Goal: Task Accomplishment & Management: Use online tool/utility

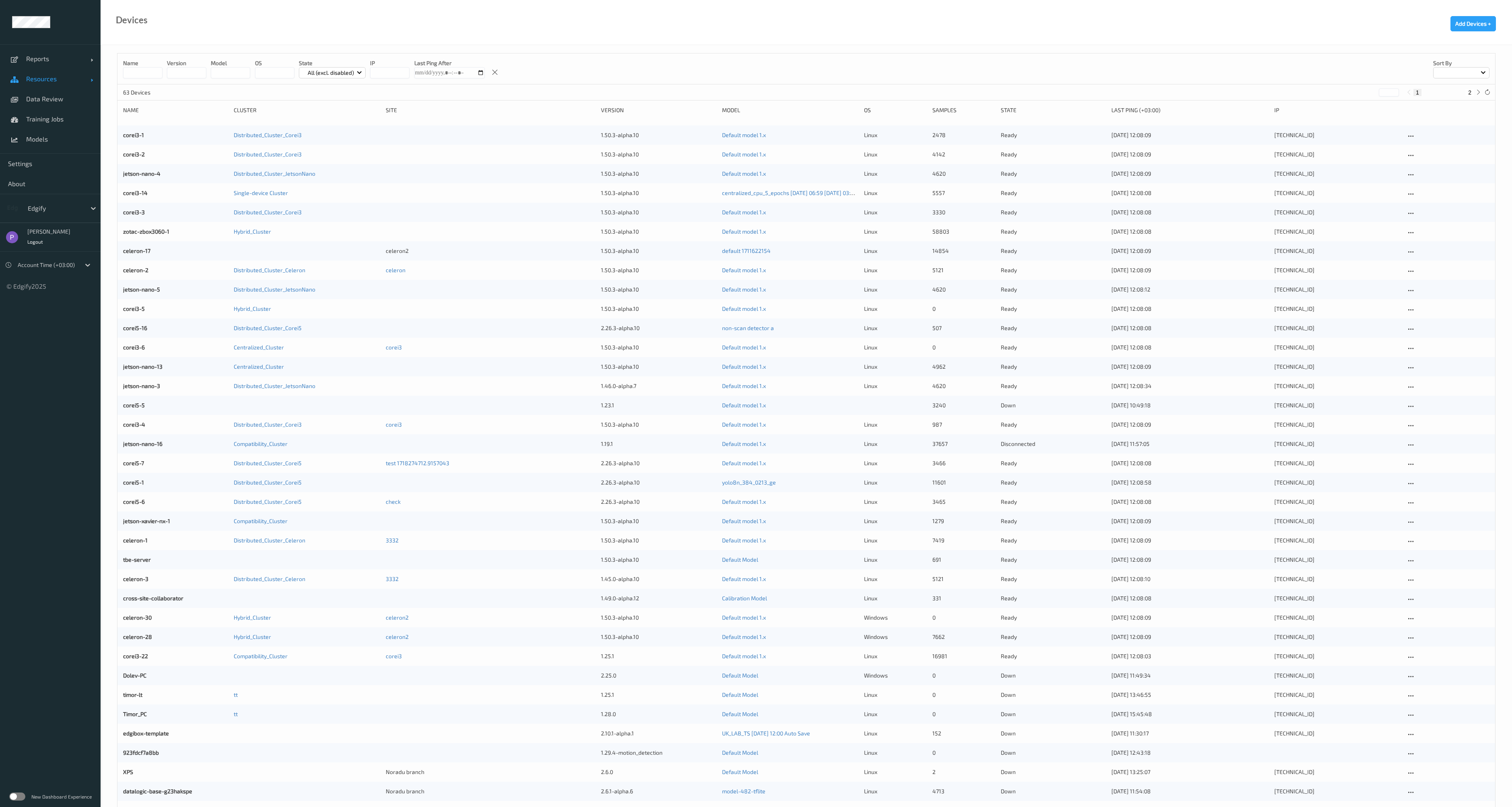
click at [31, 88] on link "Resources" at bounding box center [50, 79] width 101 height 20
click at [128, 136] on link "corei3-1" at bounding box center [133, 135] width 21 height 7
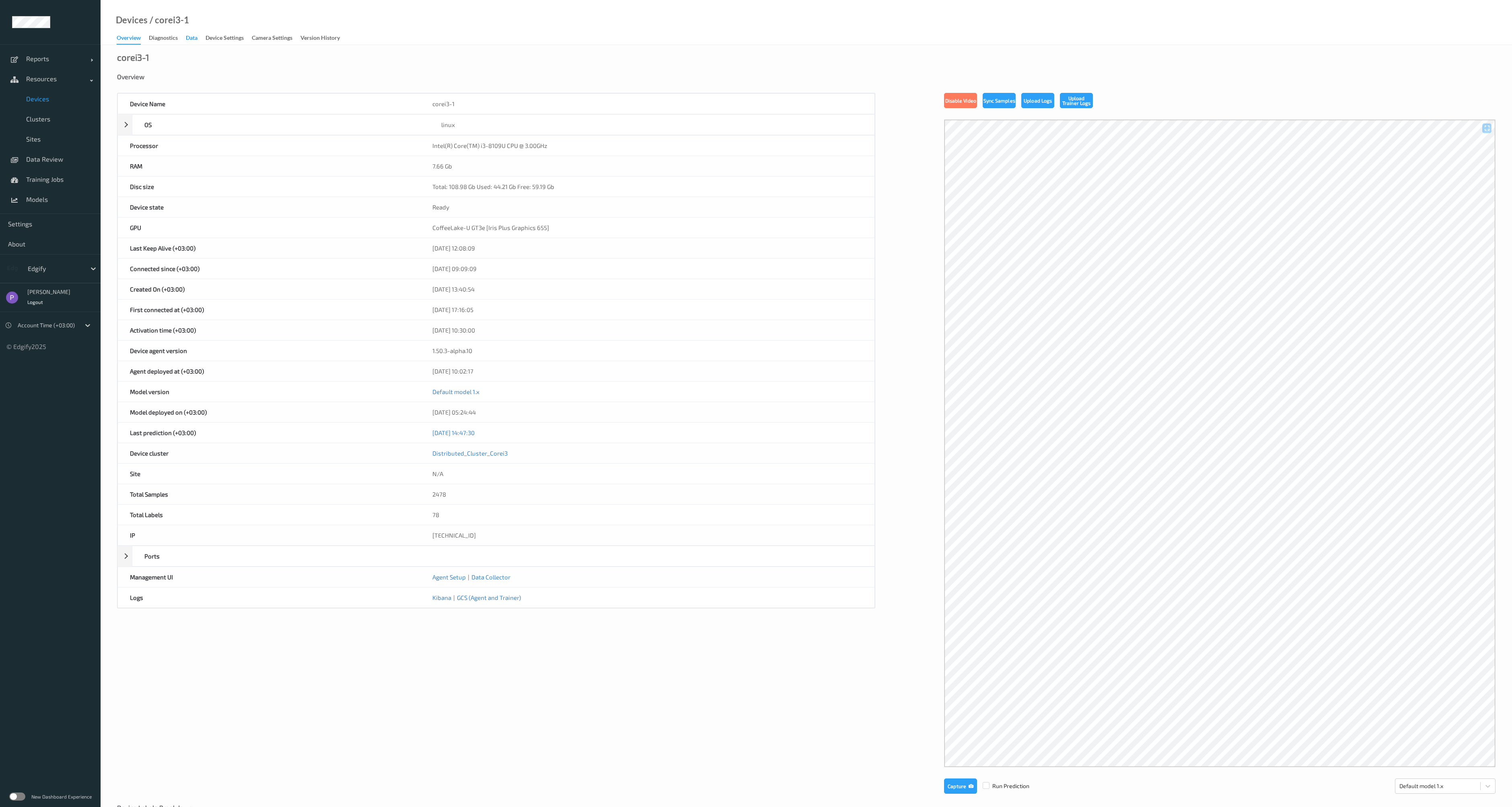
click at [193, 41] on div "Data" at bounding box center [192, 38] width 12 height 10
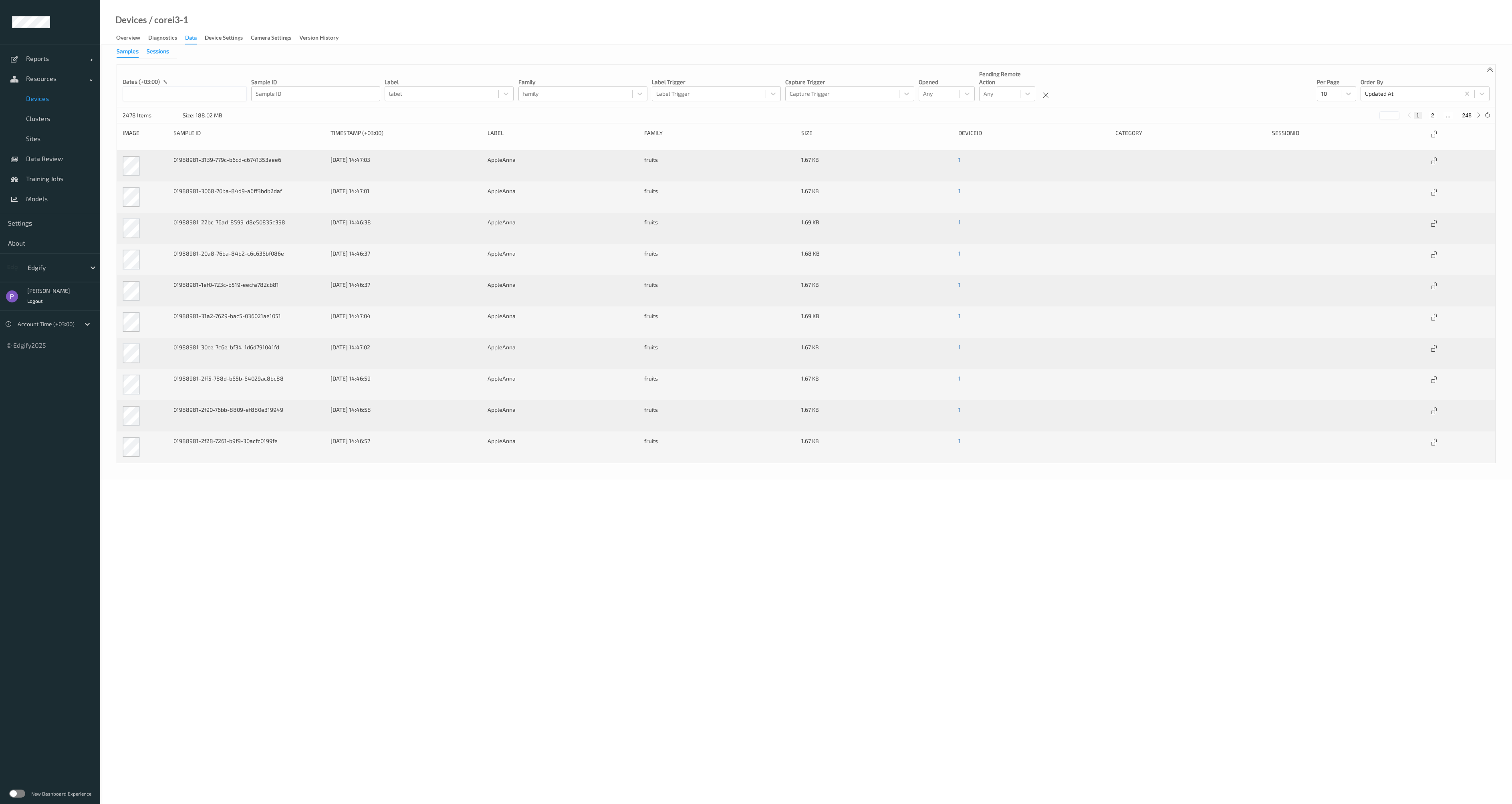
click at [155, 53] on div "Sessions" at bounding box center [158, 52] width 22 height 10
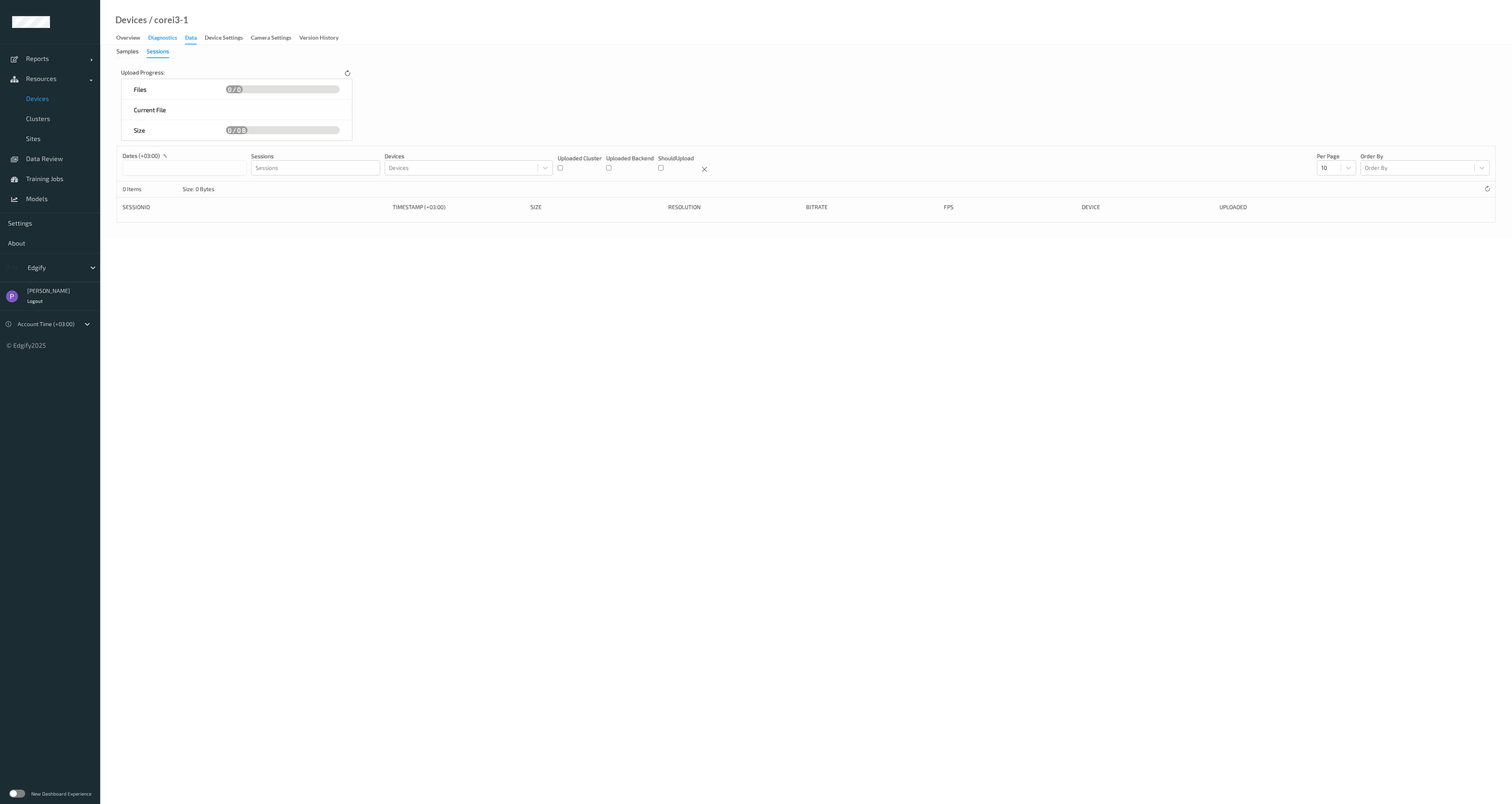
click at [166, 36] on div "Diagnostics" at bounding box center [163, 38] width 29 height 10
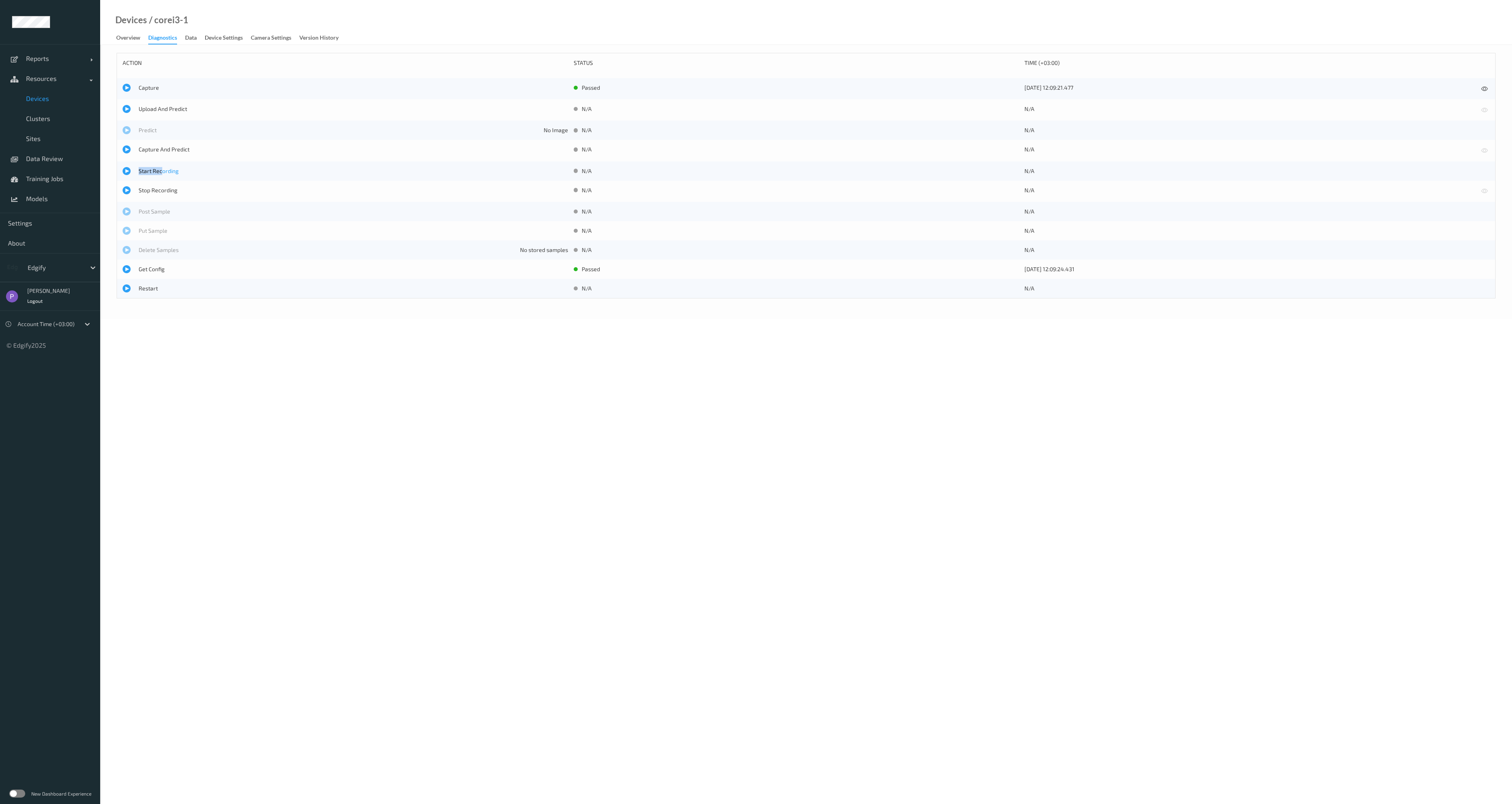
click at [163, 167] on div "Start Recording N/A N/A" at bounding box center [806, 171] width 1378 height 19
click at [160, 172] on span "Start Recording" at bounding box center [353, 171] width 430 height 8
click at [160, 192] on span "Stop Recording" at bounding box center [353, 190] width 430 height 8
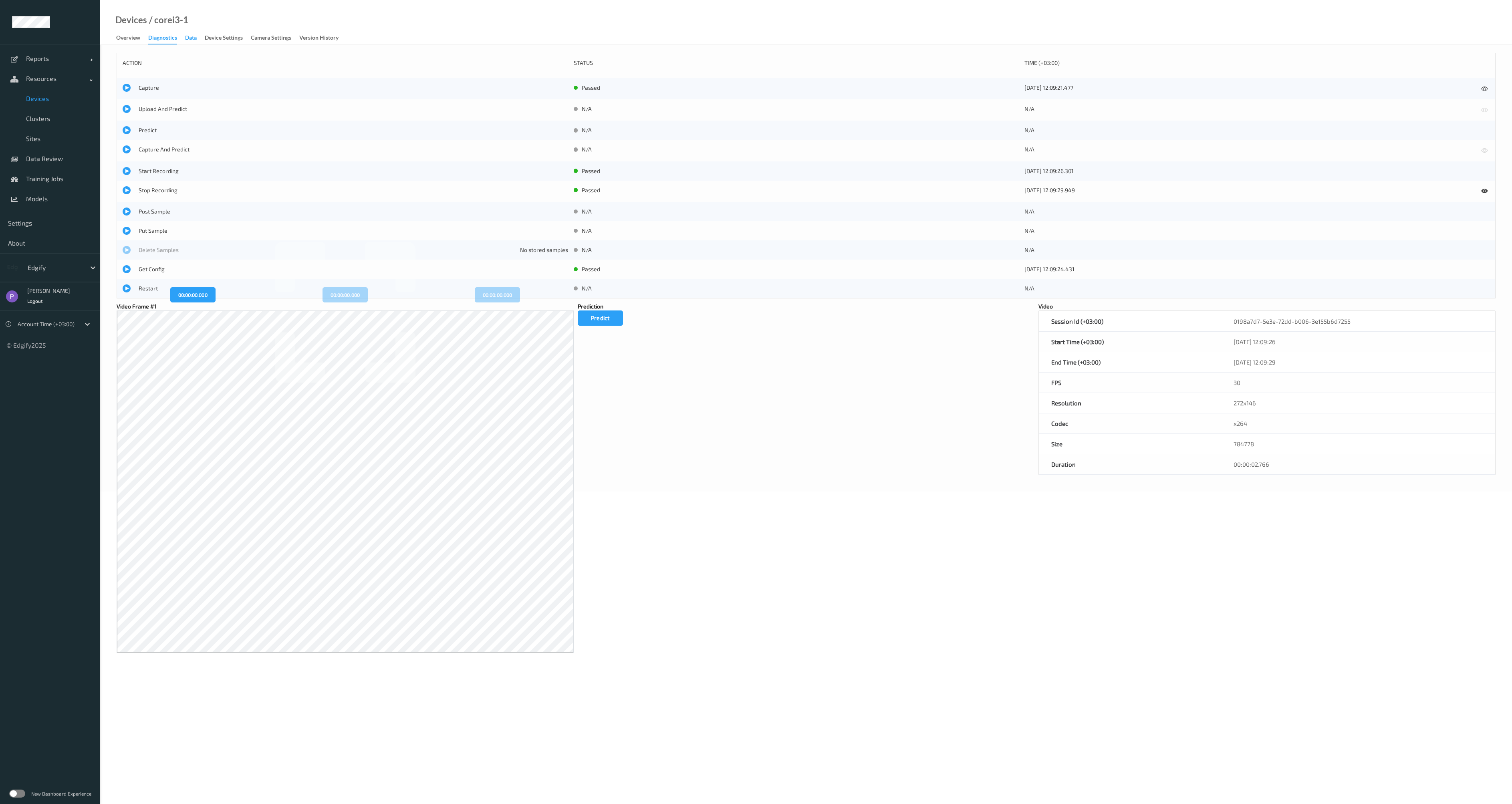
click at [194, 40] on div "Data" at bounding box center [191, 38] width 12 height 10
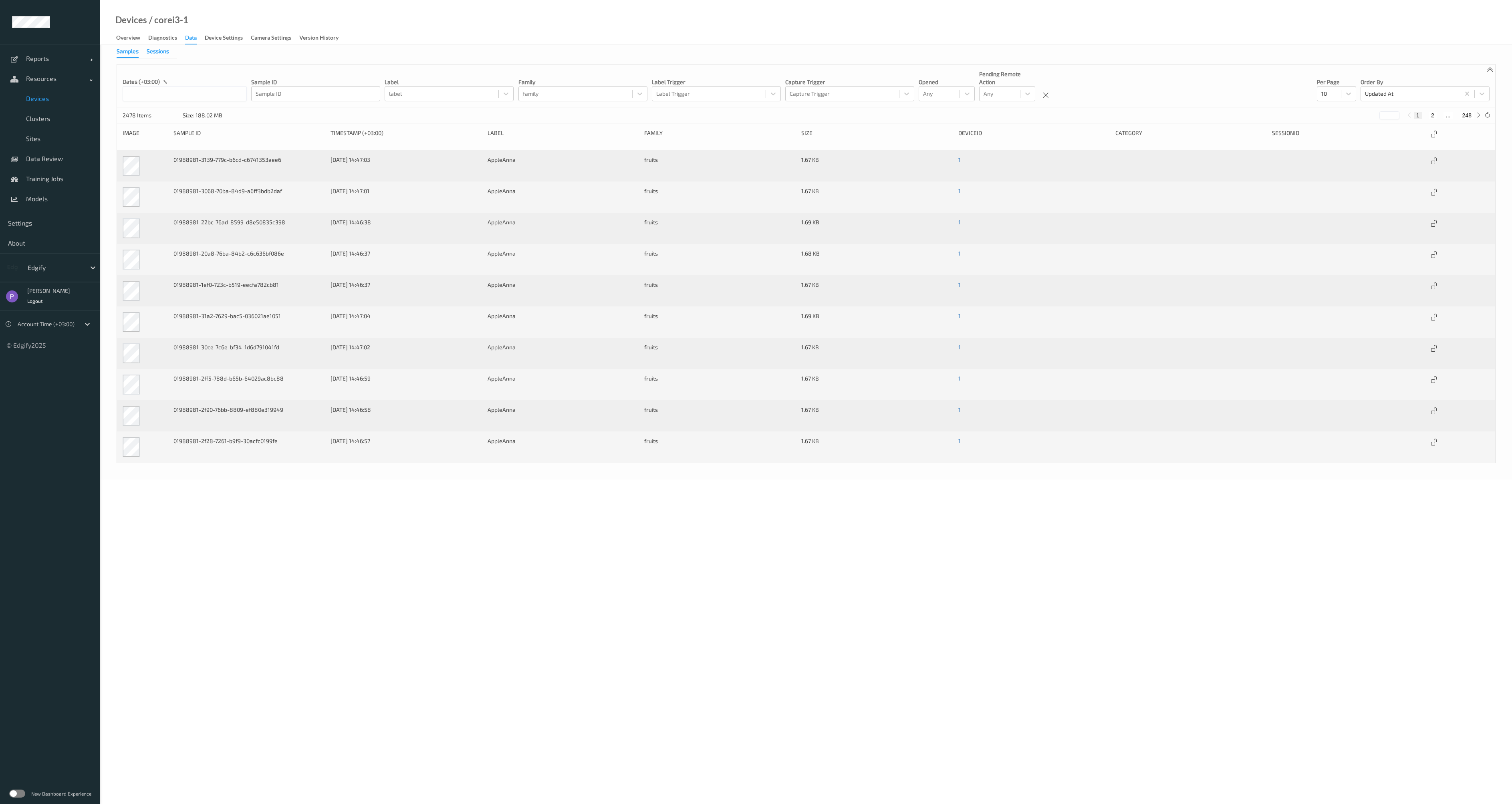
click at [163, 53] on div "Sessions" at bounding box center [158, 52] width 22 height 10
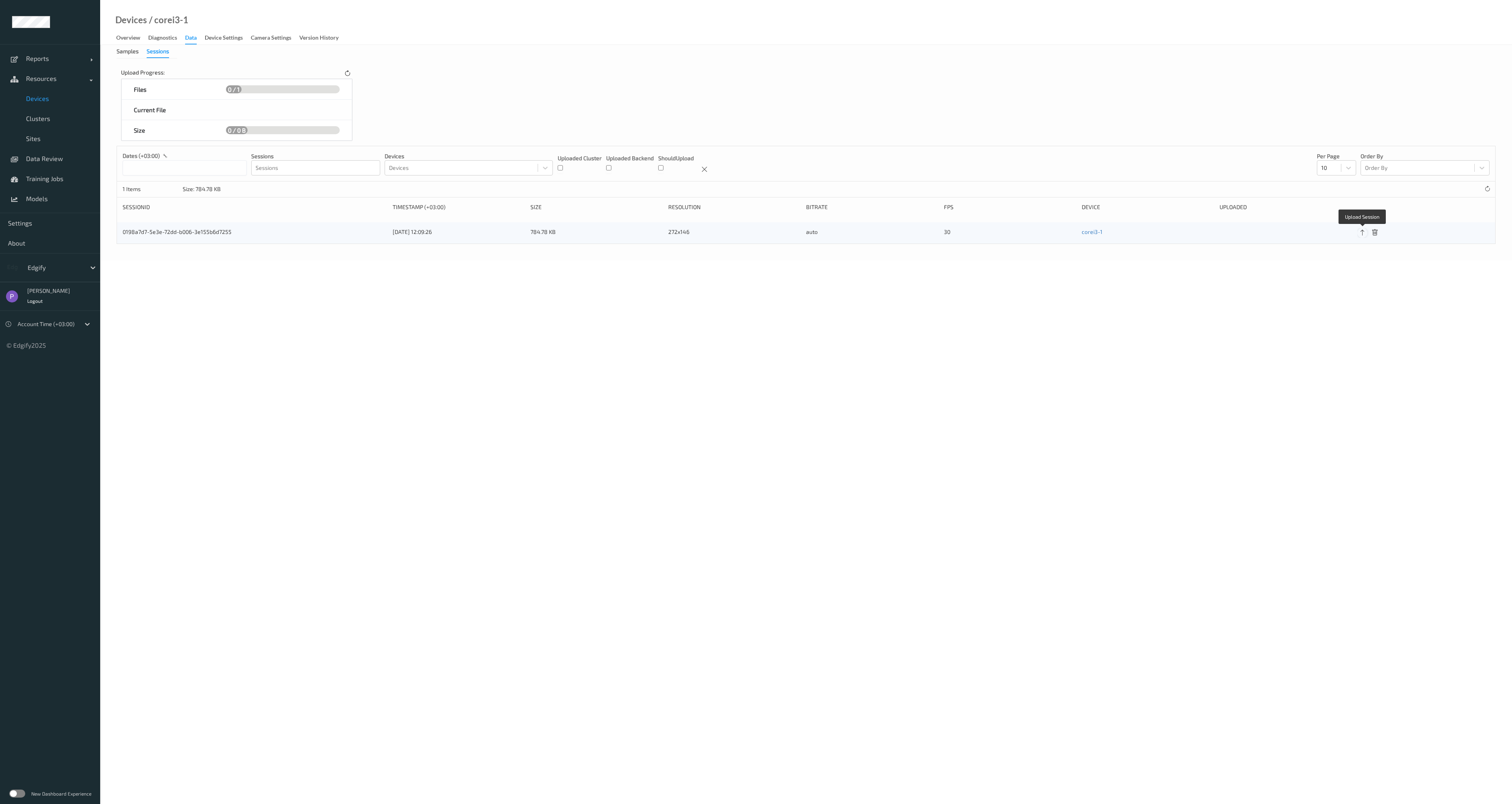
click at [1365, 235] on icon at bounding box center [1362, 232] width 7 height 7
click at [1374, 242] on icon at bounding box center [1375, 241] width 7 height 7
click at [39, 105] on link "Devices" at bounding box center [50, 99] width 100 height 20
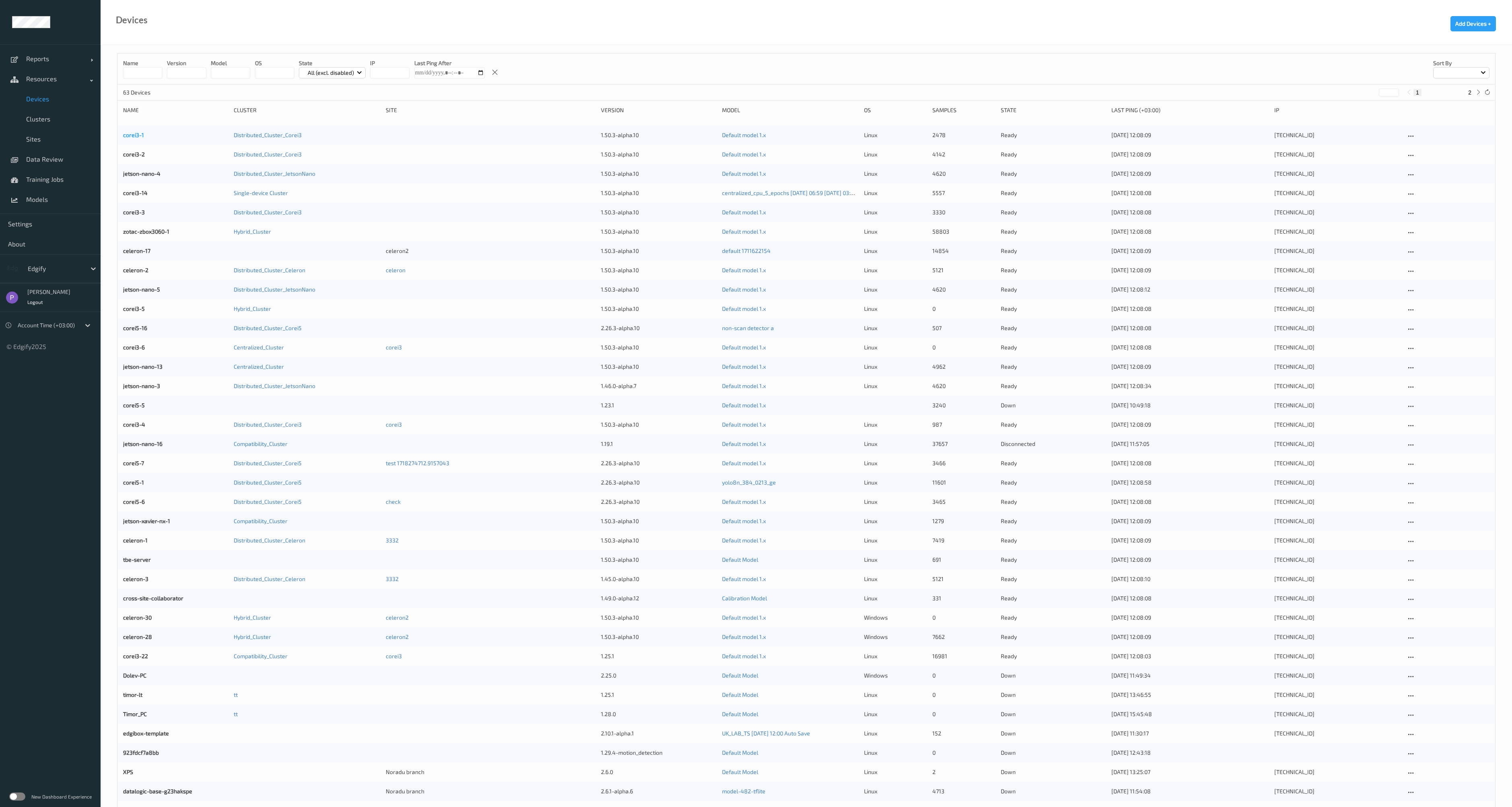
click at [130, 133] on link "corei3-1" at bounding box center [133, 135] width 21 height 7
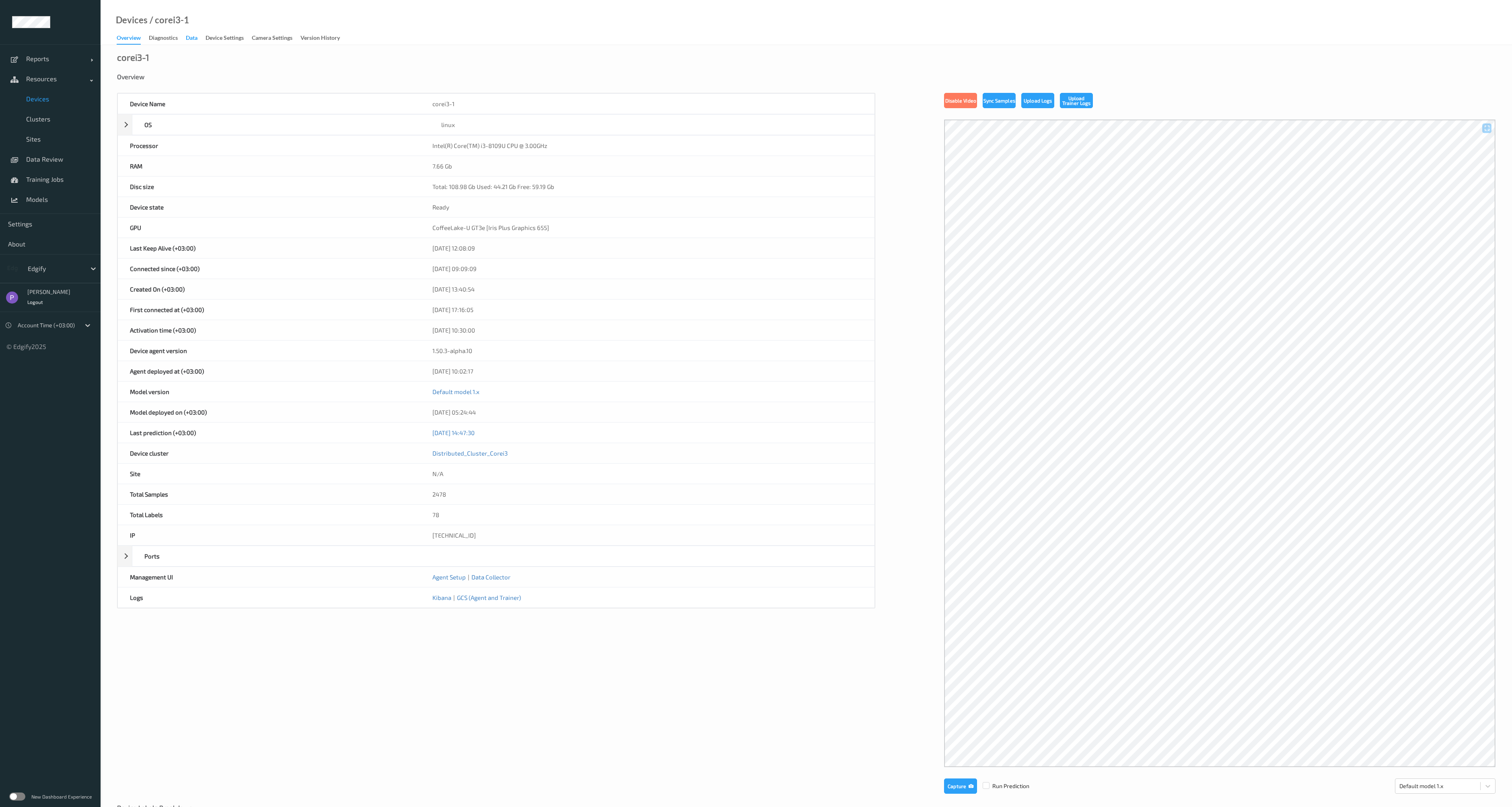
click at [193, 41] on div "Data" at bounding box center [192, 38] width 12 height 10
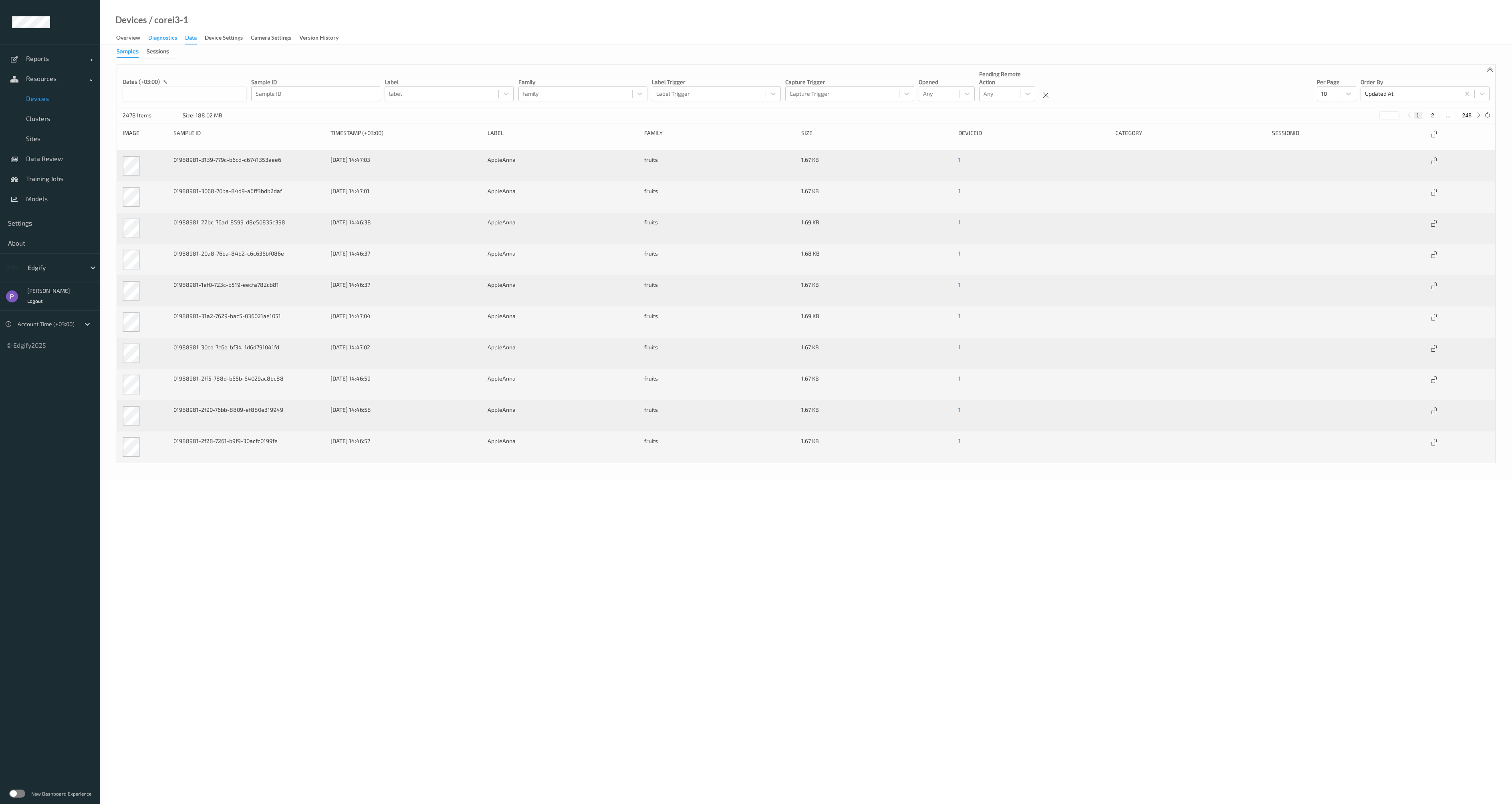
click at [171, 39] on div "Diagnostics" at bounding box center [163, 38] width 29 height 10
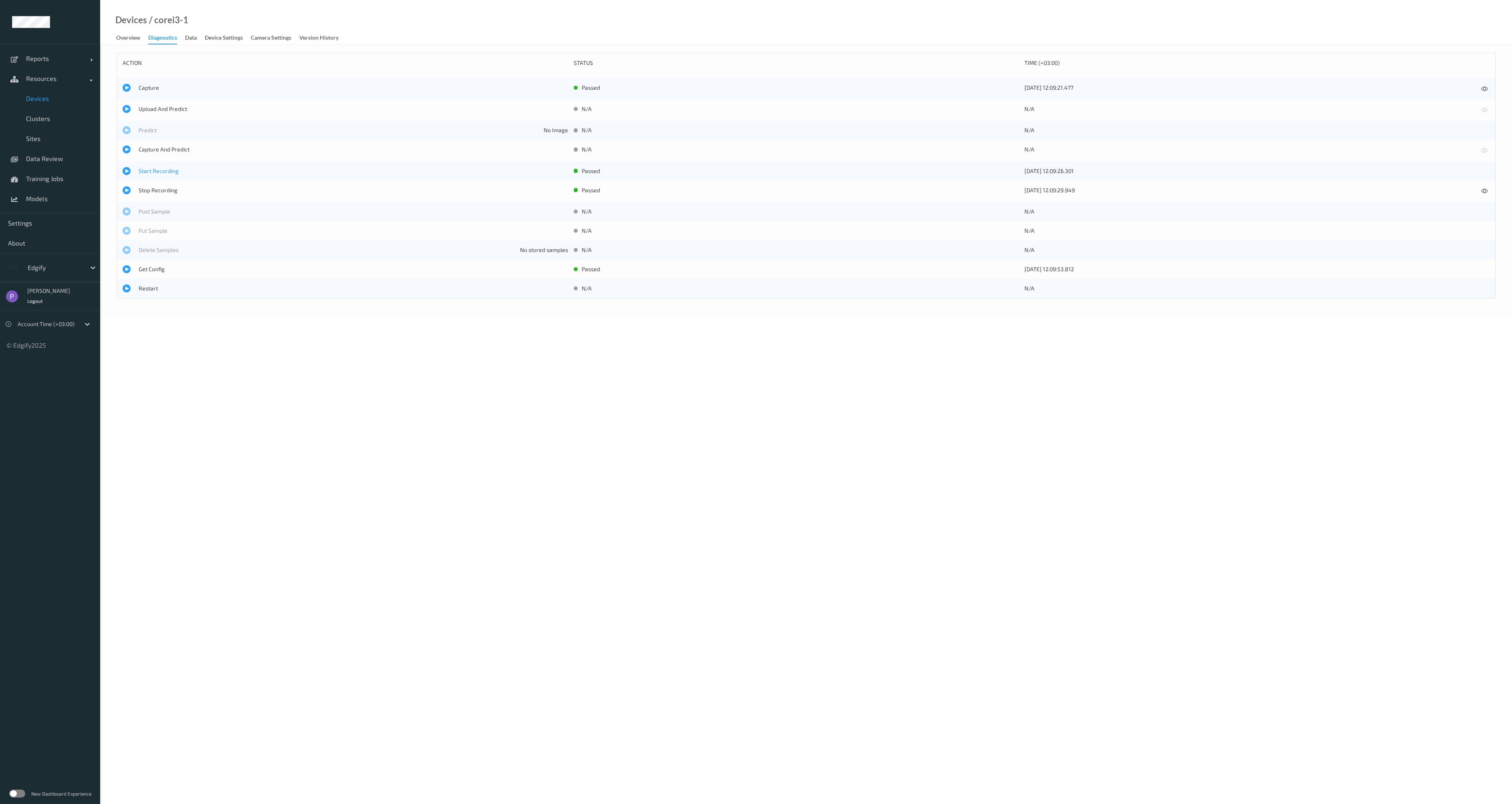
click at [147, 175] on span "Start Recording" at bounding box center [353, 171] width 430 height 8
click at [151, 191] on span "Stop Recording" at bounding box center [353, 190] width 430 height 8
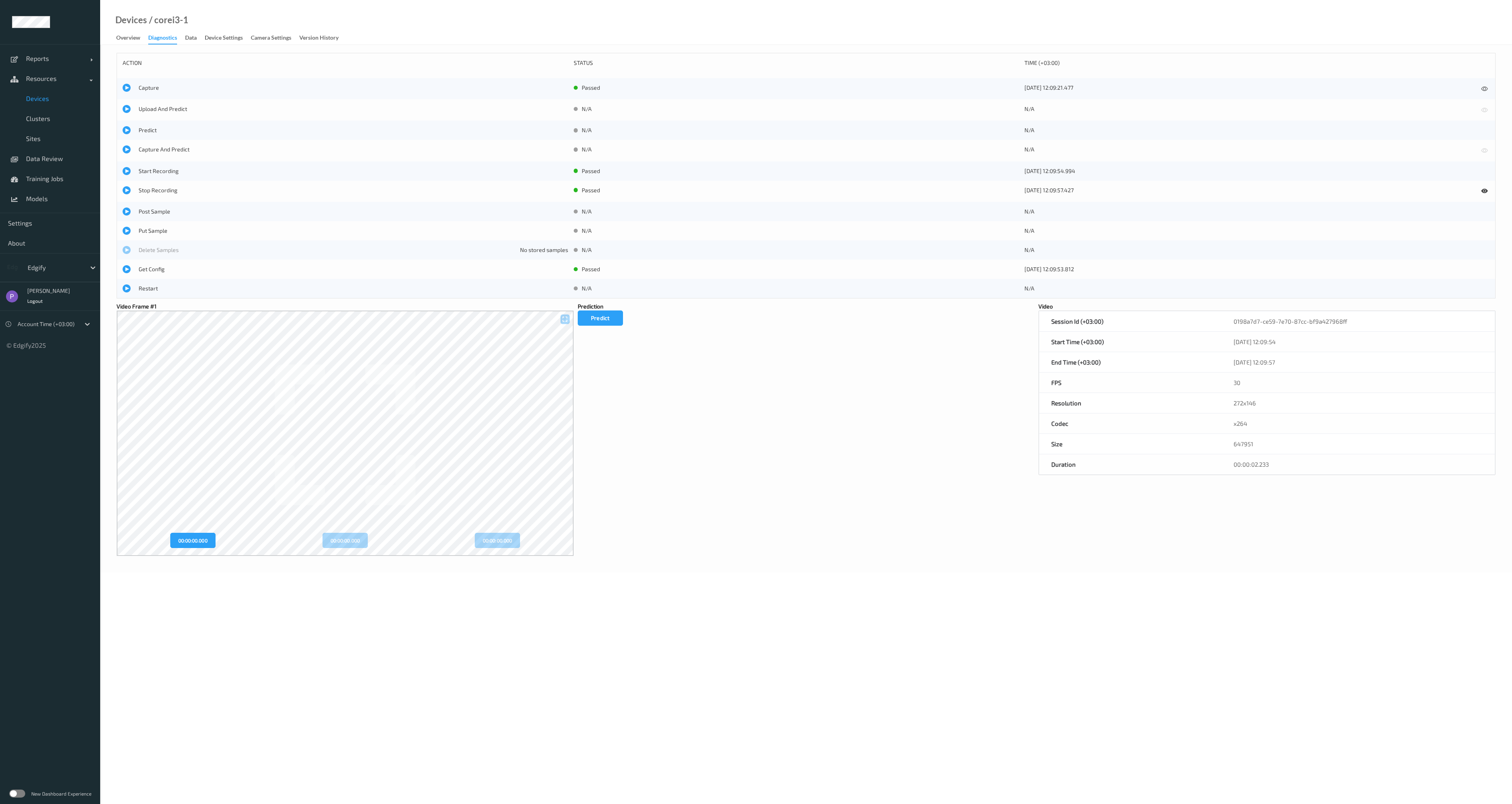
click at [28, 795] on div "New Dashboard Experience" at bounding box center [50, 793] width 100 height 21
click at [22, 796] on label at bounding box center [17, 793] width 16 height 8
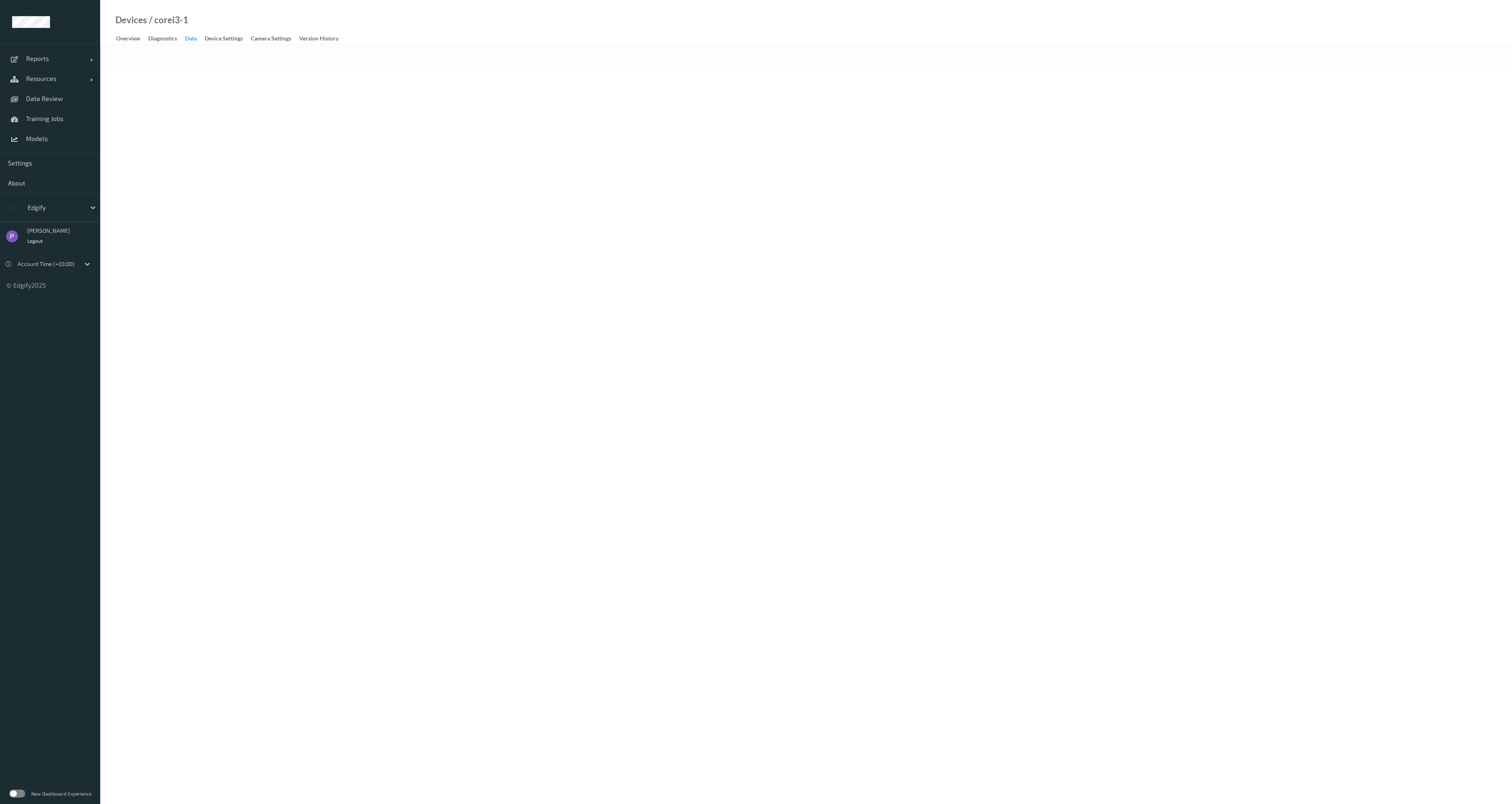
click at [195, 43] on div "Data" at bounding box center [191, 39] width 12 height 10
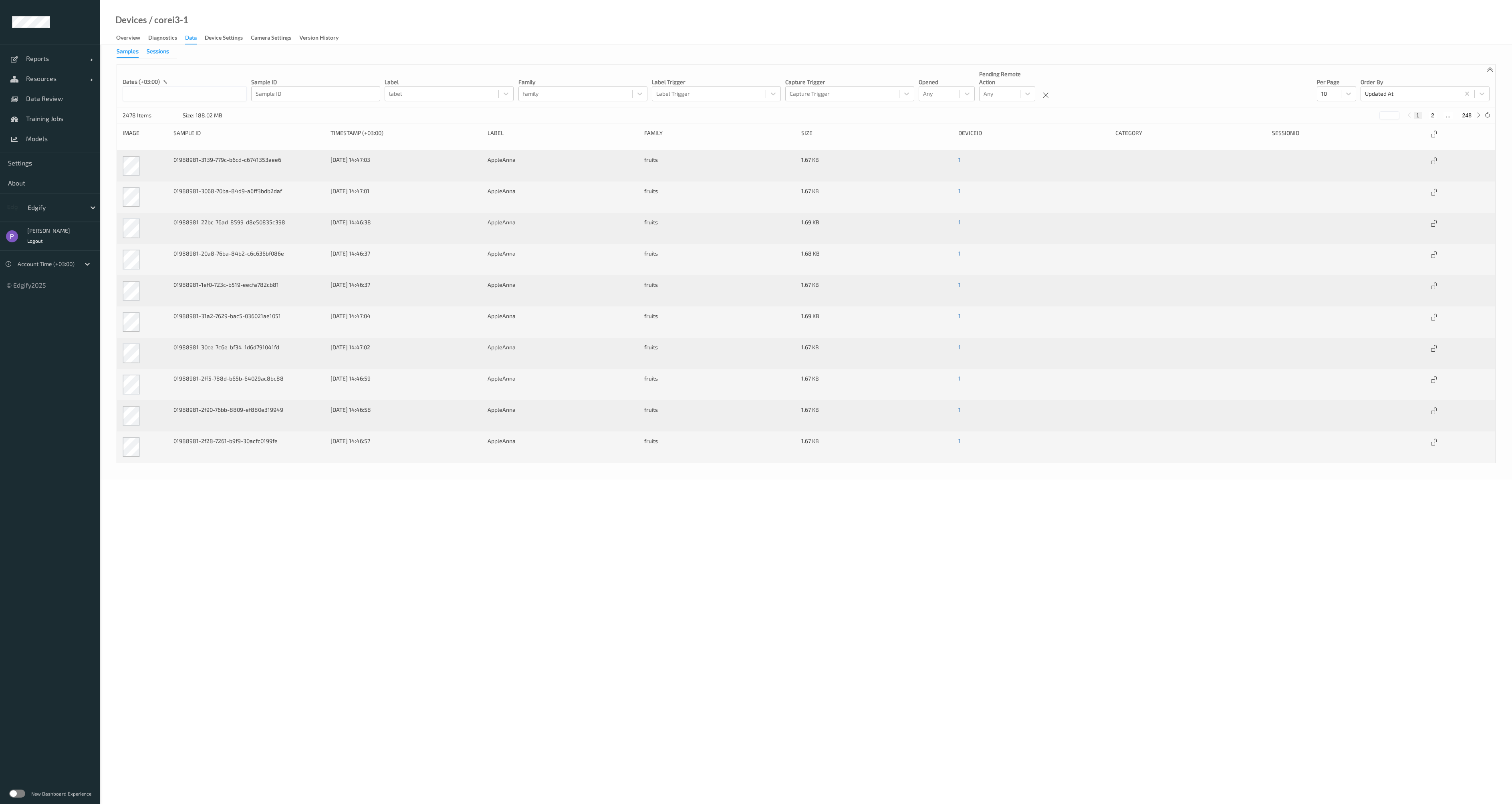
click at [154, 53] on div "Sessions" at bounding box center [158, 52] width 22 height 10
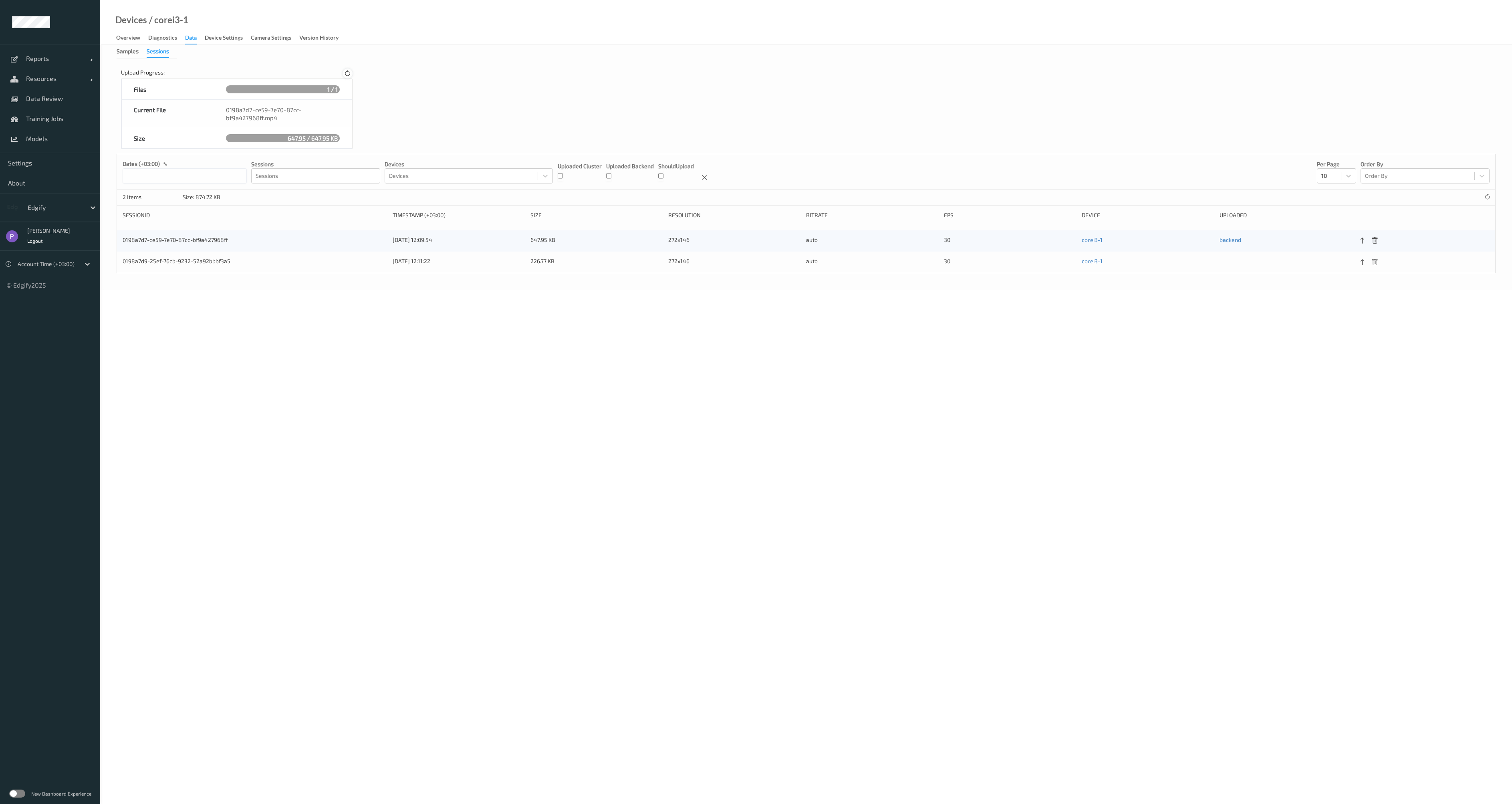
click at [345, 73] on icon at bounding box center [347, 73] width 7 height 7
click at [253, 110] on div "0198a7d7-ce59-7e70-87cc-bf9a427968ff.mp4" at bounding box center [282, 114] width 138 height 28
click at [245, 108] on div "0198a7d7-ce59-7e70-87cc-bf9a427968ff.mp4" at bounding box center [282, 114] width 138 height 28
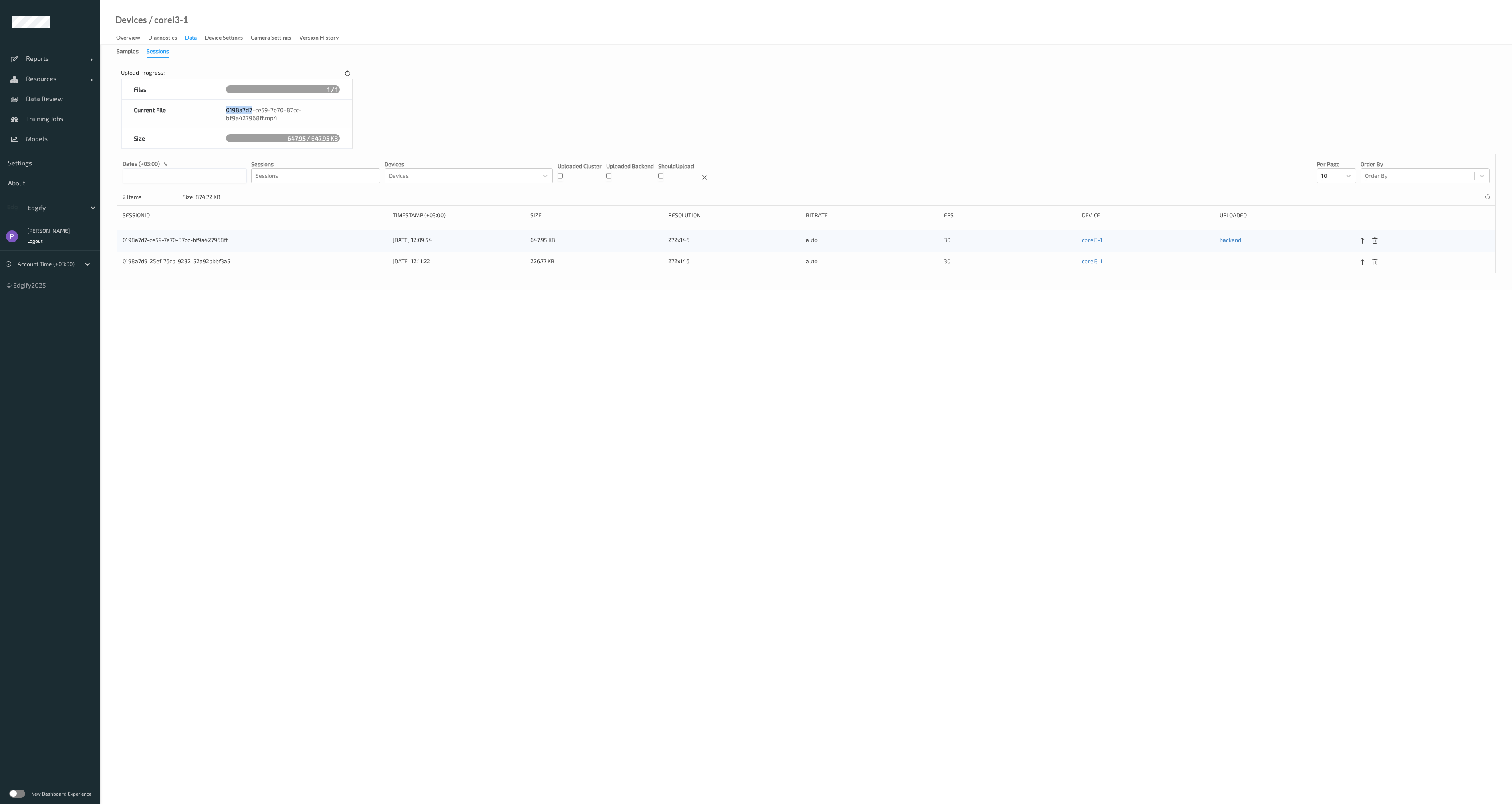
click at [245, 108] on div "0198a7d7-ce59-7e70-87cc-bf9a427968ff.mp4" at bounding box center [282, 114] width 138 height 28
click at [232, 108] on div "0198a7d7-ce59-7e70-87cc-bf9a427968ff.mp4" at bounding box center [282, 114] width 138 height 28
drag, startPoint x: 226, startPoint y: 109, endPoint x: 263, endPoint y: 120, distance: 38.6
click at [263, 120] on div "0198a7d7-ce59-7e70-87cc-bf9a427968ff.mp4" at bounding box center [282, 114] width 138 height 28
copy div "0198a7d7-ce59-7e70-87cc-bf9a427968ff"
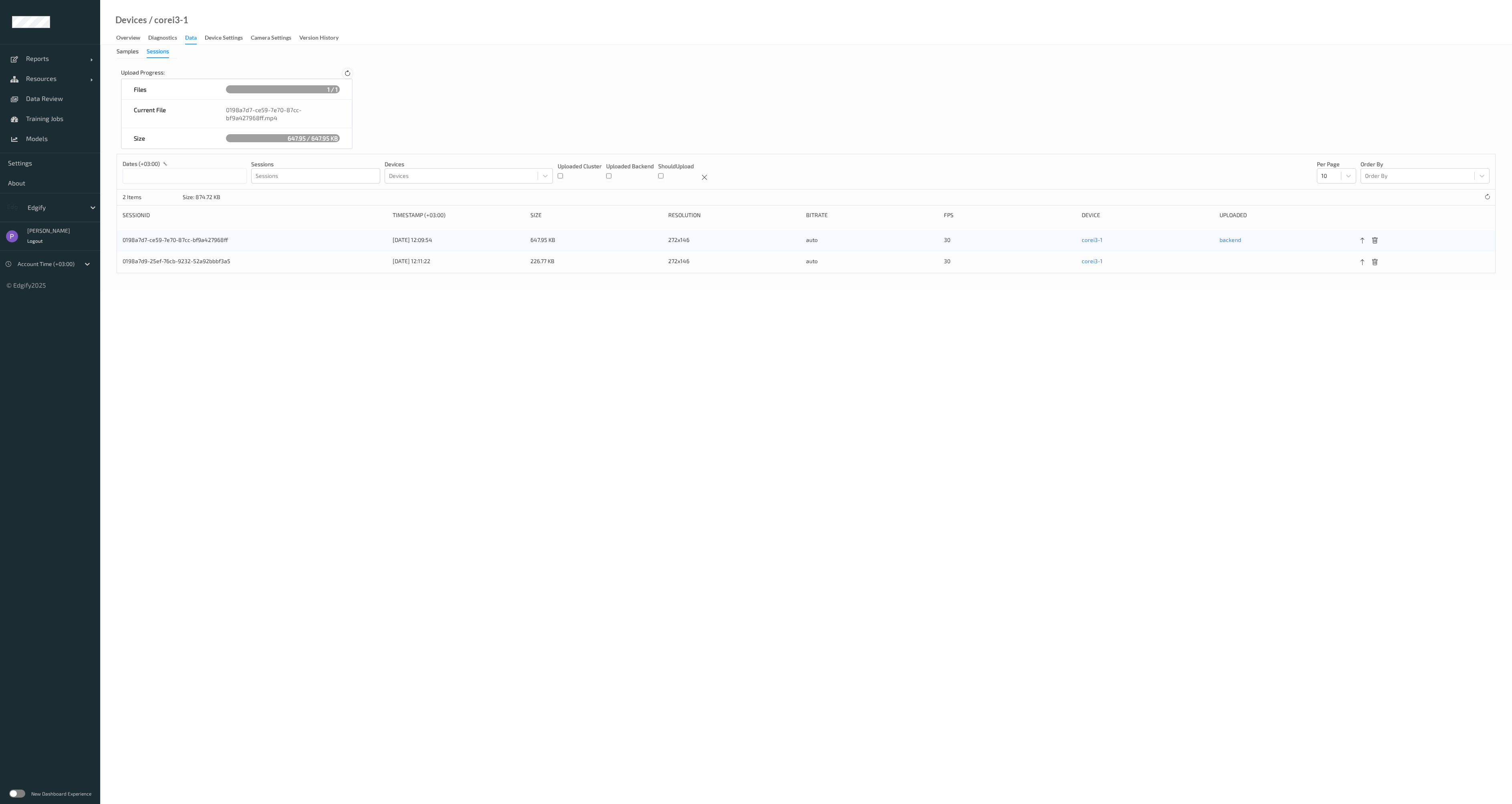
click at [346, 73] on icon at bounding box center [347, 73] width 7 height 7
click at [348, 73] on icon at bounding box center [347, 73] width 7 height 7
click at [321, 92] on div "1 / 1" at bounding box center [283, 89] width 114 height 8
drag, startPoint x: 327, startPoint y: 92, endPoint x: 338, endPoint y: 89, distance: 11.4
click at [342, 89] on div "1 / 1" at bounding box center [282, 89] width 138 height 20
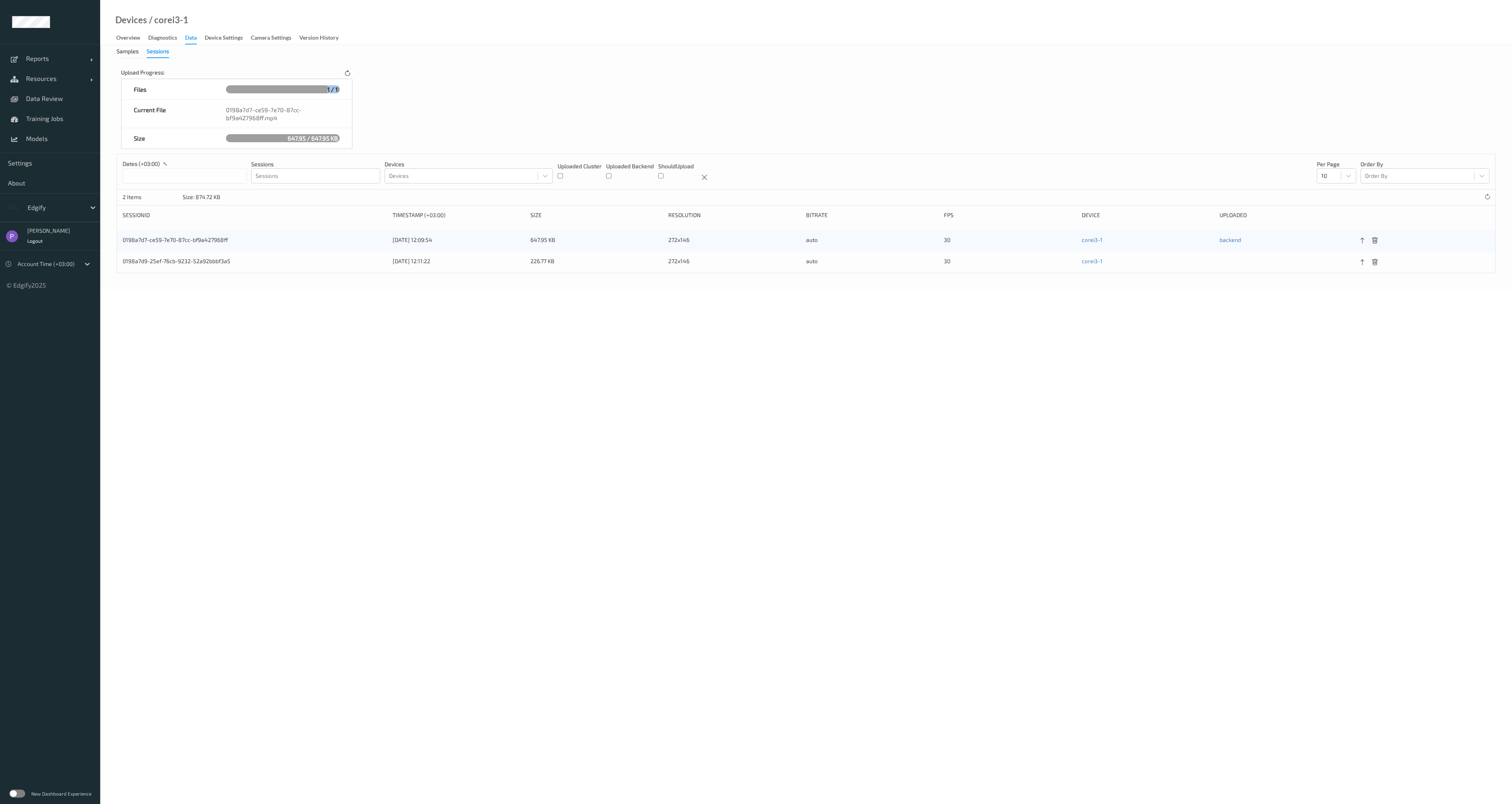
click at [335, 89] on span "1 / 1" at bounding box center [332, 89] width 15 height 11
click at [322, 90] on div "1 / 1" at bounding box center [283, 89] width 114 height 8
drag, startPoint x: 322, startPoint y: 90, endPoint x: 312, endPoint y: 93, distance: 10.4
click at [322, 90] on div "1 / 1" at bounding box center [283, 89] width 114 height 8
click at [257, 116] on div "0198a7d7-ce59-7e70-87cc-bf9a427968ff.mp4" at bounding box center [282, 114] width 138 height 28
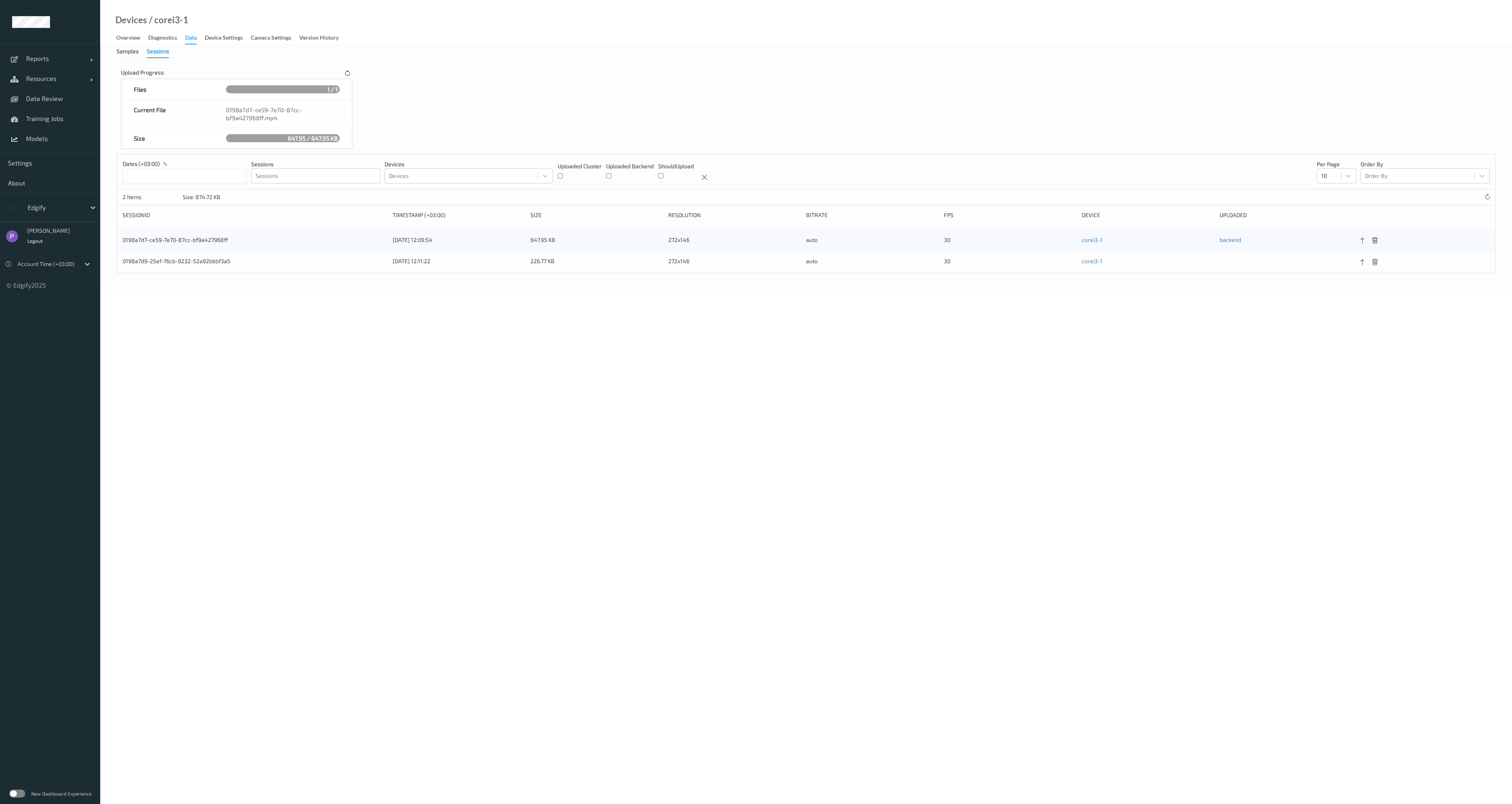
click at [166, 246] on div "0198a7d9-25ef-76cb-9232-52a92bbbf3a5" at bounding box center [255, 241] width 264 height 10
click at [165, 246] on div "0198a7d9-25ef-76cb-9232-52a92bbbf3a5" at bounding box center [255, 241] width 264 height 10
copy div "0198a7d9-25ef-76cb-9232-52a92bbbf3a5"
click at [44, 99] on span "Data Review" at bounding box center [59, 99] width 66 height 8
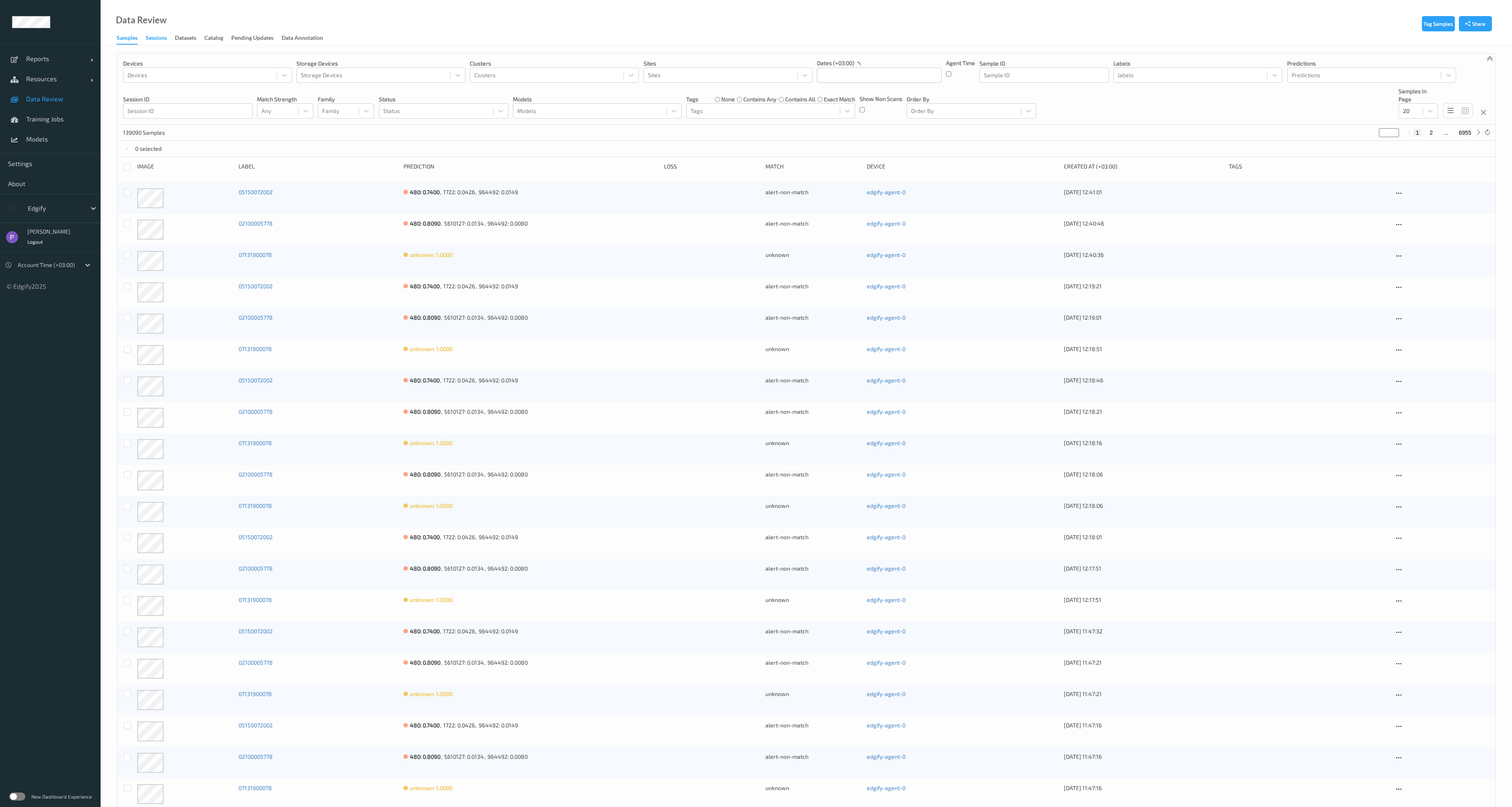
click at [152, 37] on div "Sessions" at bounding box center [156, 38] width 21 height 10
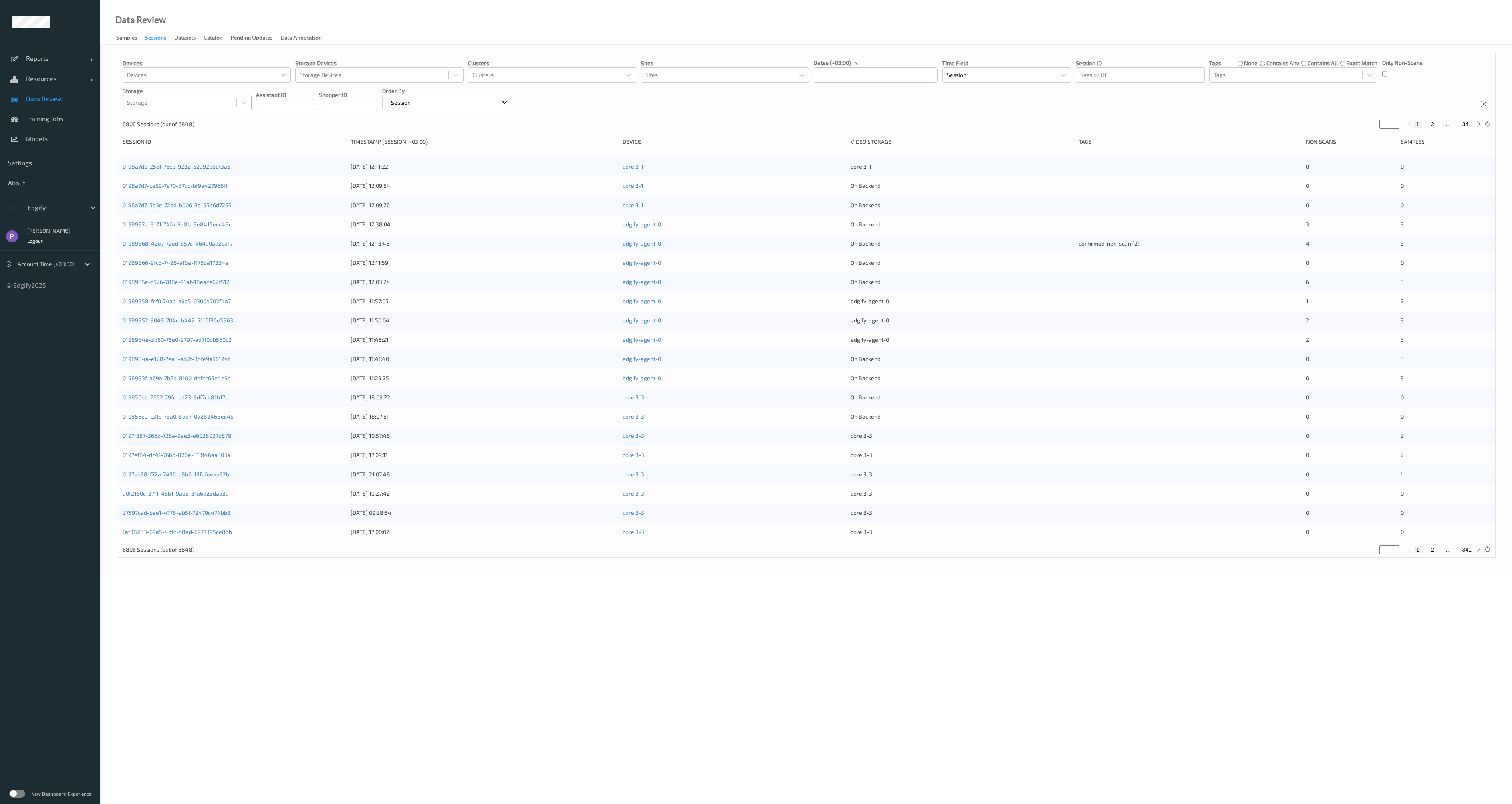
click at [185, 104] on div at bounding box center [180, 103] width 106 height 9
click at [1091, 74] on div at bounding box center [1140, 75] width 120 height 9
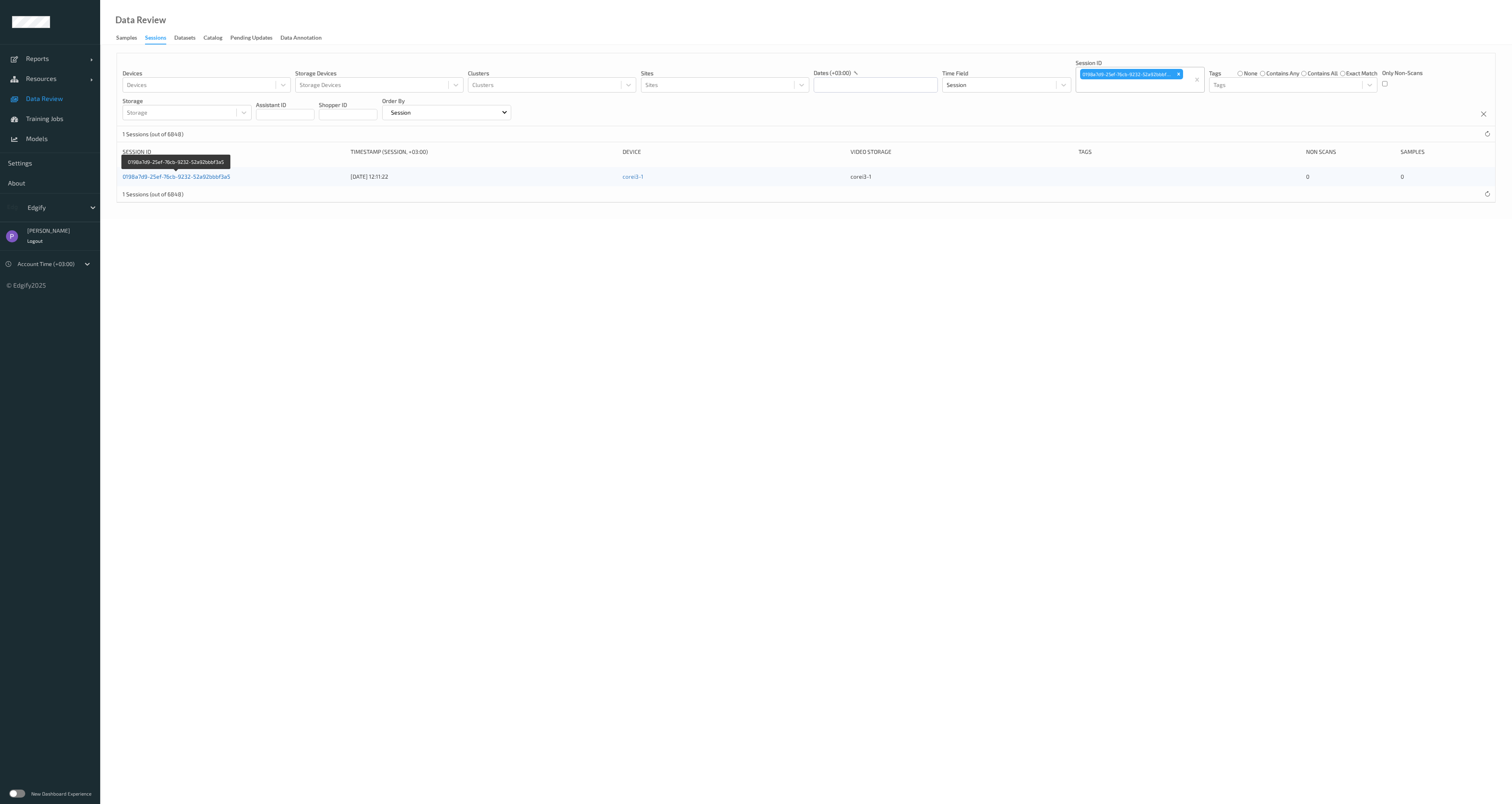
click at [203, 178] on link "0198a7d9-25ef-76cb-9232-52a92bbbf3a5" at bounding box center [177, 177] width 108 height 7
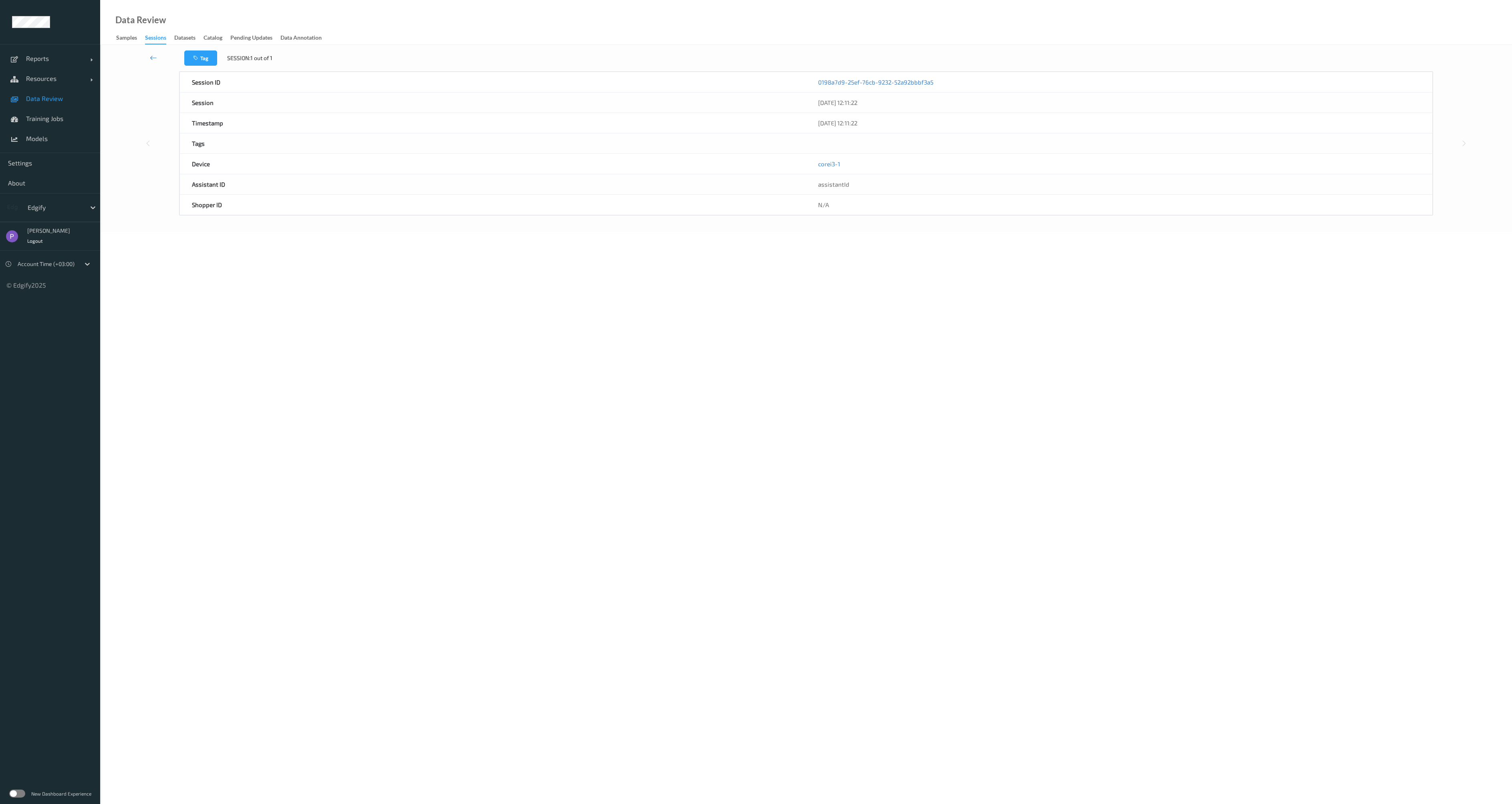
click at [28, 799] on div "New Dashboard Experience" at bounding box center [50, 793] width 100 height 21
click at [22, 796] on label at bounding box center [17, 793] width 16 height 8
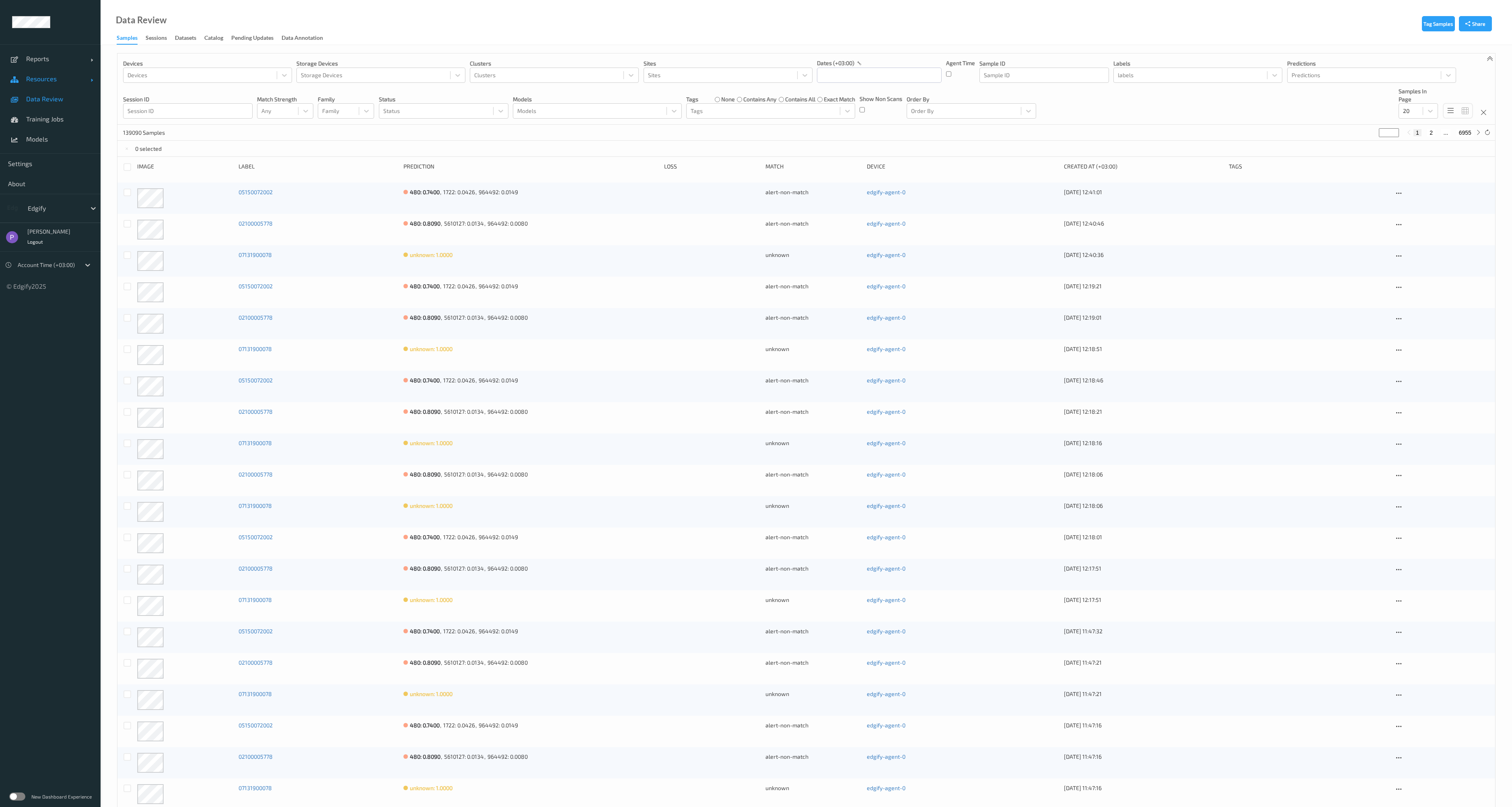
click at [26, 79] on span "Resources" at bounding box center [58, 79] width 64 height 8
click at [37, 101] on span "Devices" at bounding box center [59, 99] width 67 height 8
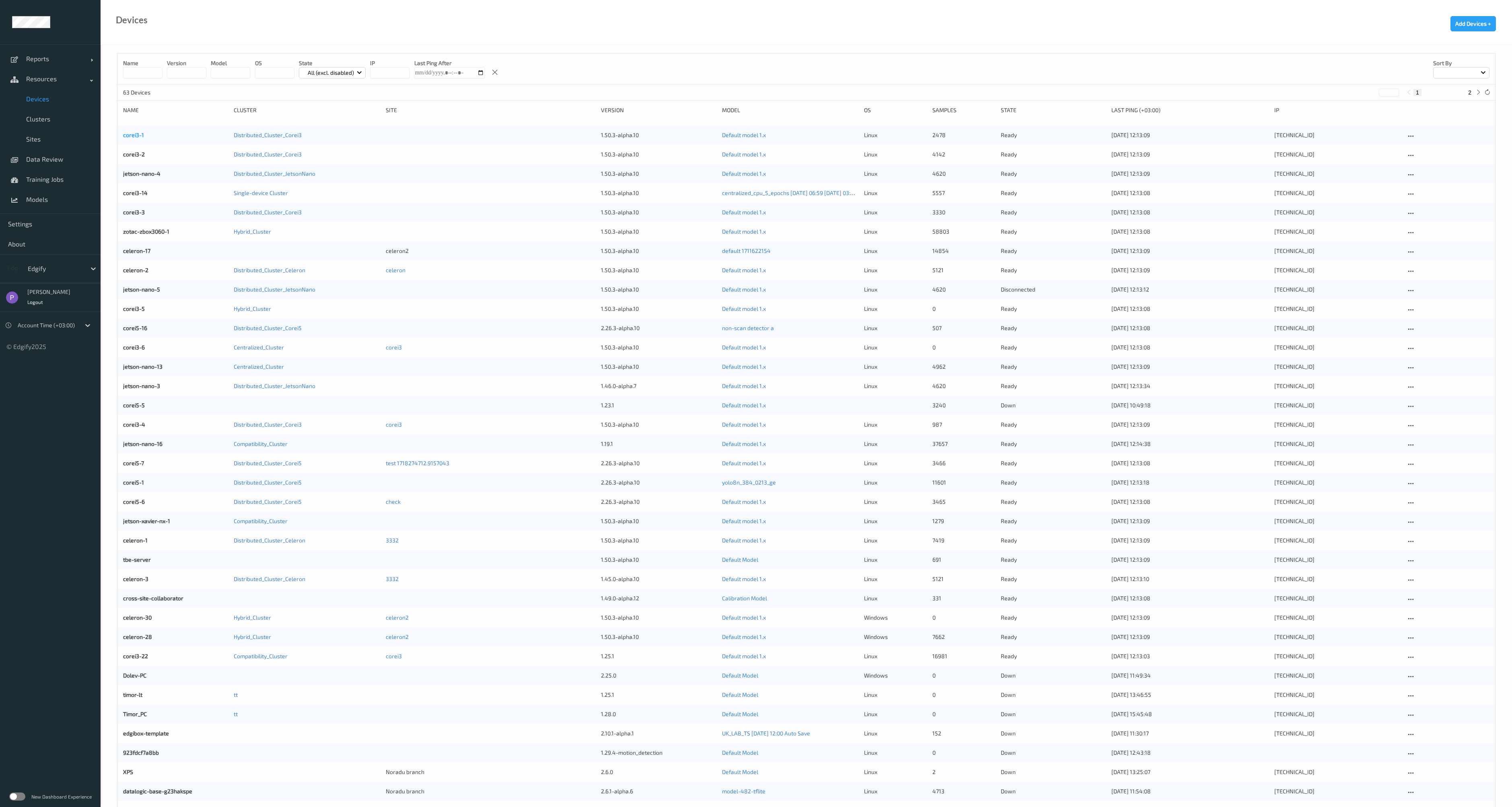
click at [133, 136] on link "corei3-1" at bounding box center [133, 135] width 21 height 7
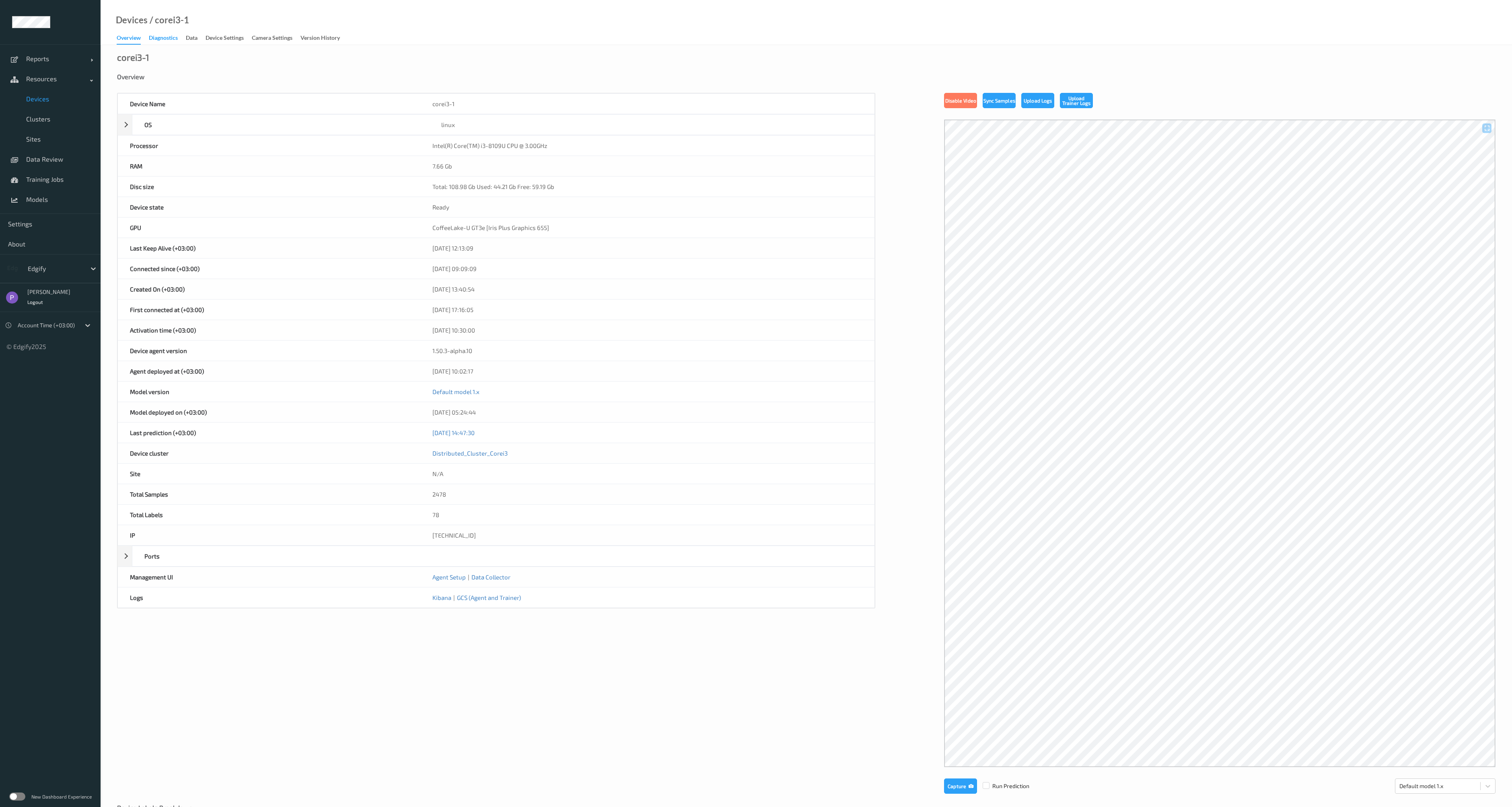
click at [174, 39] on div "Diagnostics" at bounding box center [163, 38] width 29 height 10
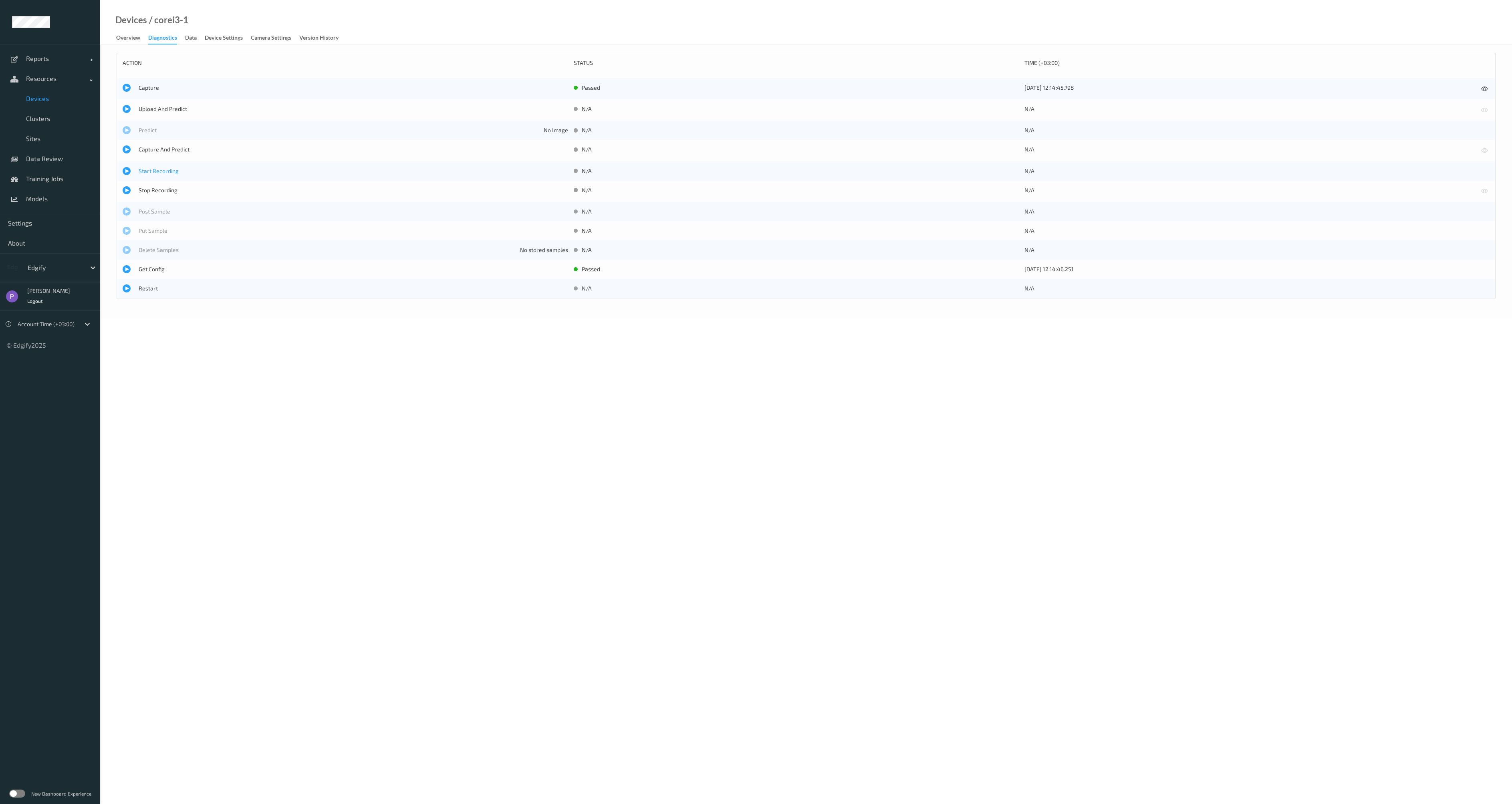
click at [161, 171] on span "Start Recording" at bounding box center [353, 171] width 430 height 8
click at [160, 191] on span "Stop Recording" at bounding box center [353, 190] width 430 height 8
click at [158, 170] on span "Start Recording" at bounding box center [353, 171] width 430 height 8
click at [154, 191] on span "Stop Recording" at bounding box center [353, 190] width 430 height 8
click at [156, 170] on span "Start Recording" at bounding box center [353, 171] width 430 height 8
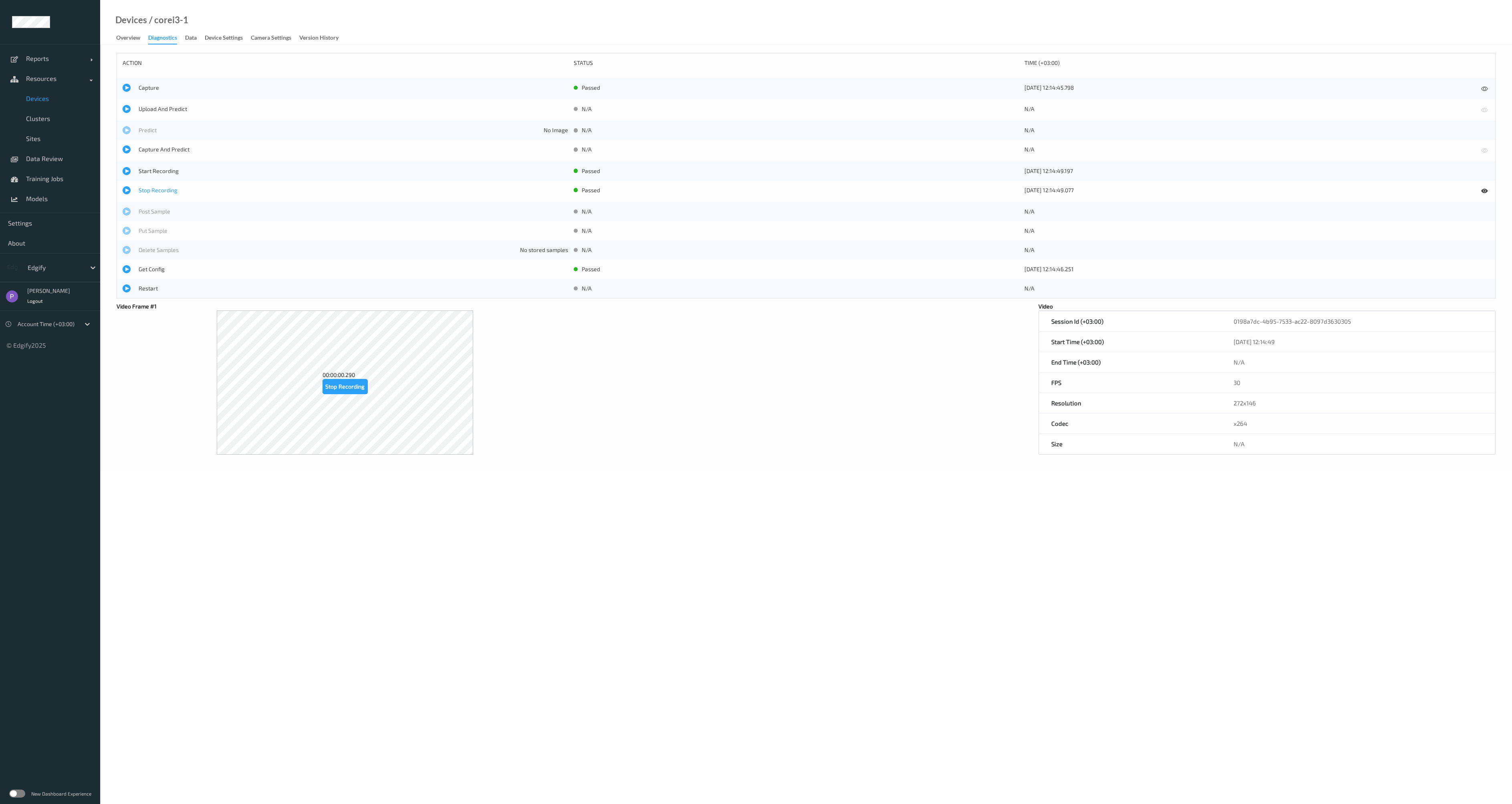
click at [154, 190] on span "Stop Recording" at bounding box center [353, 190] width 430 height 8
click at [158, 168] on span "Start Recording" at bounding box center [353, 171] width 430 height 8
click at [152, 197] on div "Stop Recording passed [DATE] 12:14:49.747" at bounding box center [806, 191] width 1378 height 21
click at [158, 173] on span "Start Recording" at bounding box center [353, 171] width 430 height 8
click at [157, 191] on span "Stop Recording" at bounding box center [353, 190] width 430 height 8
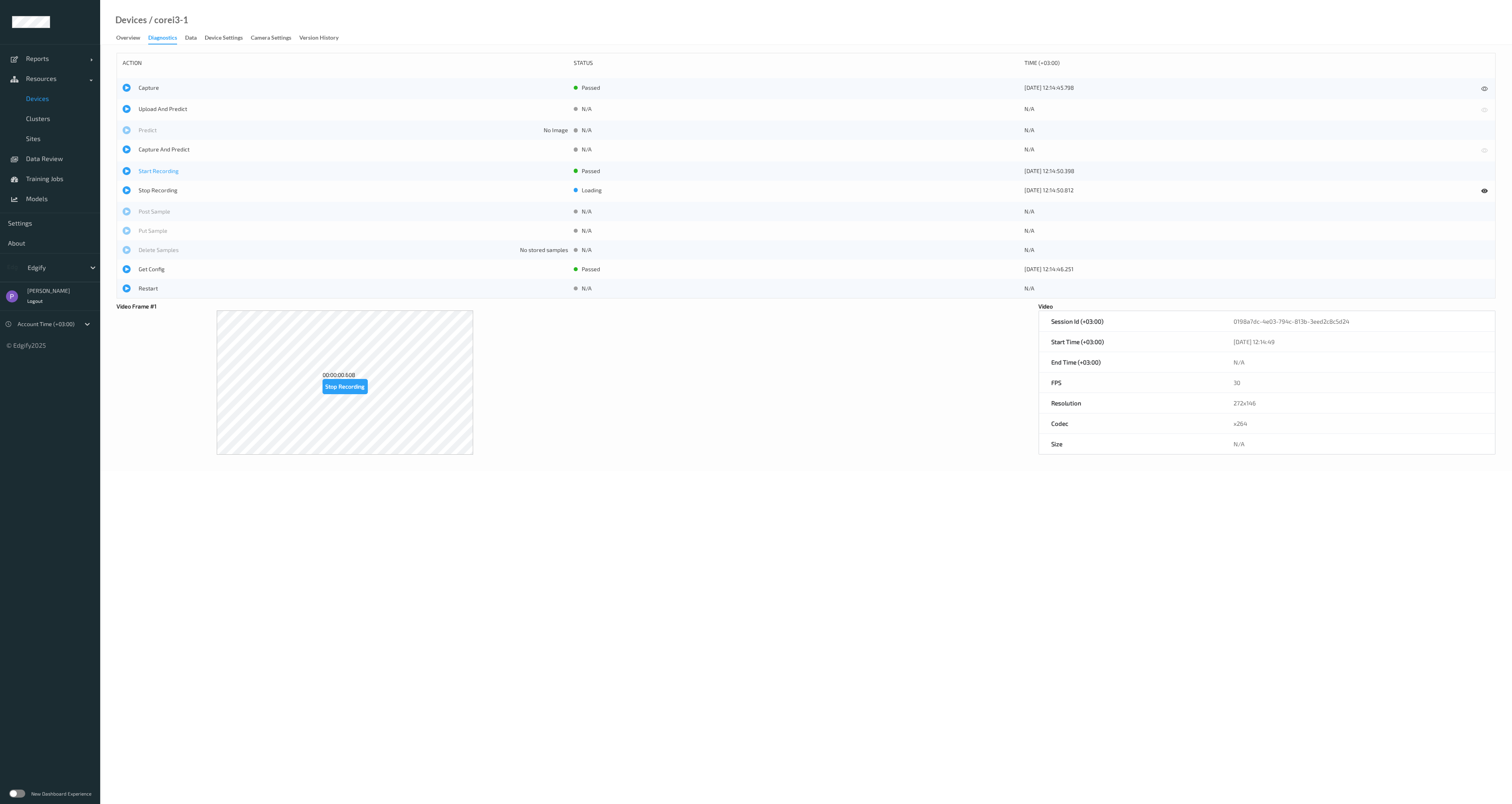
click at [160, 169] on span "Start Recording" at bounding box center [353, 171] width 430 height 8
click at [158, 188] on span "Stop Recording" at bounding box center [353, 190] width 430 height 8
click at [158, 169] on span "Start Recording" at bounding box center [353, 171] width 430 height 8
click at [158, 187] on span "Stop Recording" at bounding box center [353, 190] width 430 height 8
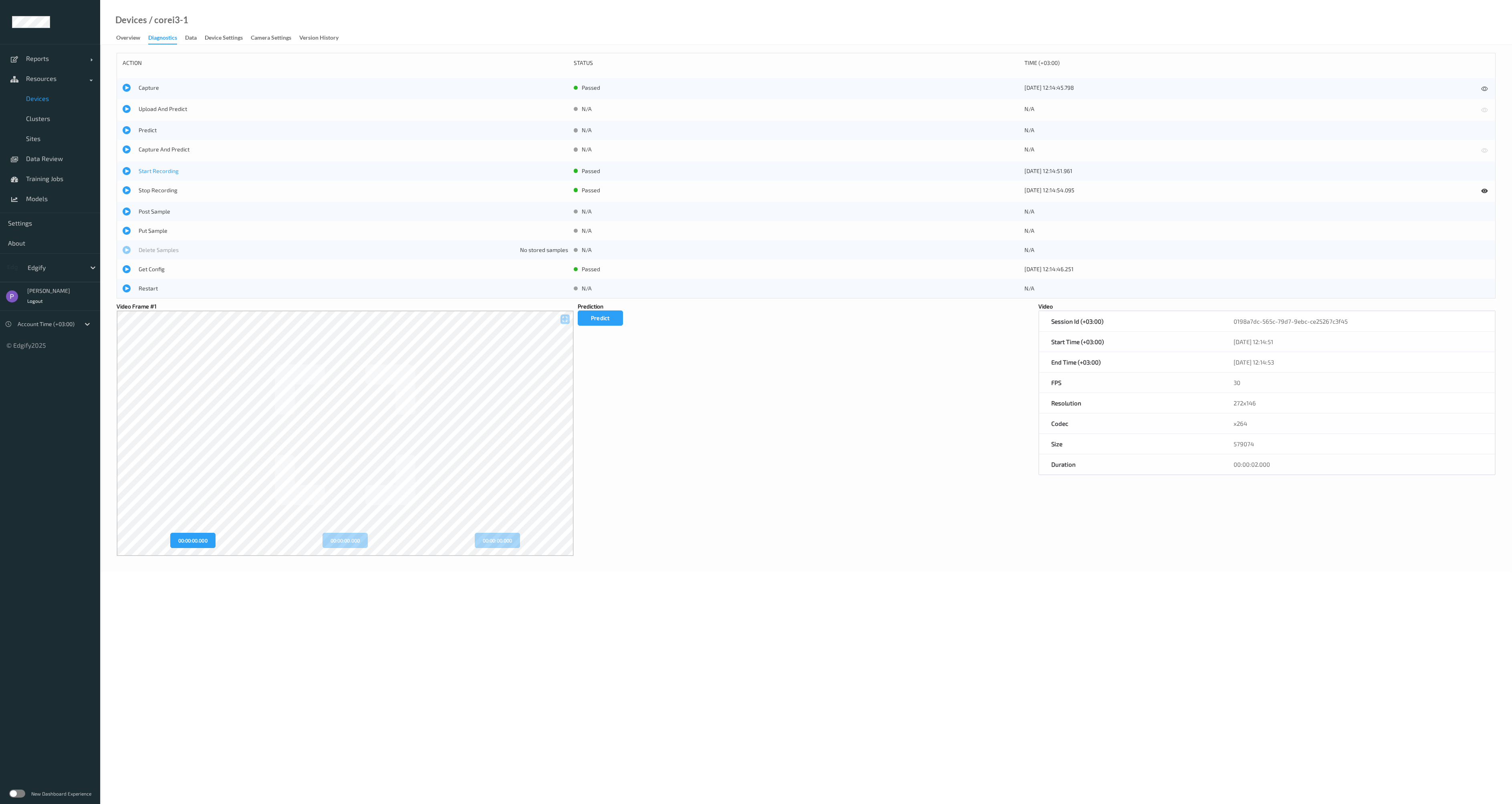
click at [157, 170] on span "Start Recording" at bounding box center [353, 171] width 430 height 8
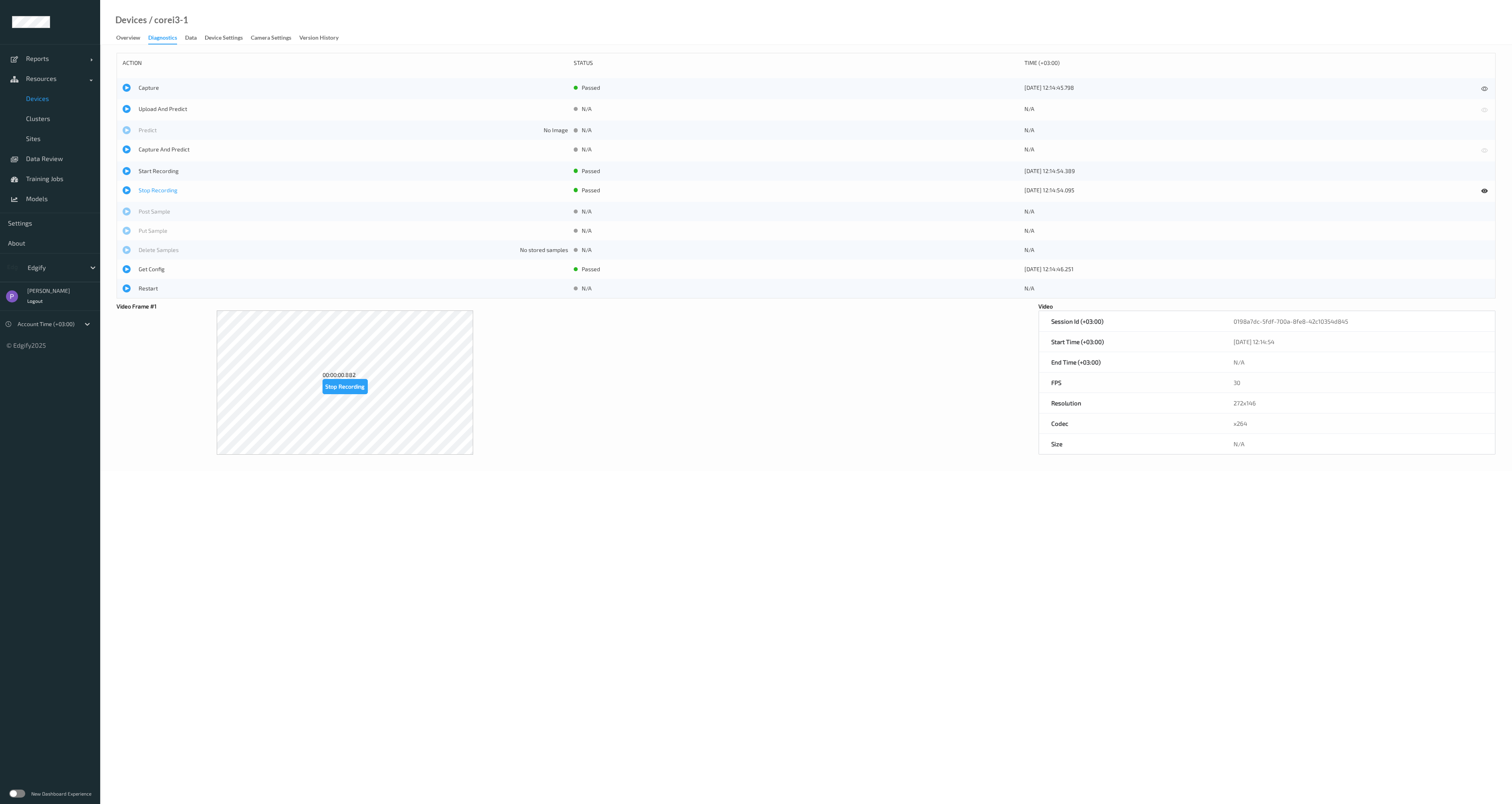
click at [157, 189] on span "Stop Recording" at bounding box center [353, 190] width 430 height 8
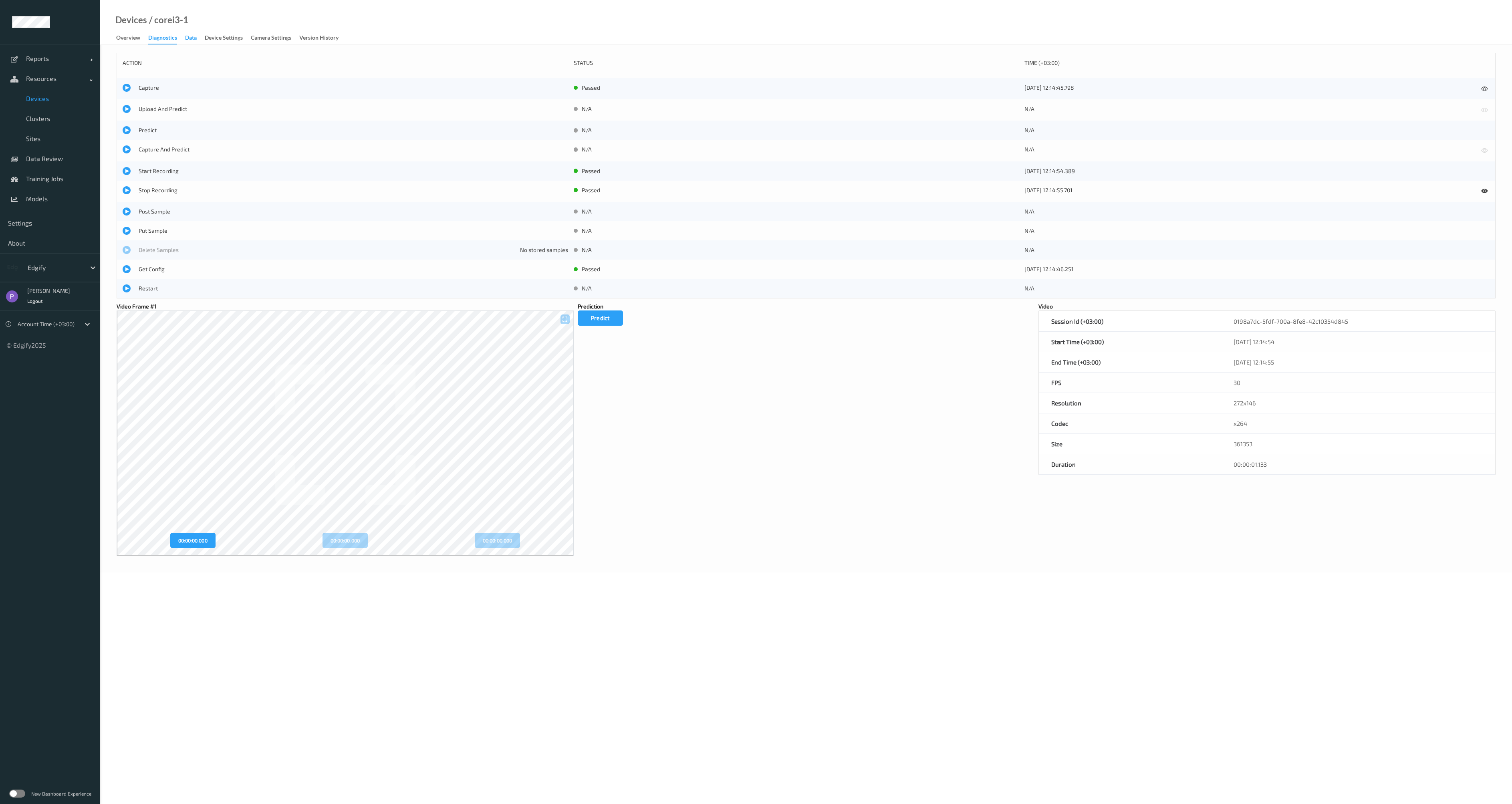
click at [193, 37] on div "Data" at bounding box center [191, 38] width 12 height 10
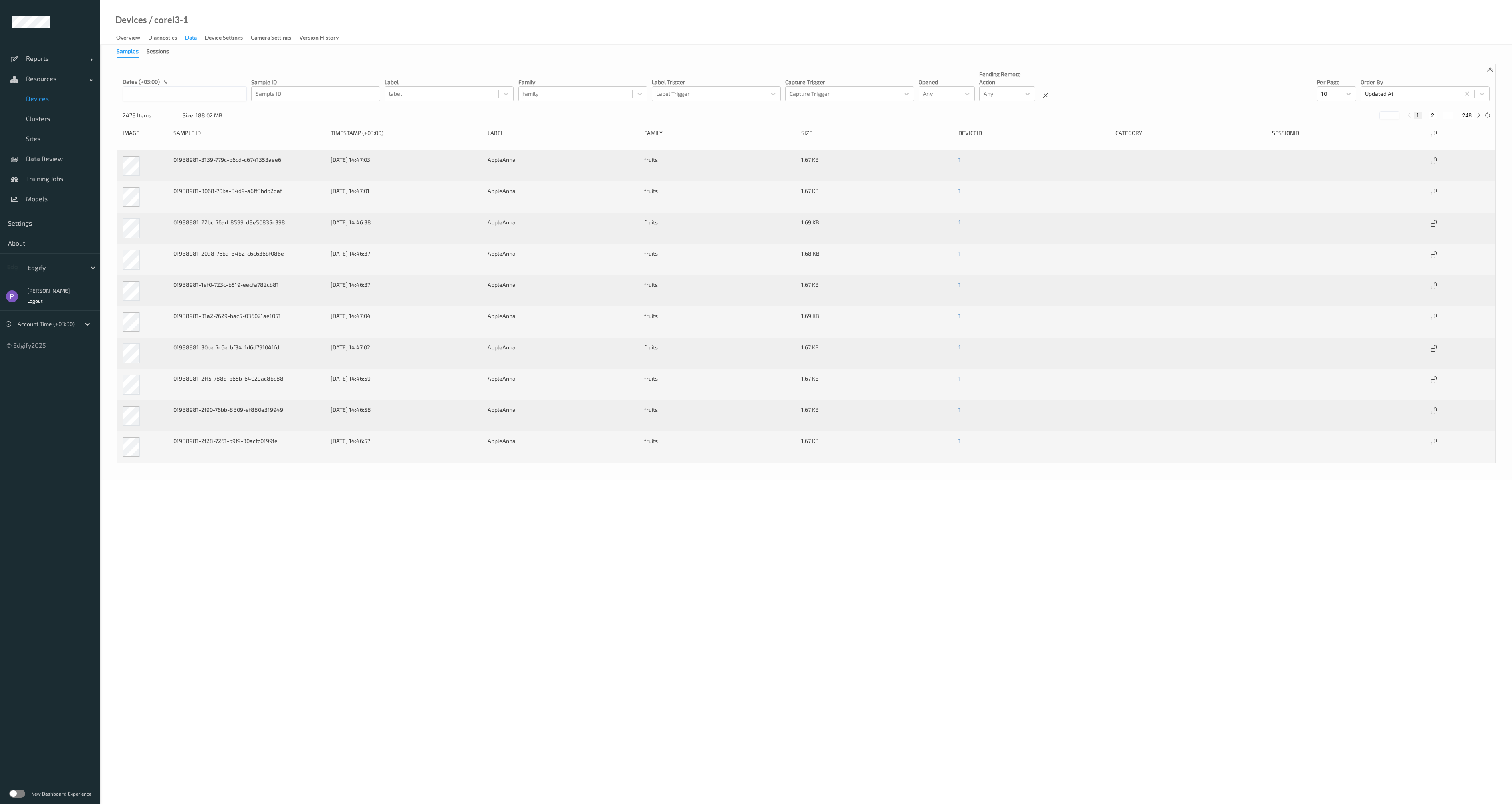
click at [146, 52] on link "Samples" at bounding box center [131, 51] width 30 height 7
click at [154, 55] on div "Sessions" at bounding box center [158, 52] width 22 height 10
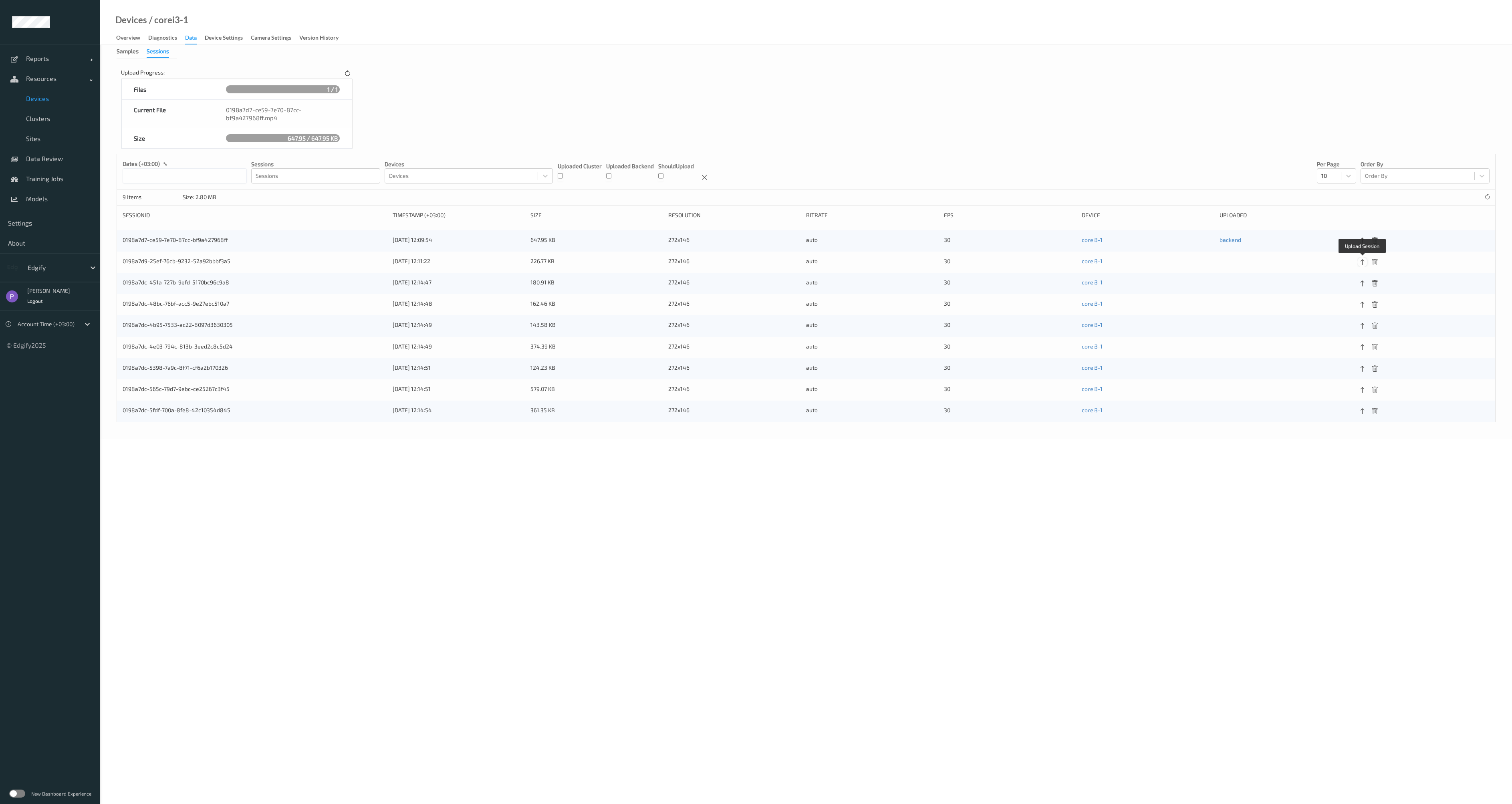
click at [1362, 264] on icon at bounding box center [1362, 262] width 7 height 7
drag, startPoint x: 1364, startPoint y: 285, endPoint x: 1365, endPoint y: 268, distance: 17.0
click at [1364, 285] on div "0198a7d7-ce59-7e70-87cc-bf9a427968ff [DATE] 12:09:54 647.95 KB 272x146 auto 30 …" at bounding box center [806, 326] width 1378 height 192
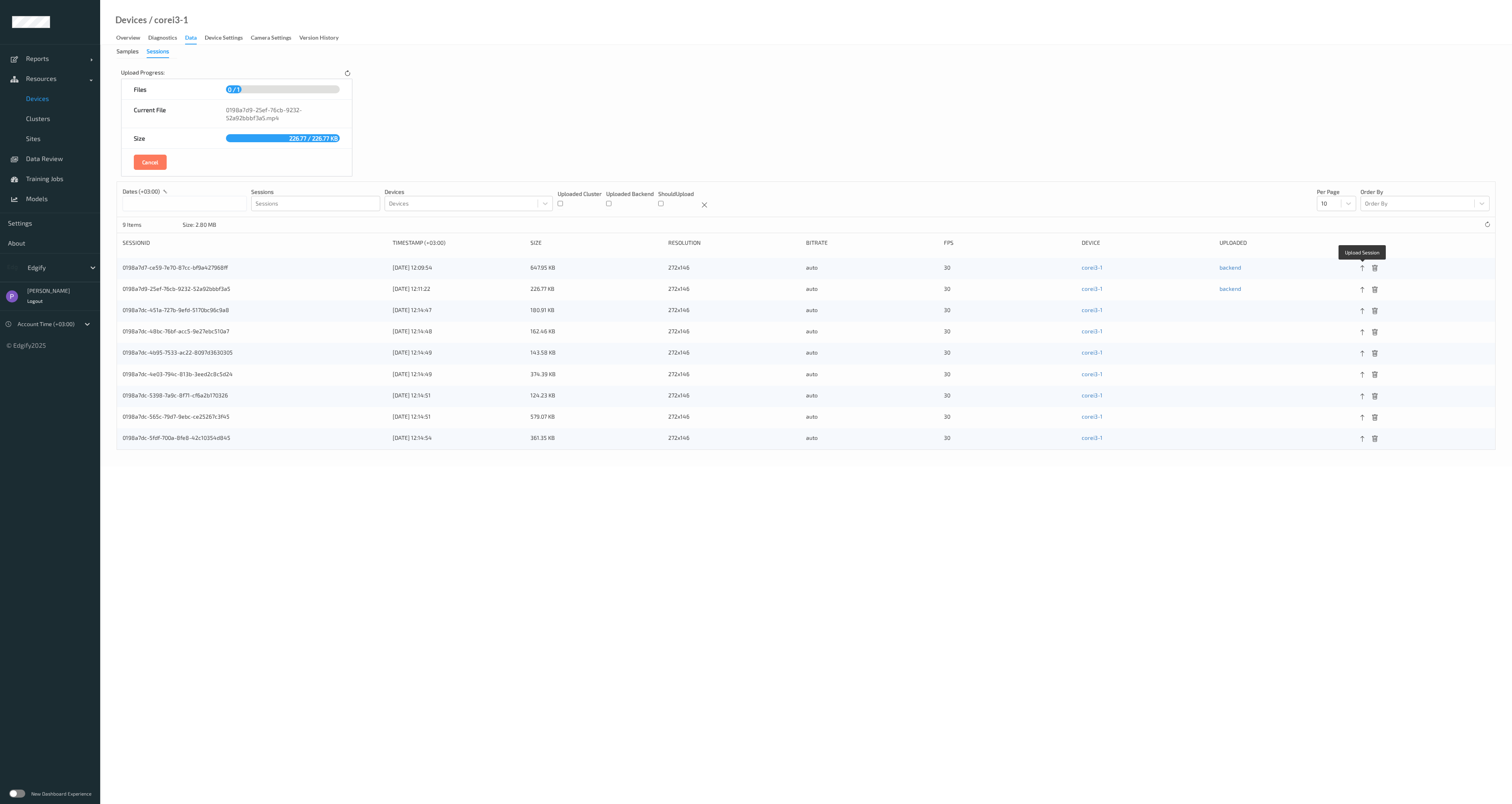
drag, startPoint x: 1364, startPoint y: 264, endPoint x: 1362, endPoint y: 275, distance: 11.2
click at [1364, 266] on div at bounding box center [1362, 268] width 10 height 10
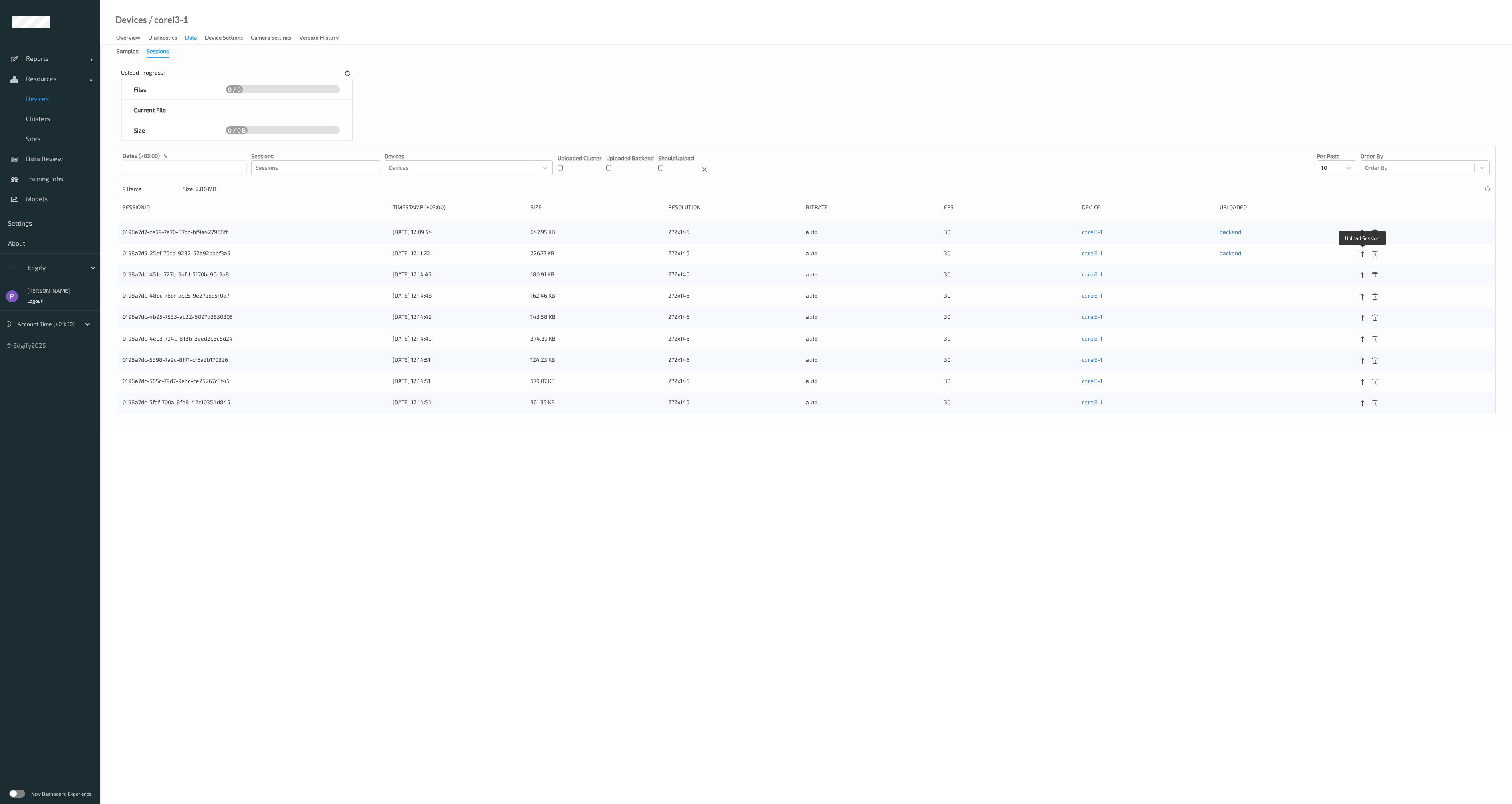
click at [1363, 289] on div "0198a7dc-48bc-76bf-acc5-9e27ebc510a7 [DATE] 12:14:48 162.46 KB 272x146 auto 30 …" at bounding box center [806, 296] width 1378 height 21
click at [1362, 302] on div "0198a7dc-48bc-76bf-acc5-9e27ebc510a7 [DATE] 12:14:48 162.46 KB 272x146 auto 30 …" at bounding box center [806, 296] width 1378 height 21
click at [1364, 317] on icon at bounding box center [1362, 318] width 7 height 7
drag, startPoint x: 1362, startPoint y: 337, endPoint x: 1363, endPoint y: 344, distance: 7.1
click at [1362, 337] on div "0198a7dc-4e03-794c-813b-3eed2c8c5d24 [DATE] 12:14:49 374.39 KB 272x146 auto 30 …" at bounding box center [806, 347] width 1378 height 21
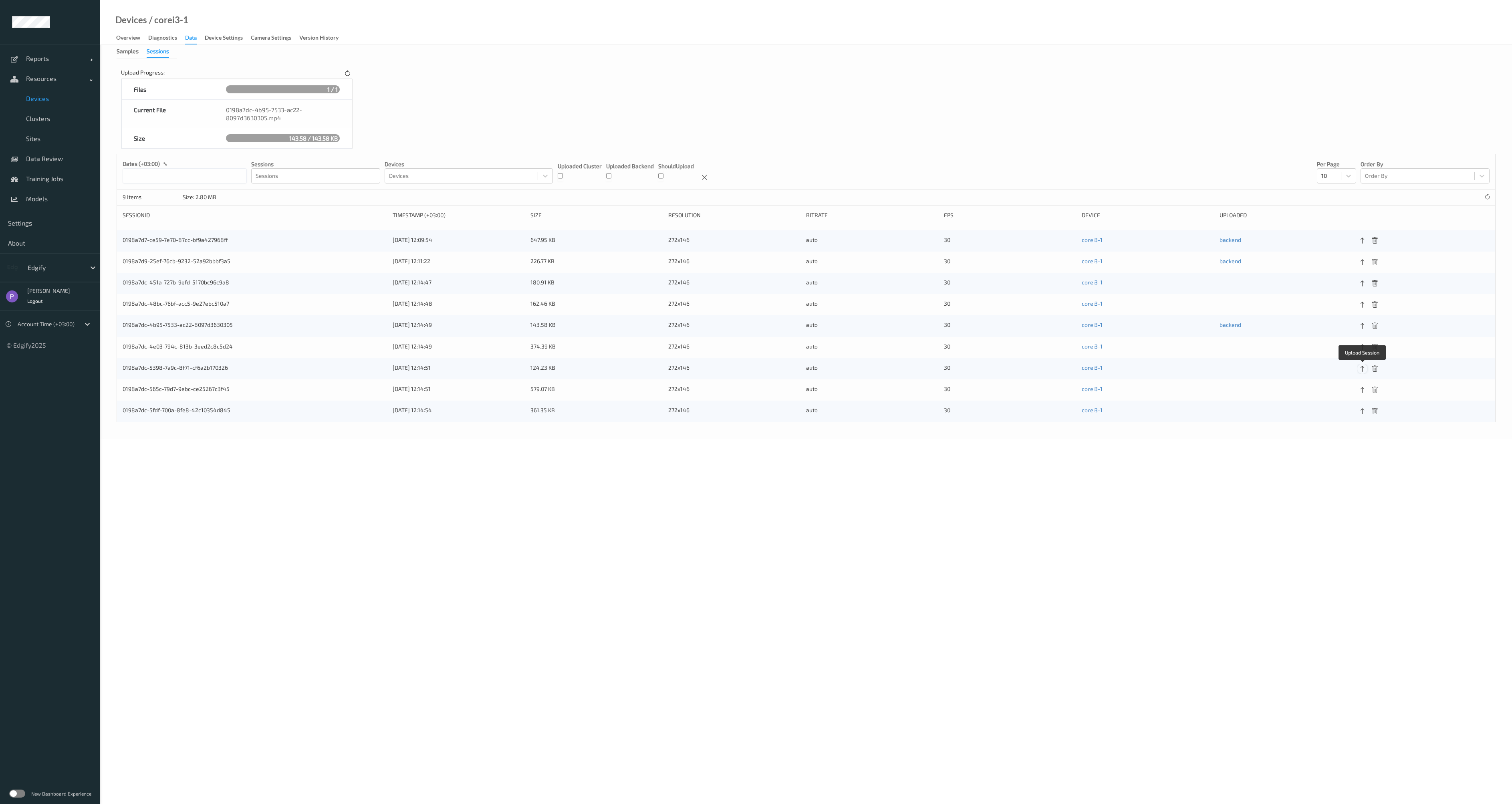
click at [1364, 371] on icon at bounding box center [1362, 369] width 7 height 7
click at [1364, 391] on icon at bounding box center [1362, 390] width 7 height 7
click at [1364, 415] on icon at bounding box center [1362, 411] width 7 height 7
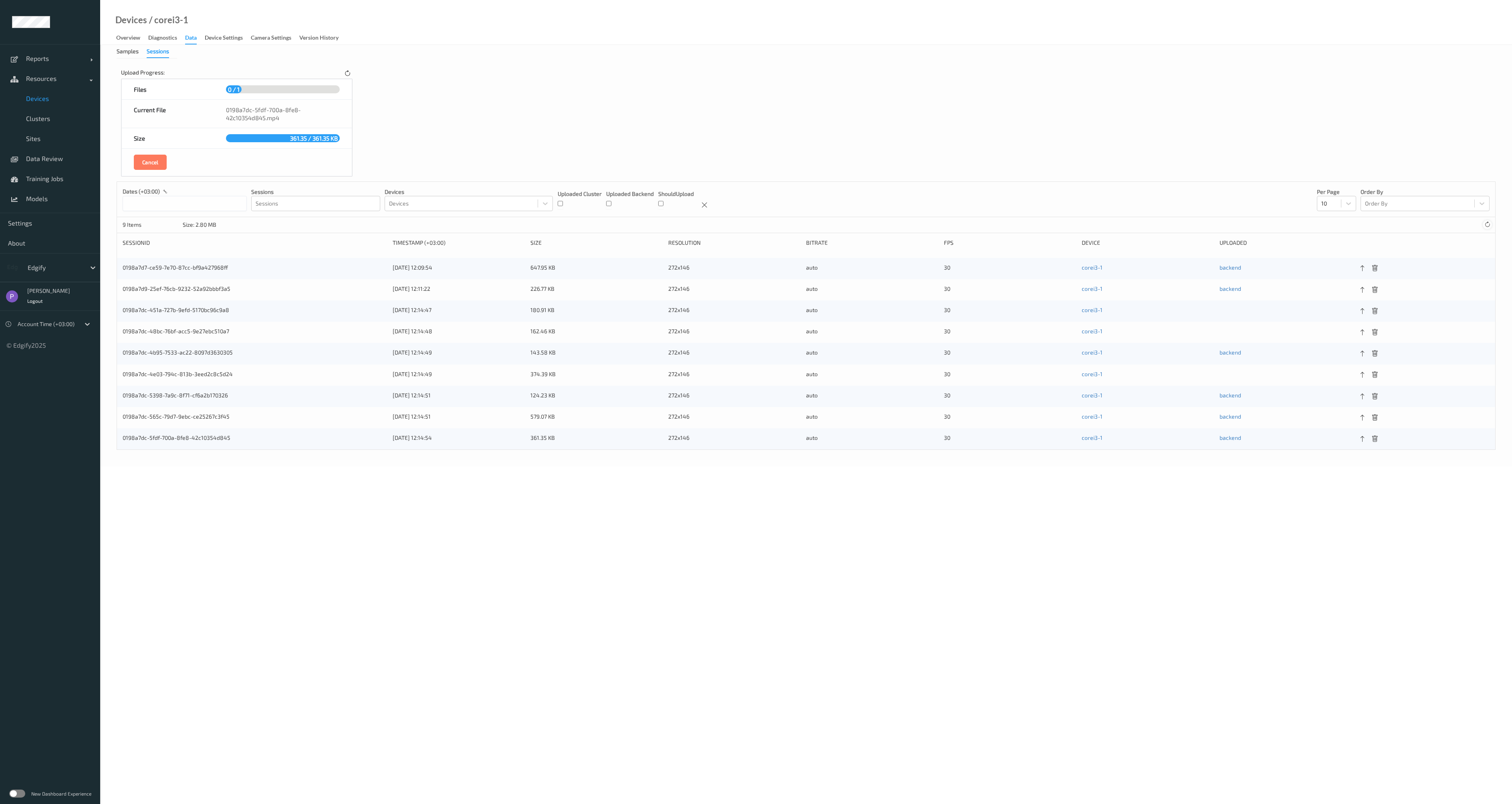
click at [1481, 229] on div "9 Items Size: 2.80 MB" at bounding box center [806, 225] width 1378 height 16
click at [1489, 222] on icon at bounding box center [1487, 224] width 6 height 6
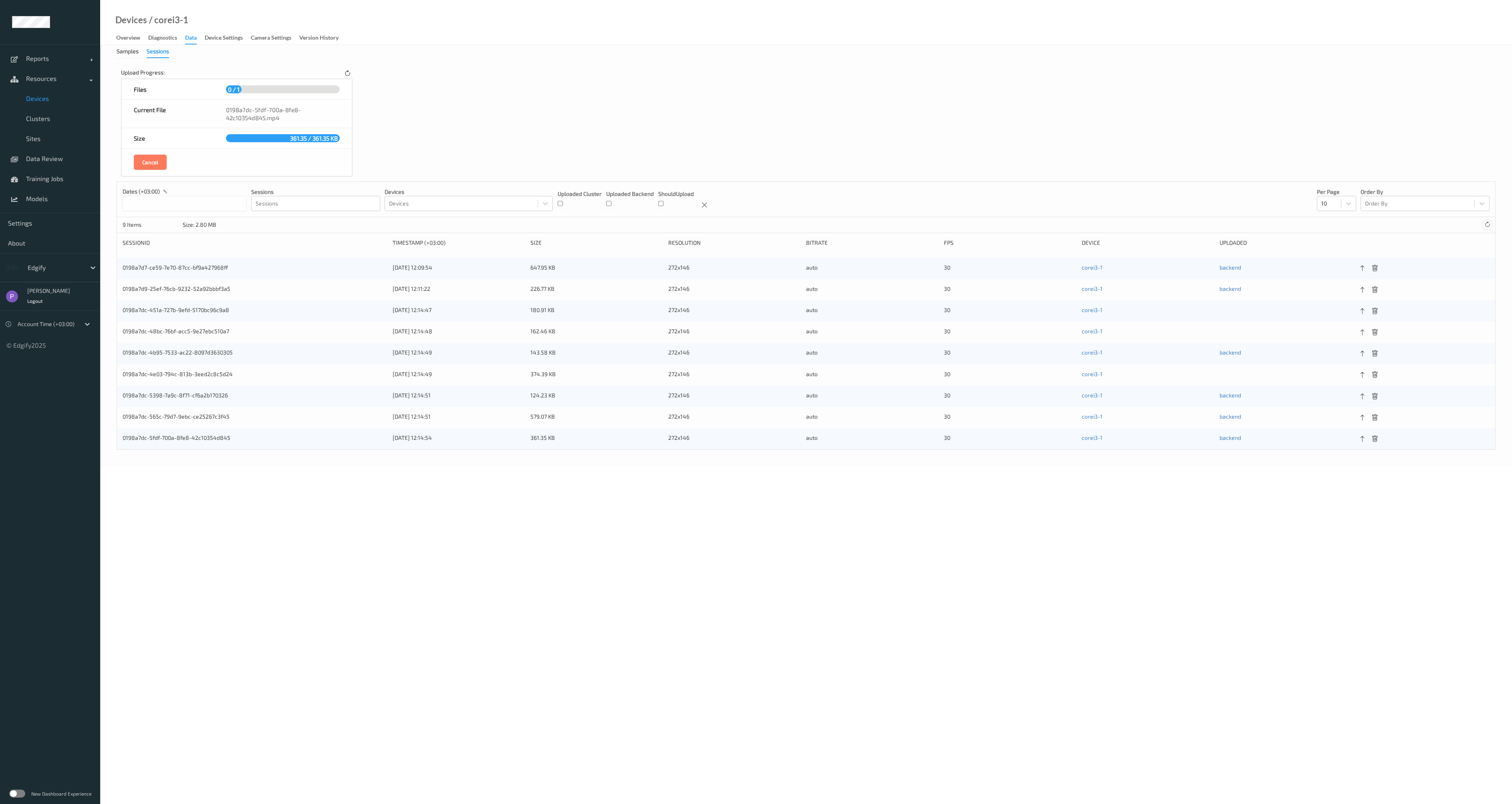
click at [1489, 222] on icon at bounding box center [1487, 224] width 6 height 6
click at [1488, 222] on icon at bounding box center [1487, 224] width 6 height 6
click at [1487, 223] on icon at bounding box center [1487, 224] width 6 height 6
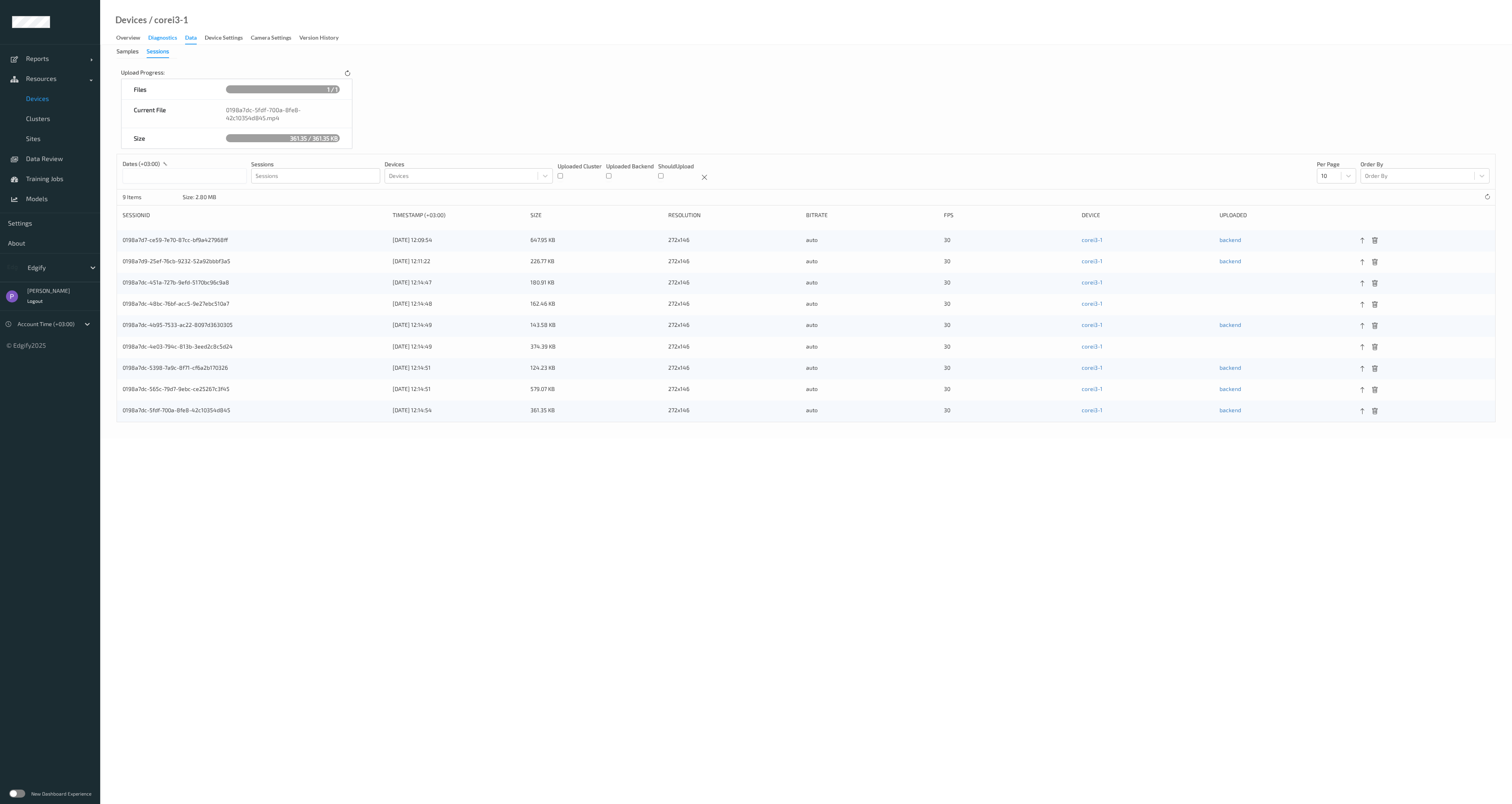
click at [156, 39] on div "Diagnostics" at bounding box center [163, 38] width 29 height 10
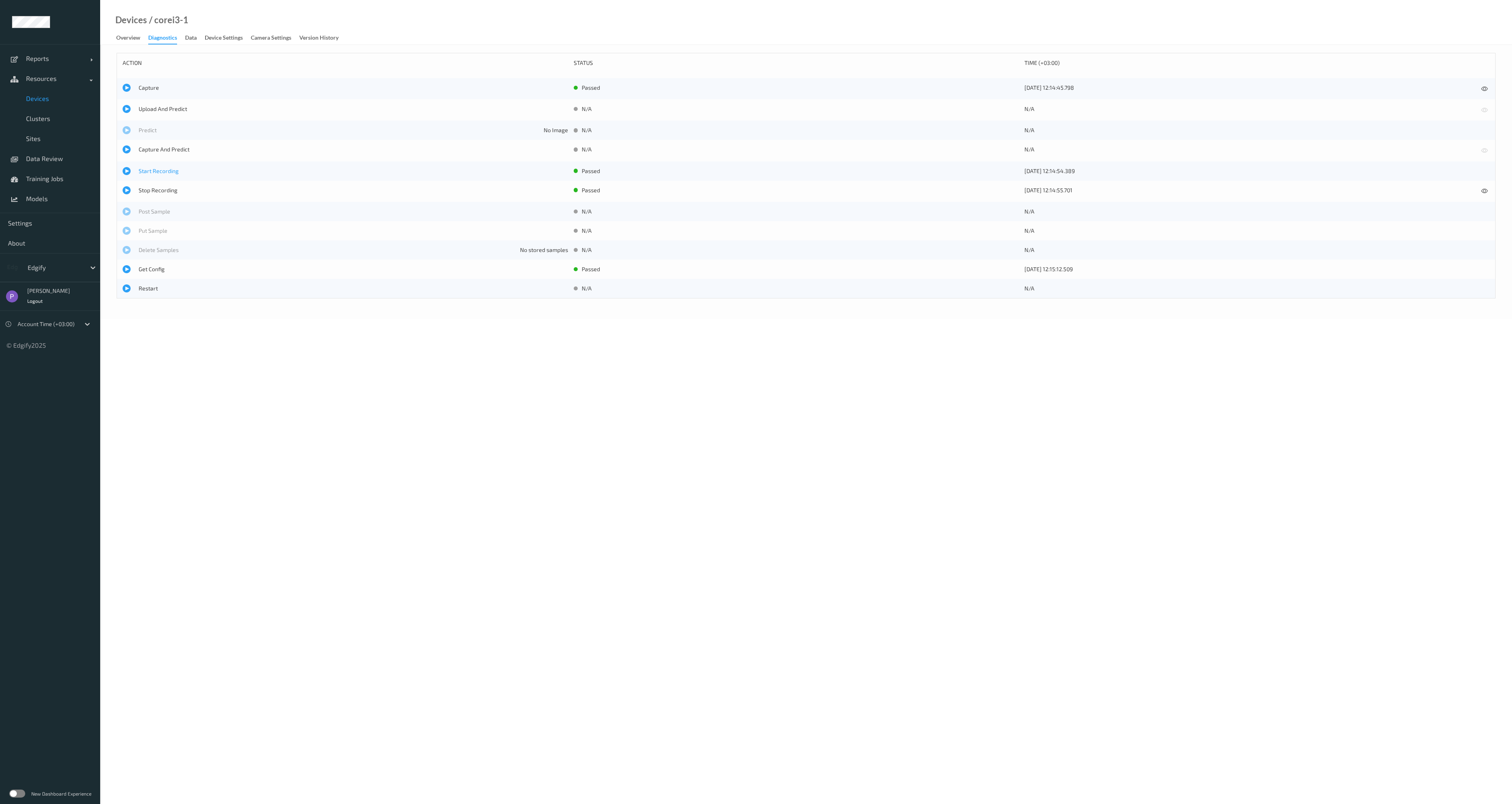
click at [131, 168] on span "Start Recording" at bounding box center [345, 171] width 446 height 8
click at [123, 189] on div at bounding box center [127, 190] width 8 height 8
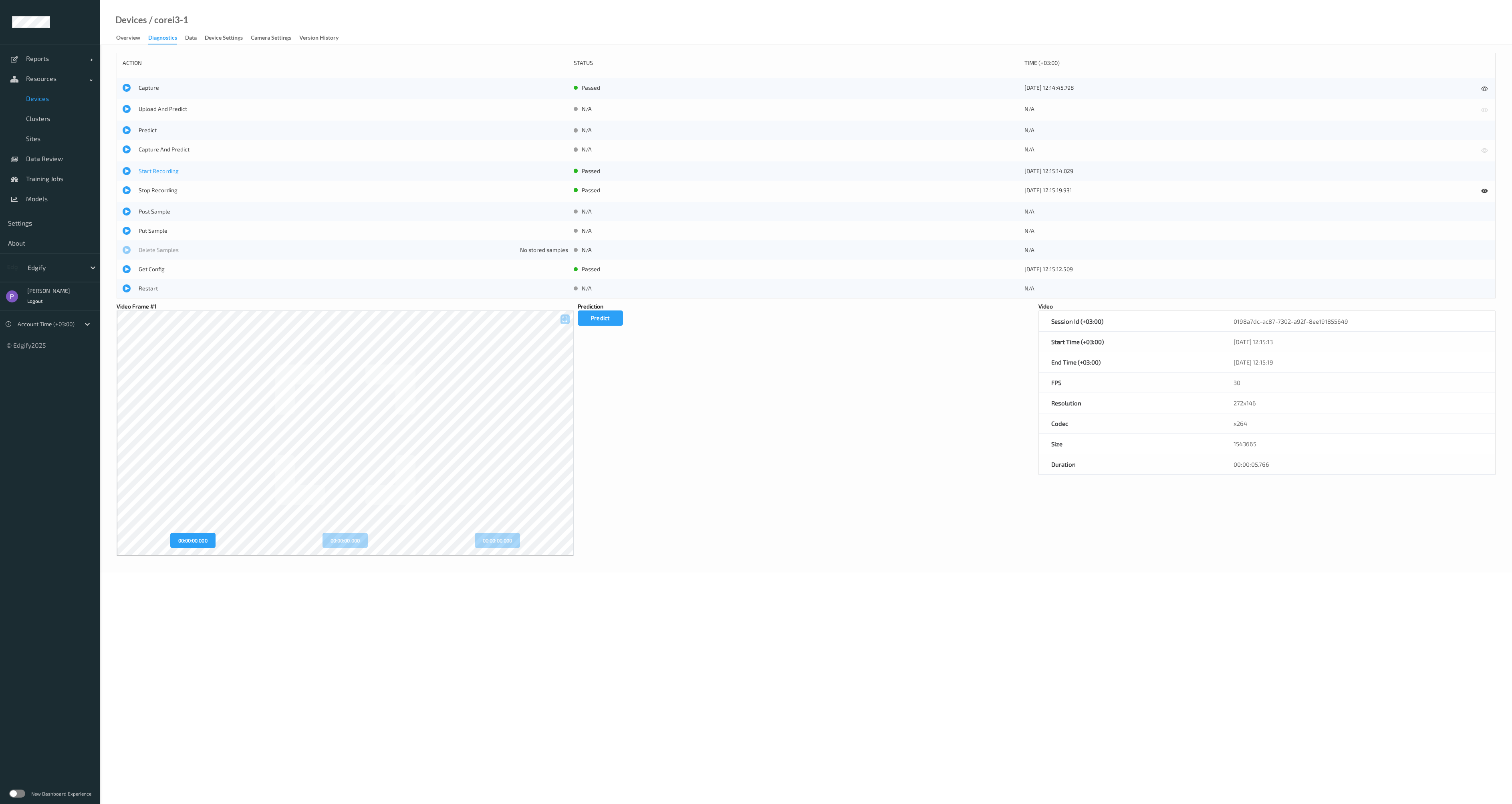
drag, startPoint x: 127, startPoint y: 165, endPoint x: 129, endPoint y: 170, distance: 5.4
click at [129, 170] on div "Start Recording passed [DATE] 12:15:14.029" at bounding box center [806, 171] width 1378 height 19
click at [129, 172] on div at bounding box center [127, 171] width 8 height 8
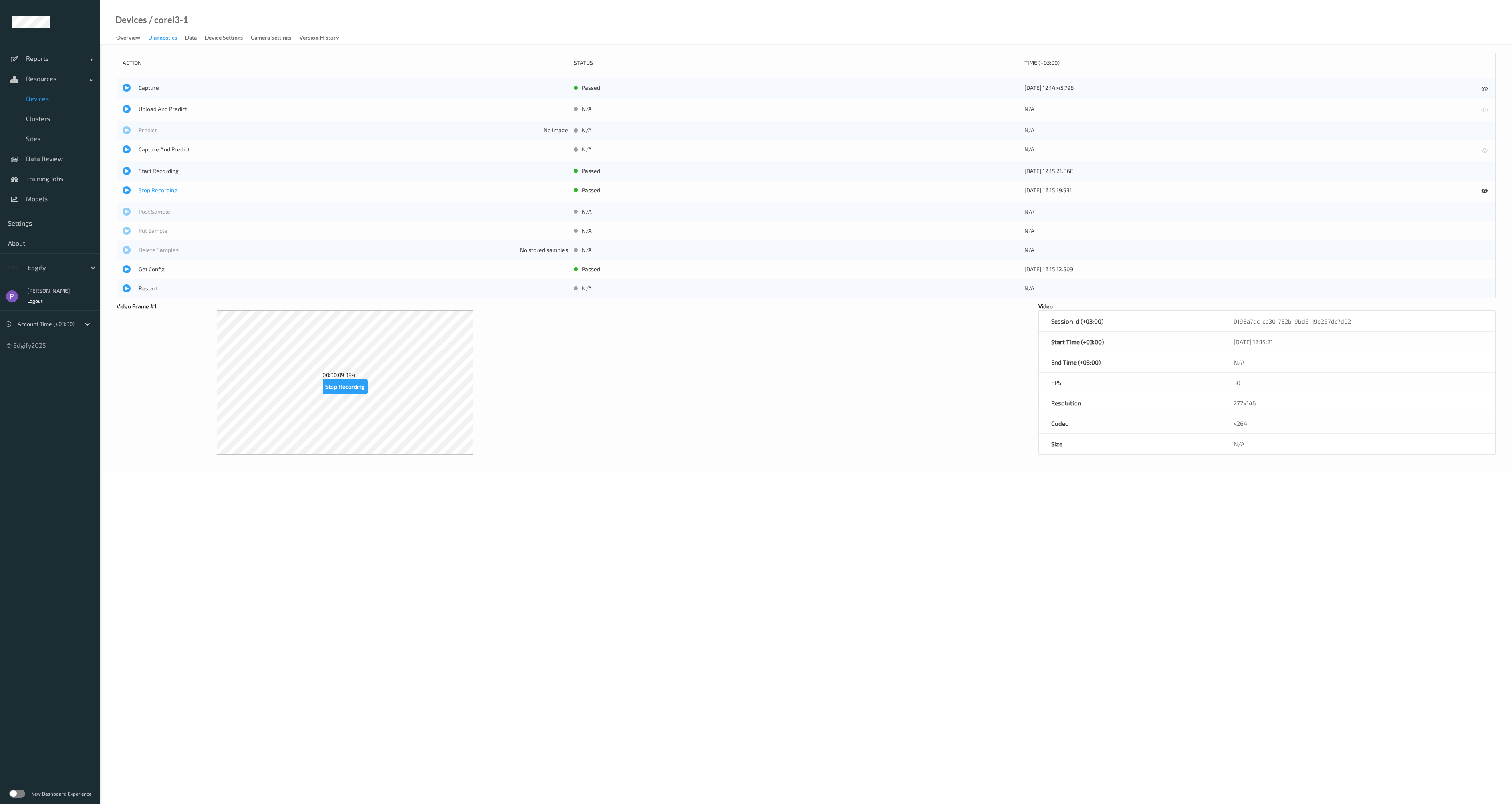
click at [142, 191] on span "Stop Recording" at bounding box center [353, 190] width 430 height 8
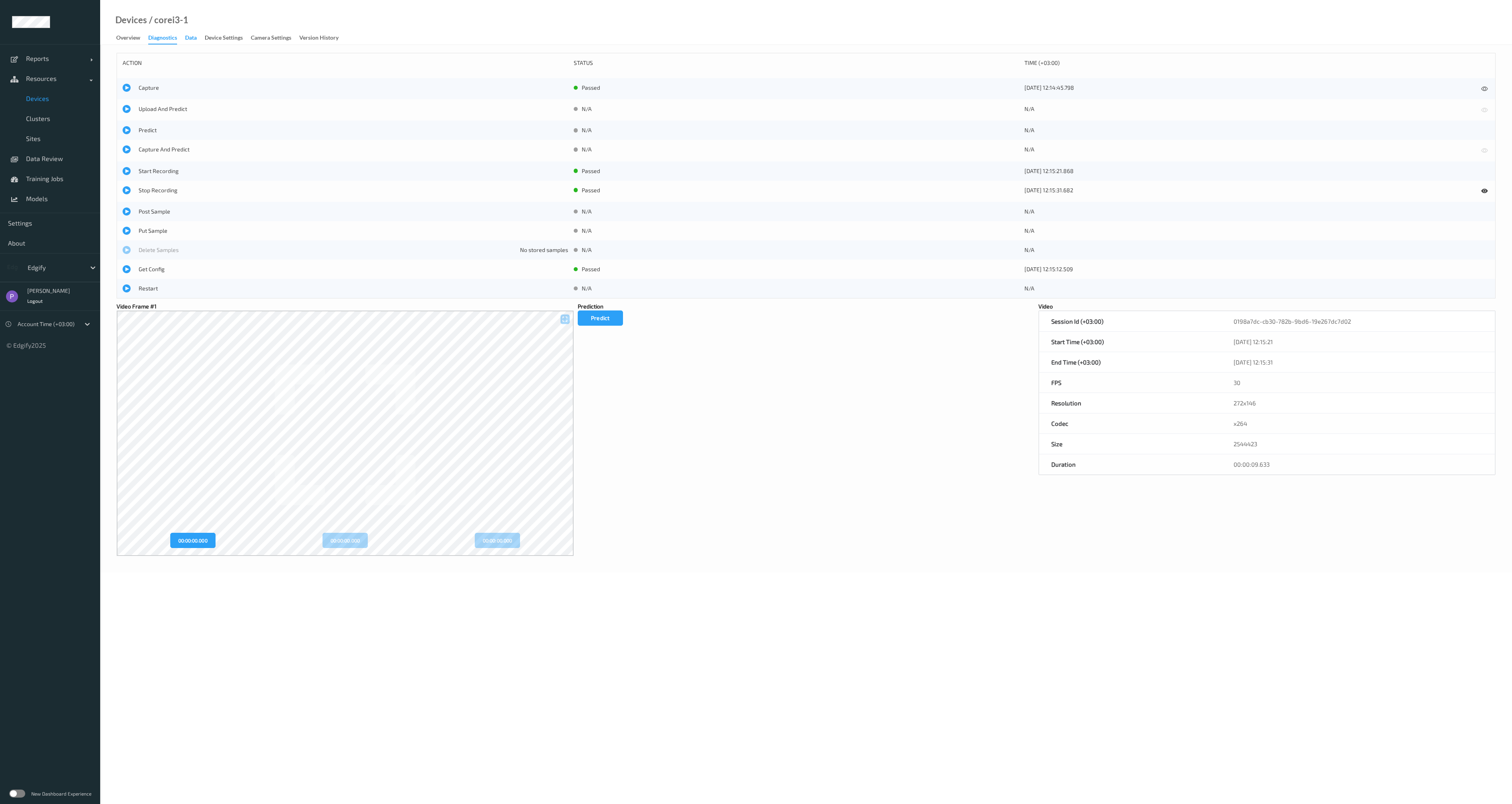
click at [187, 41] on div "Data" at bounding box center [191, 38] width 12 height 10
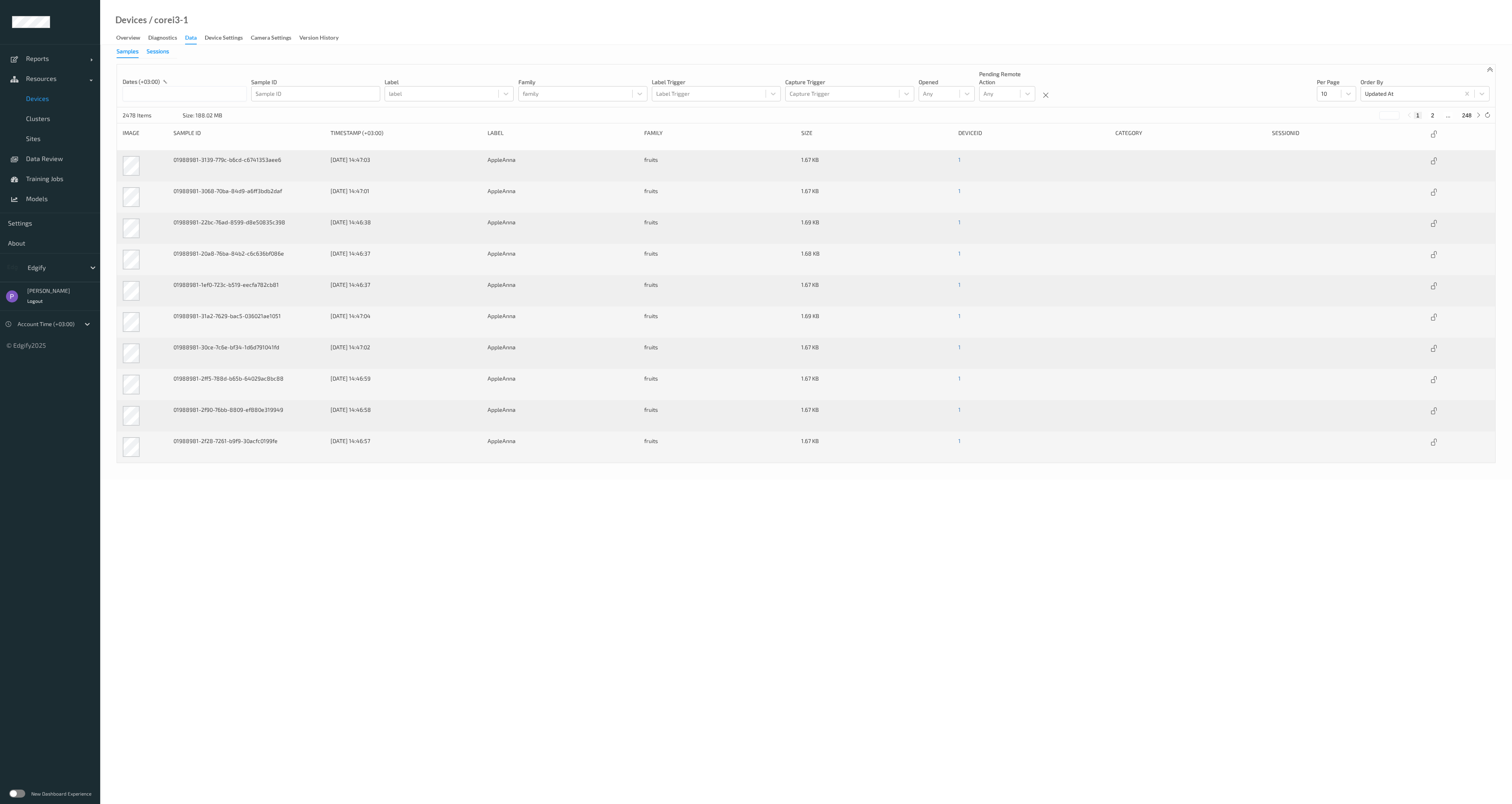
click at [156, 54] on div "Sessions" at bounding box center [158, 52] width 22 height 10
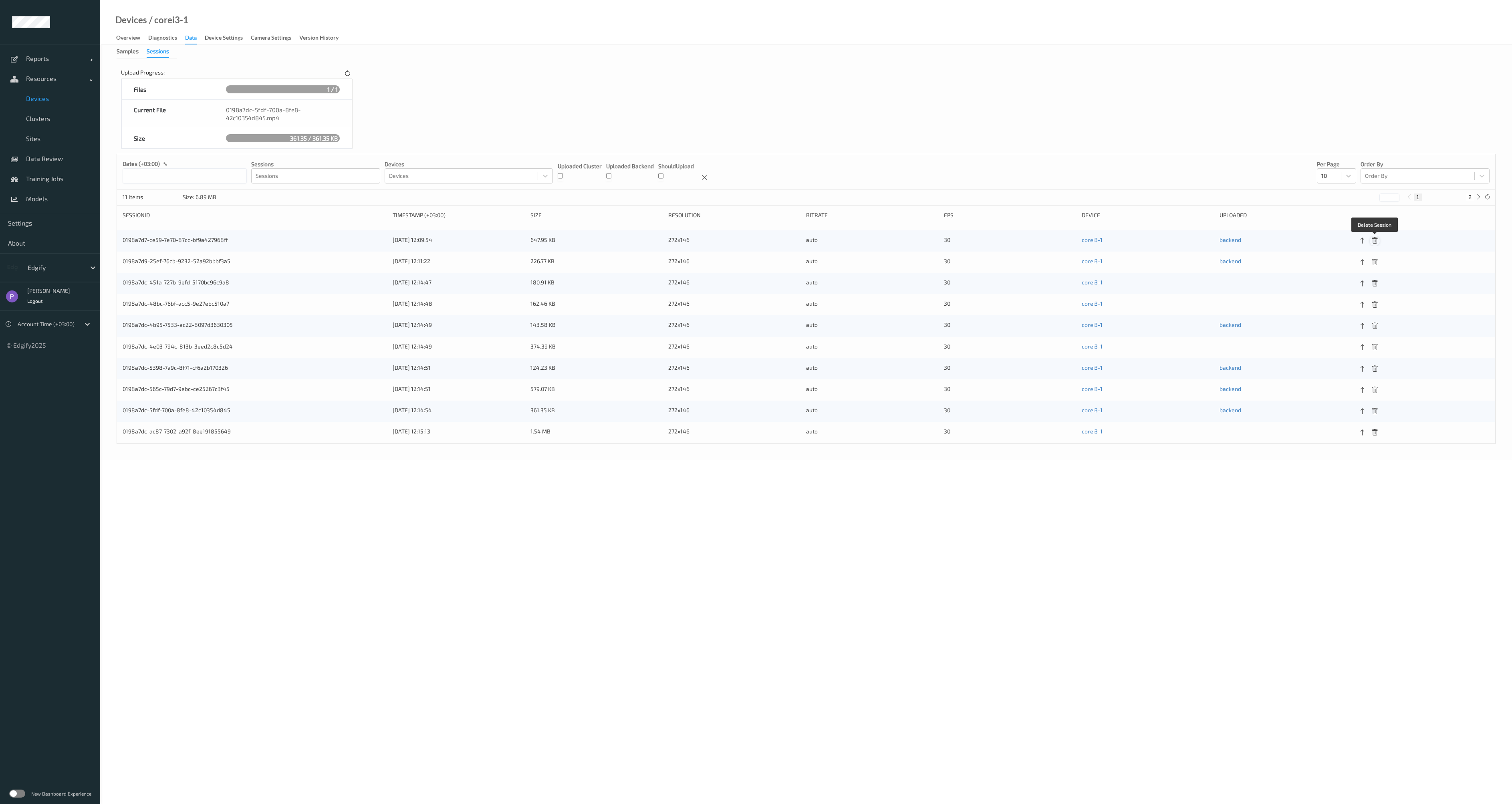
click at [1376, 239] on icon at bounding box center [1375, 241] width 7 height 7
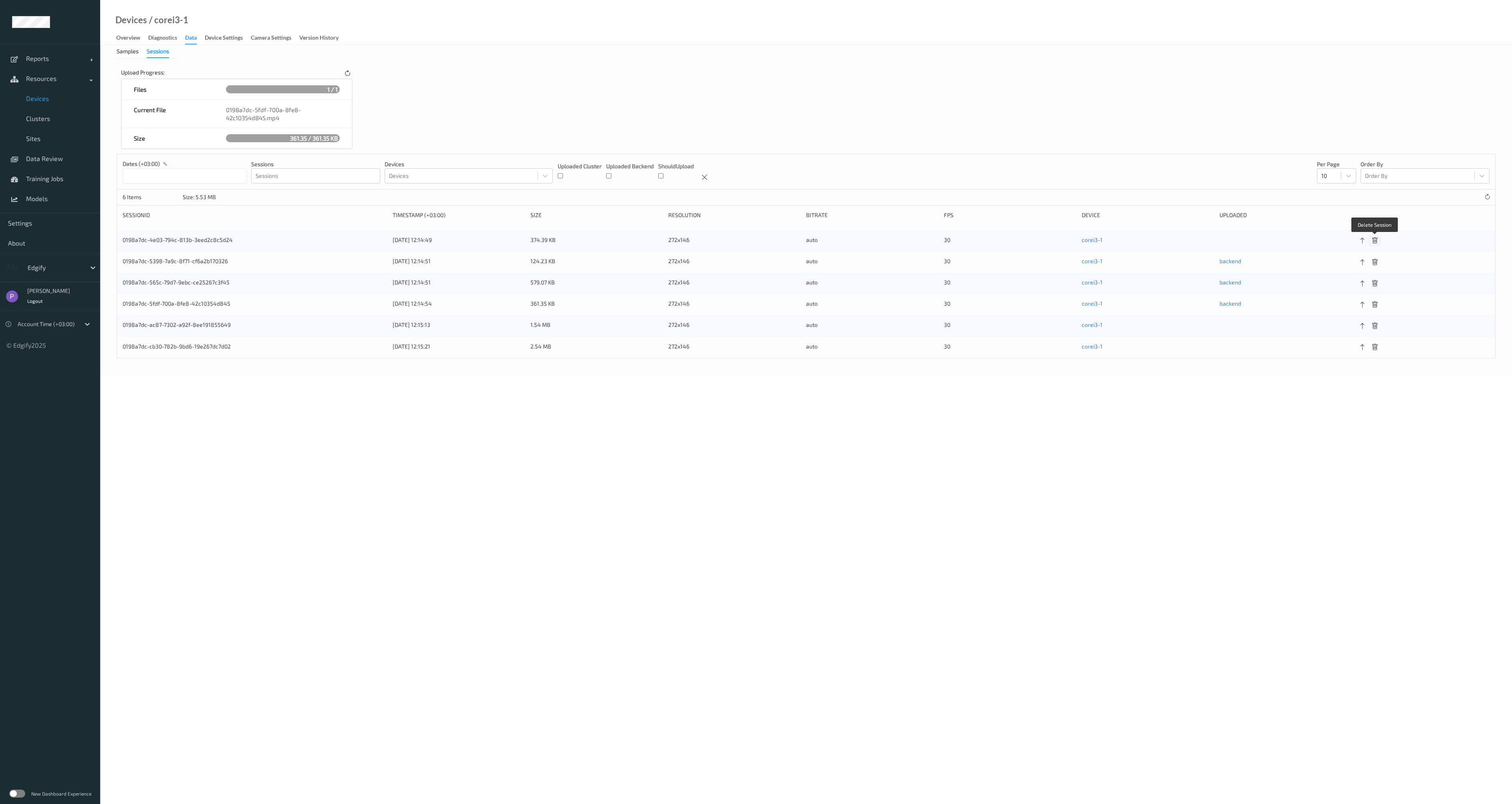
click at [1376, 239] on icon at bounding box center [1375, 241] width 7 height 7
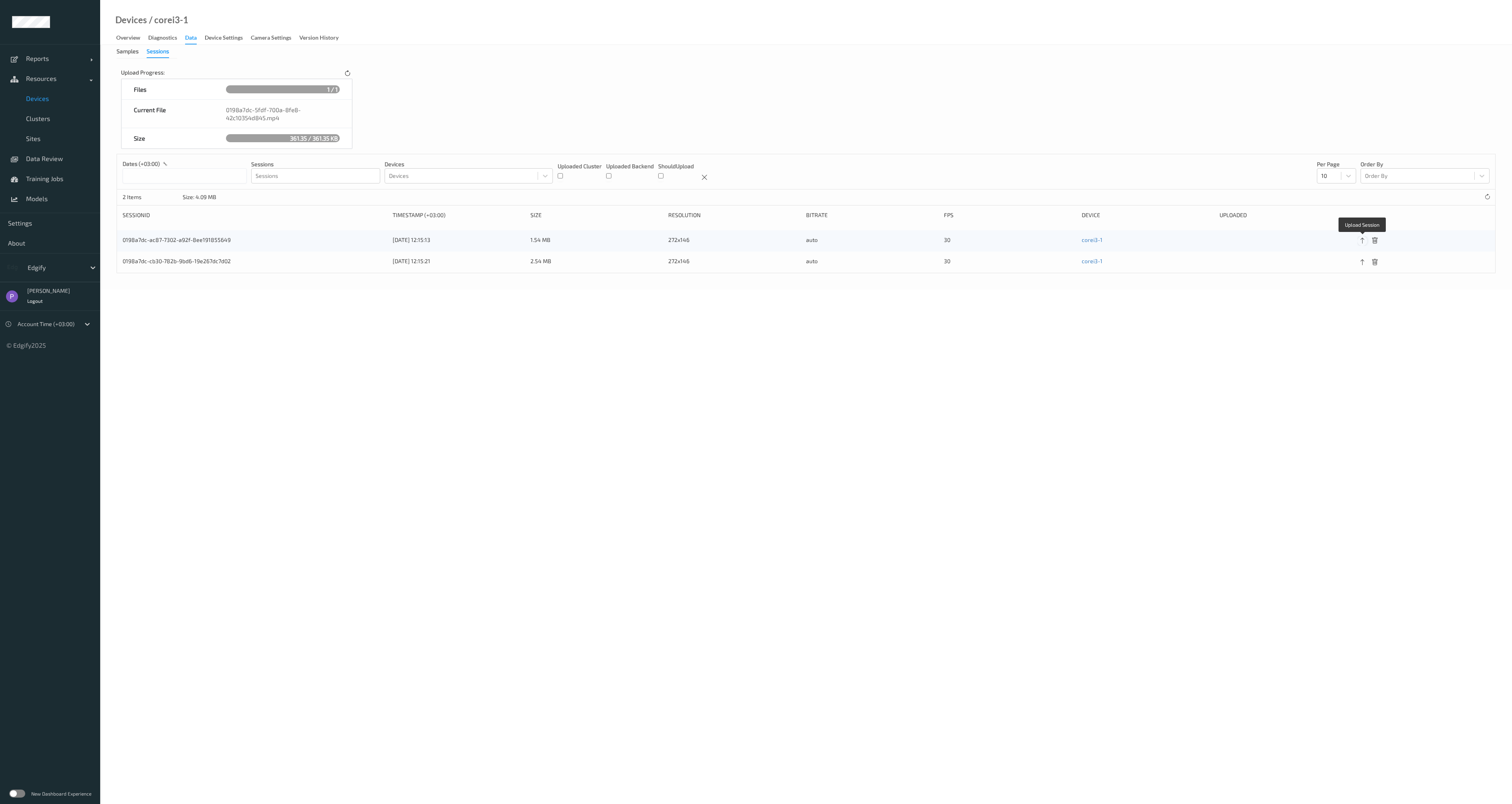
click at [1363, 244] on icon at bounding box center [1362, 241] width 7 height 7
click at [1362, 268] on div "0198a7dc-ac87-7302-a92f-8ee191855649 [DATE] 12:15:13 1.54 MB 272x146 auto 30 co…" at bounding box center [806, 251] width 1378 height 42
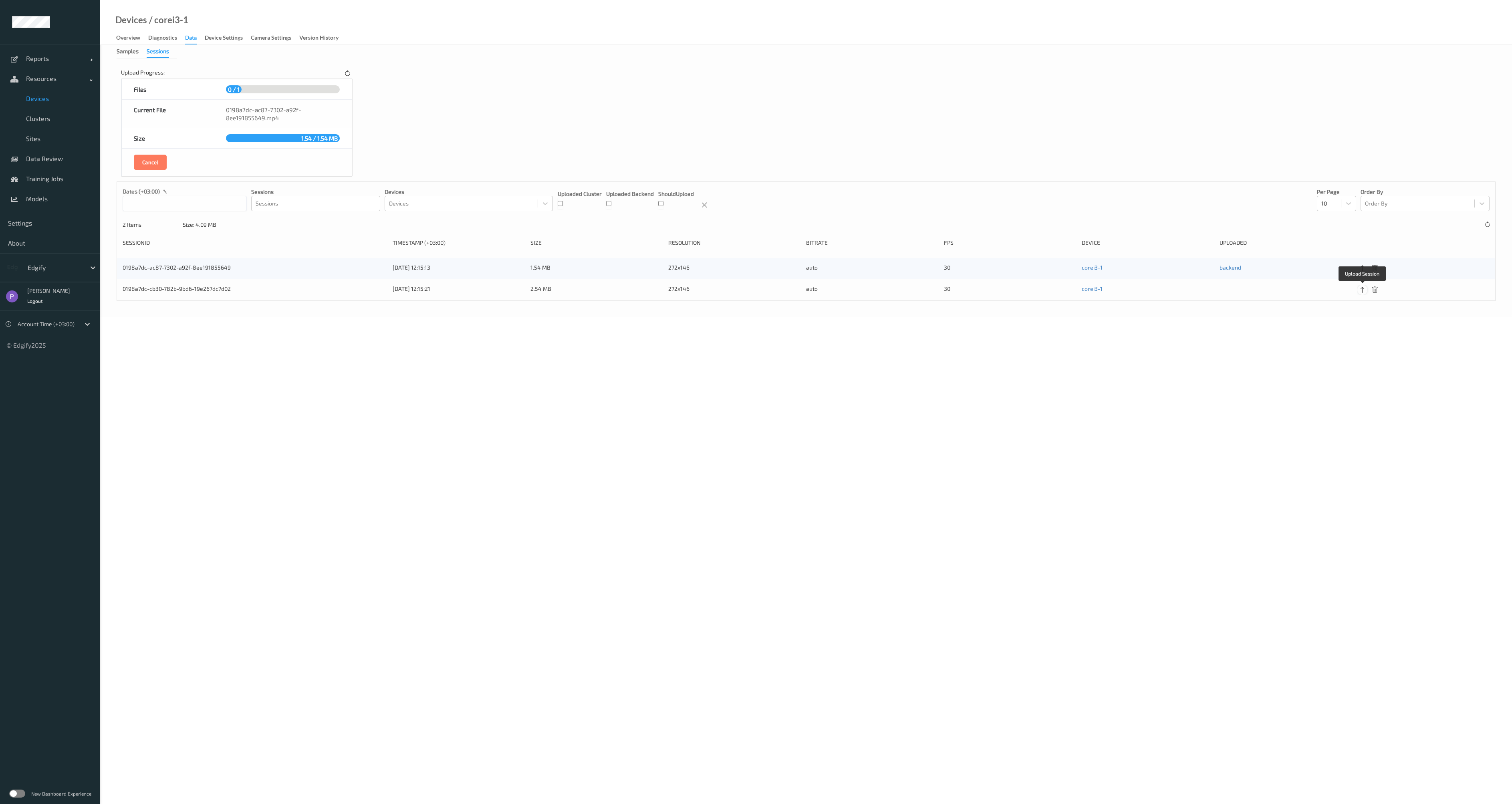
click at [1362, 291] on icon at bounding box center [1362, 290] width 7 height 7
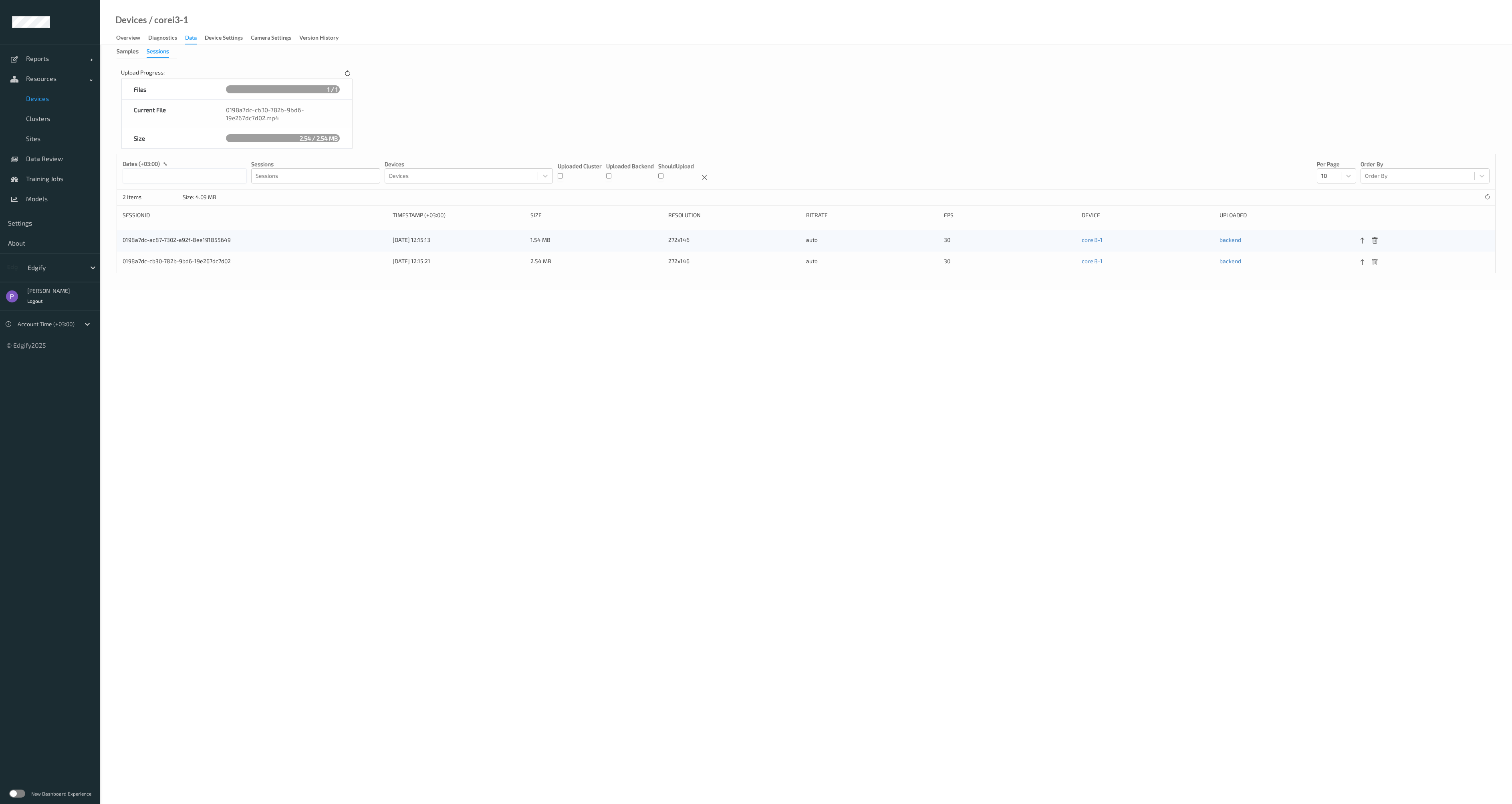
click at [397, 365] on body "Reports Default Report Customized Report Resources Devices Clusters Sites Data …" at bounding box center [756, 402] width 1512 height 804
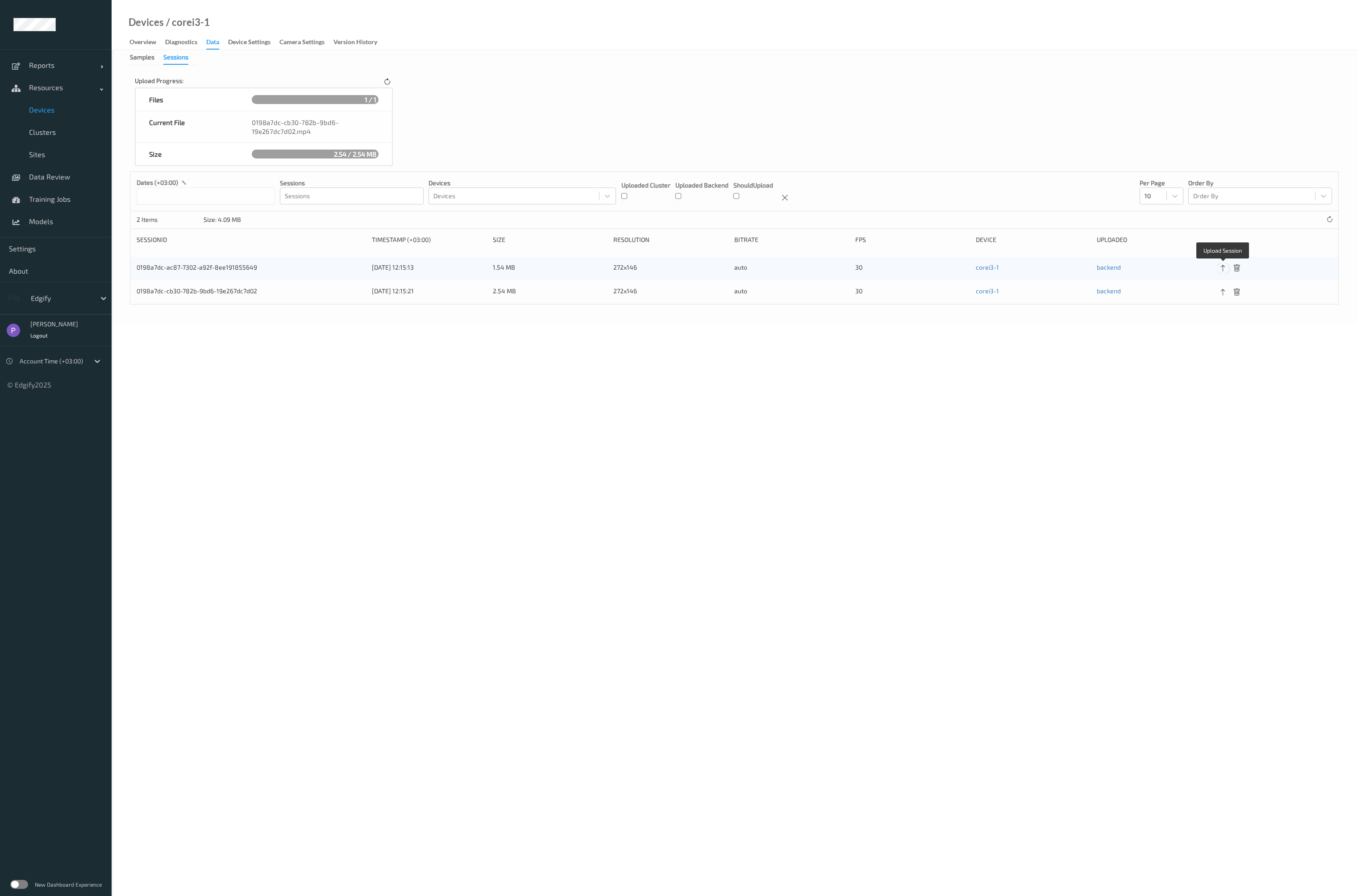
click at [1223, 270] on icon at bounding box center [1223, 268] width 8 height 8
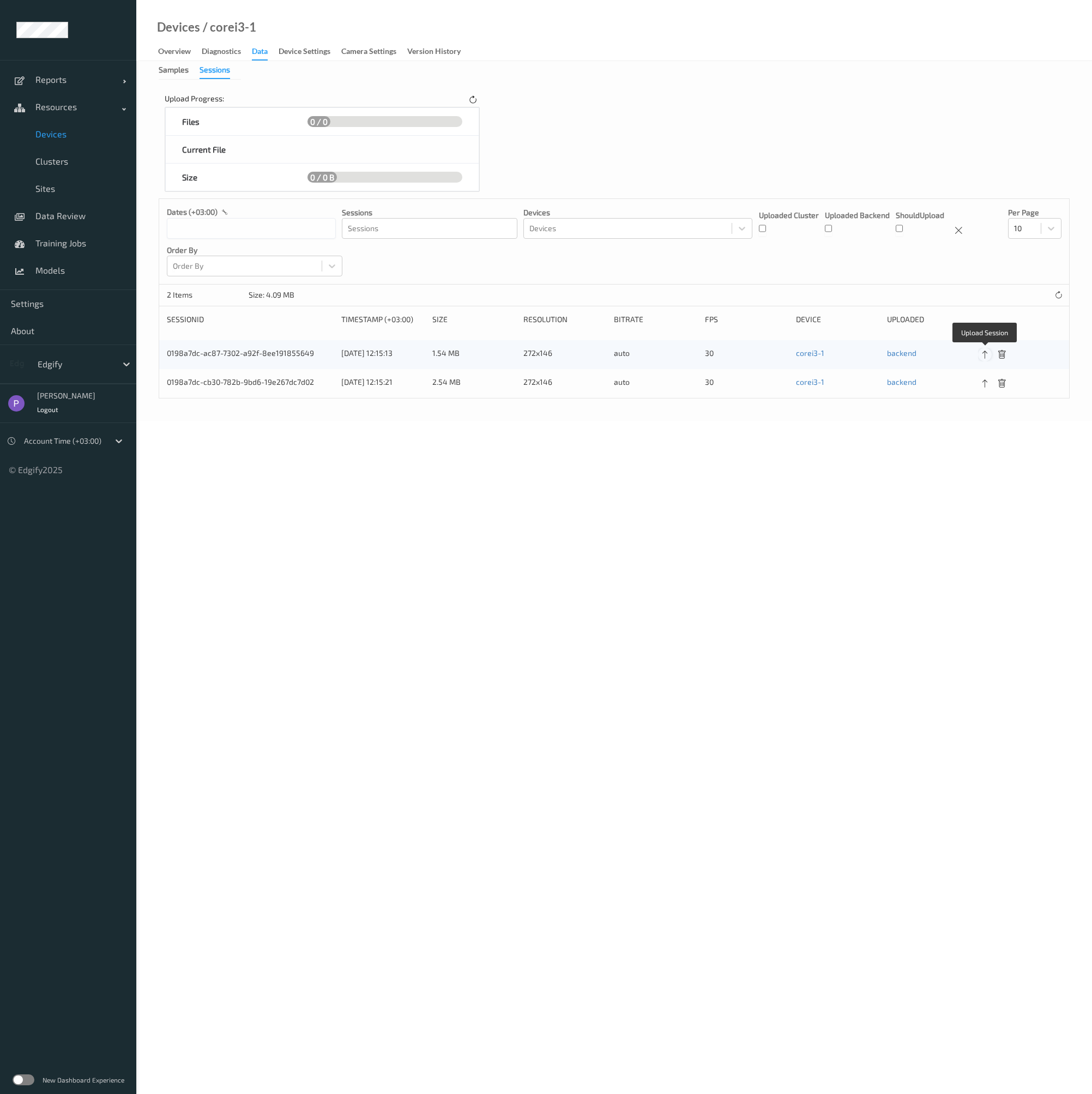
click at [986, 355] on icon at bounding box center [985, 355] width 10 height 10
click at [467, 101] on div at bounding box center [473, 100] width 14 height 14
click at [228, 50] on div "Diagnostics" at bounding box center [221, 52] width 39 height 14
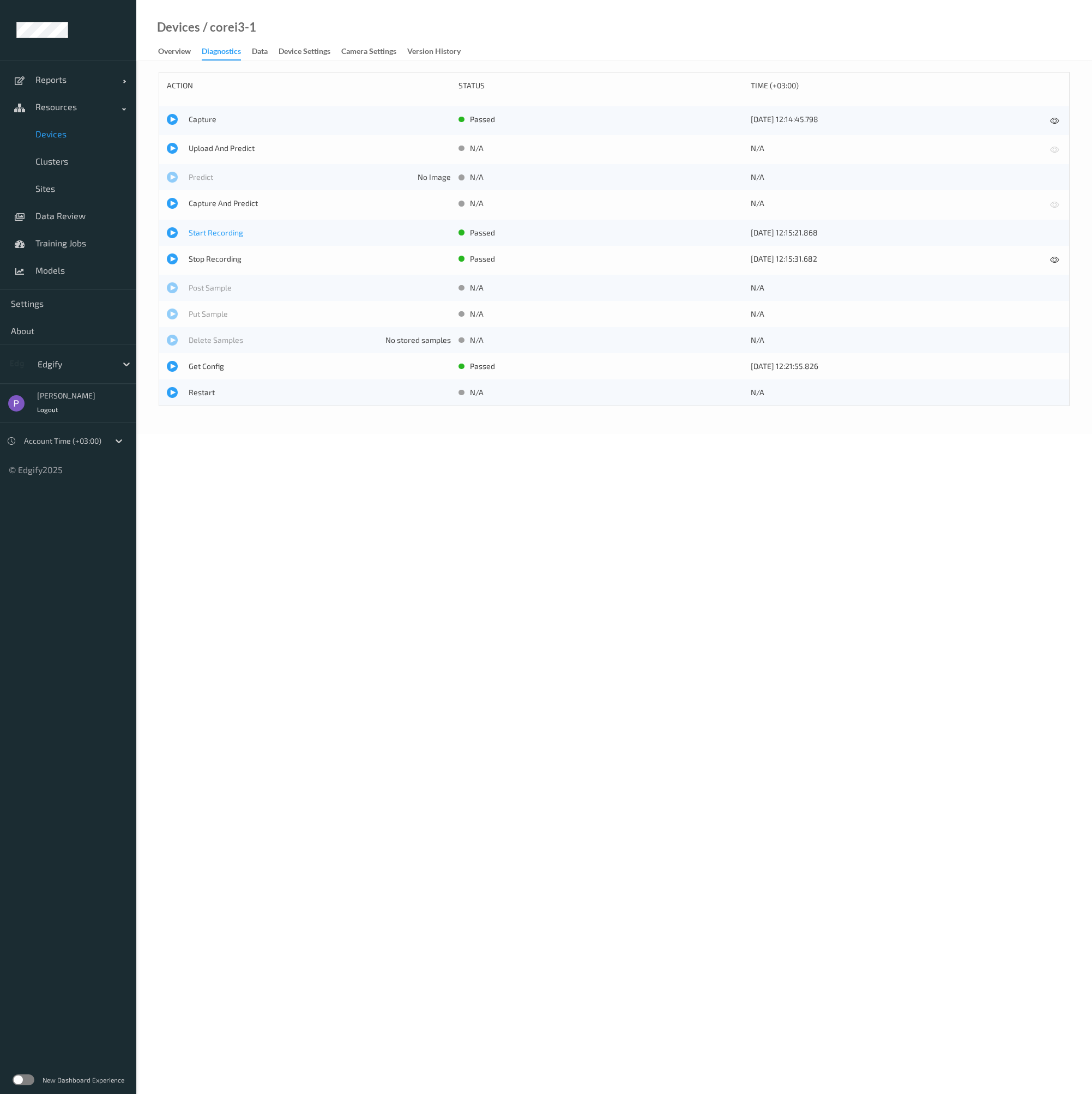
click at [208, 233] on span "Start Recording" at bounding box center [320, 233] width 262 height 11
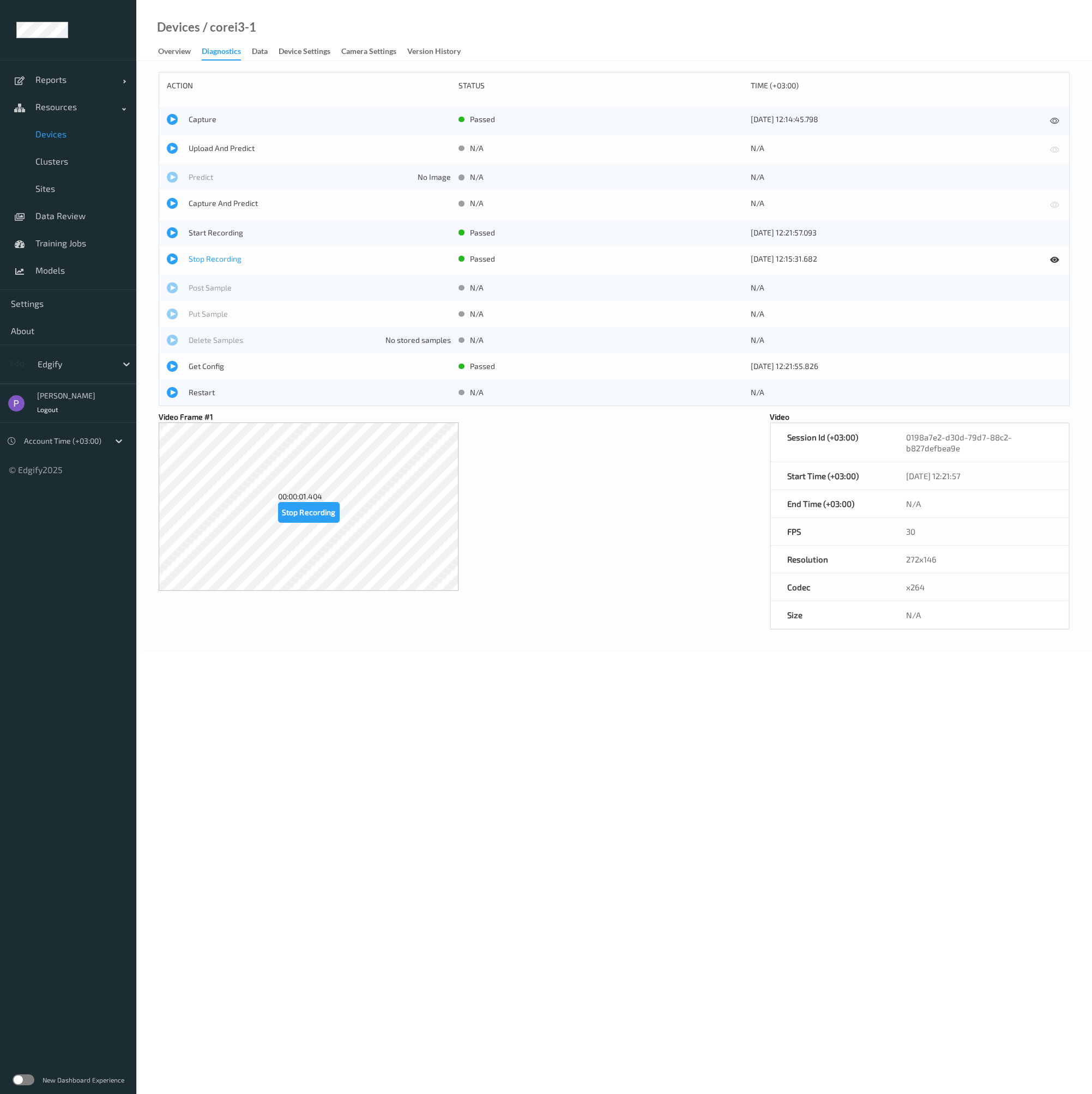
click at [214, 257] on span "Stop Recording" at bounding box center [320, 259] width 262 height 11
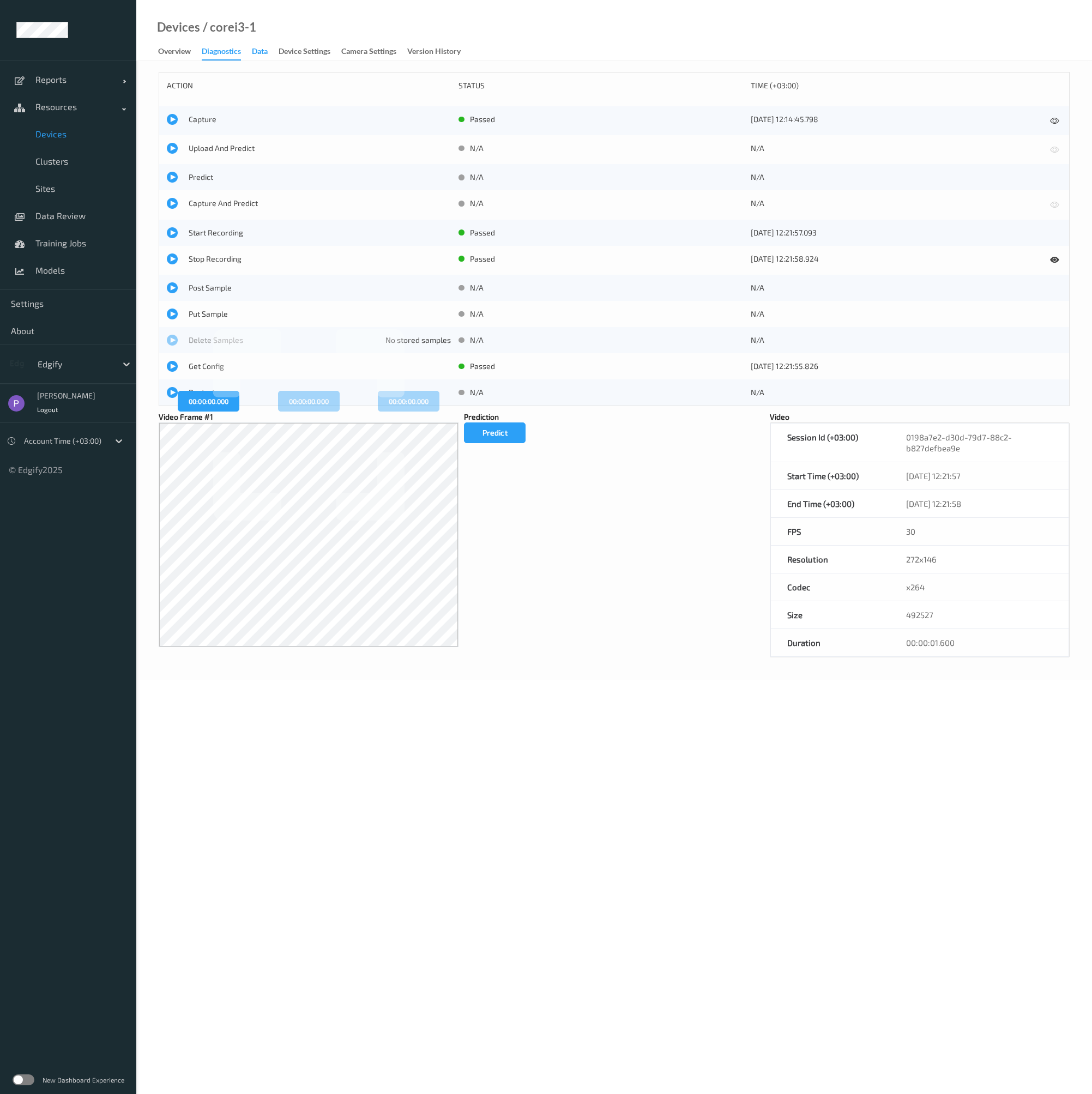
click at [258, 49] on div "Data" at bounding box center [260, 52] width 16 height 14
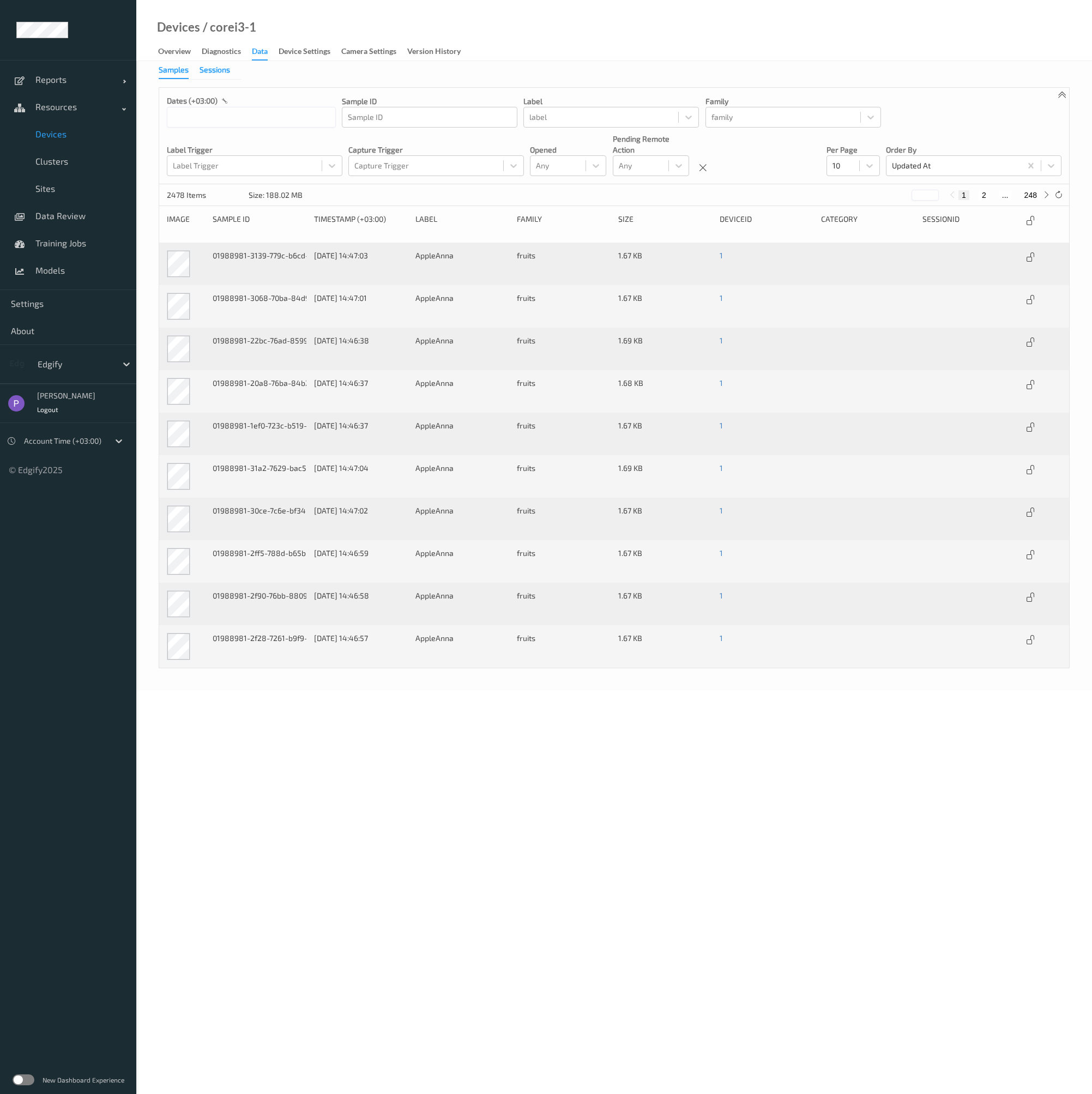
click at [221, 71] on div "Sessions" at bounding box center [215, 71] width 30 height 14
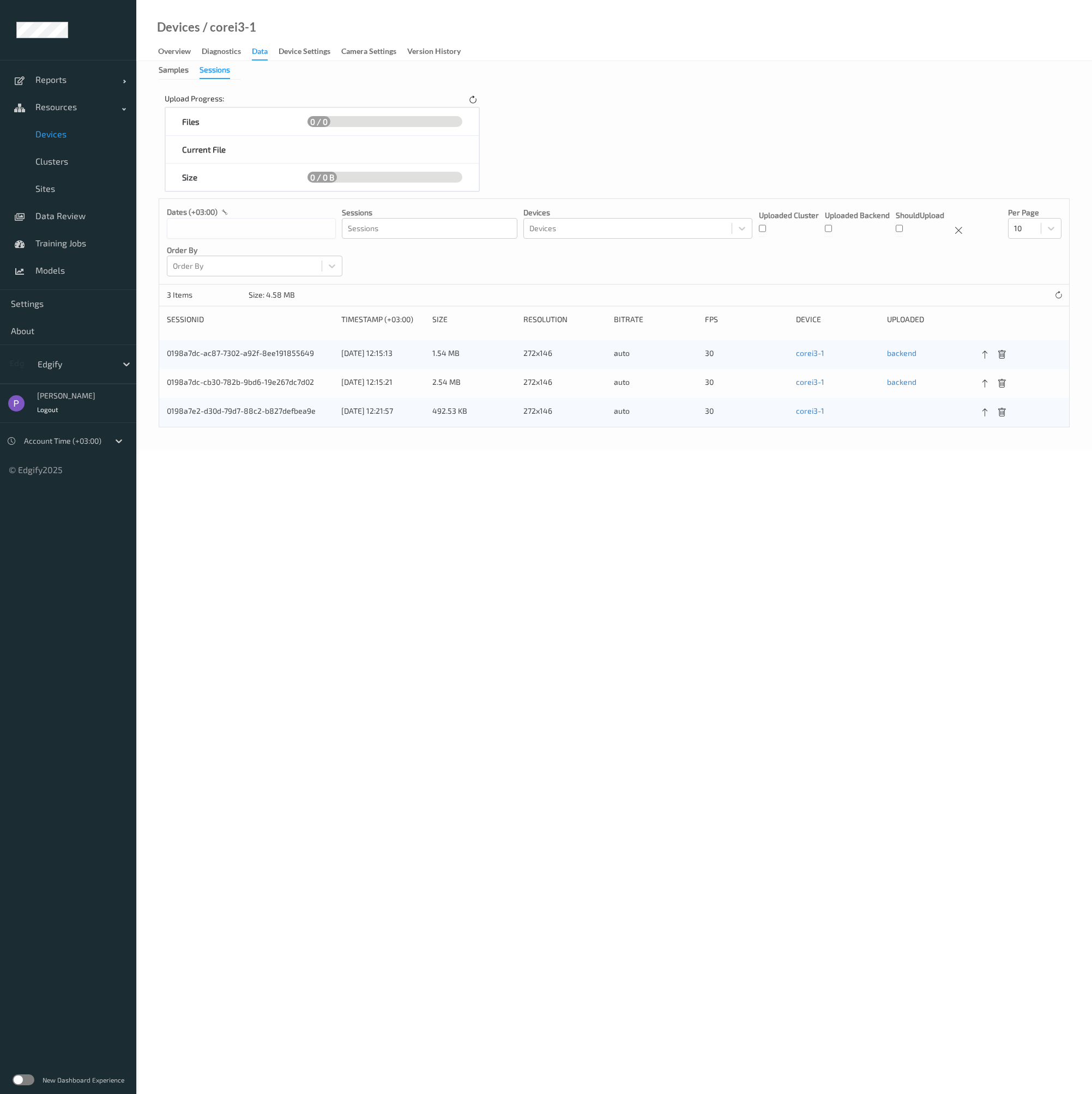
click at [473, 108] on div "0 / 0" at bounding box center [384, 121] width 188 height 27
click at [987, 414] on icon at bounding box center [985, 413] width 10 height 10
